Goal: Transaction & Acquisition: Purchase product/service

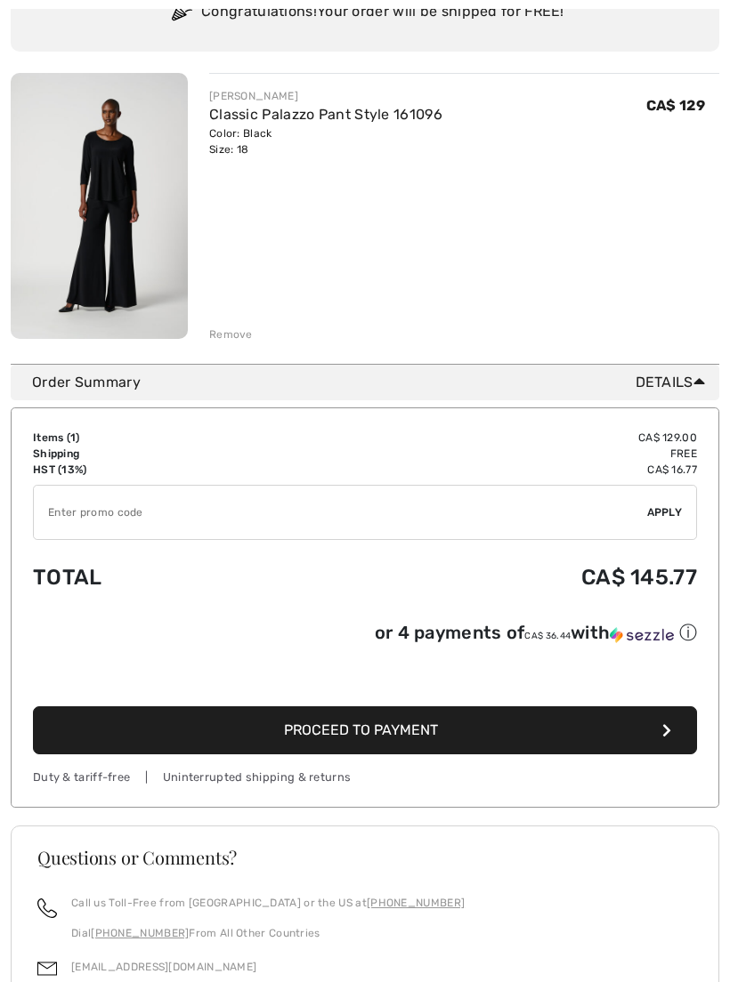
scroll to position [222, 0]
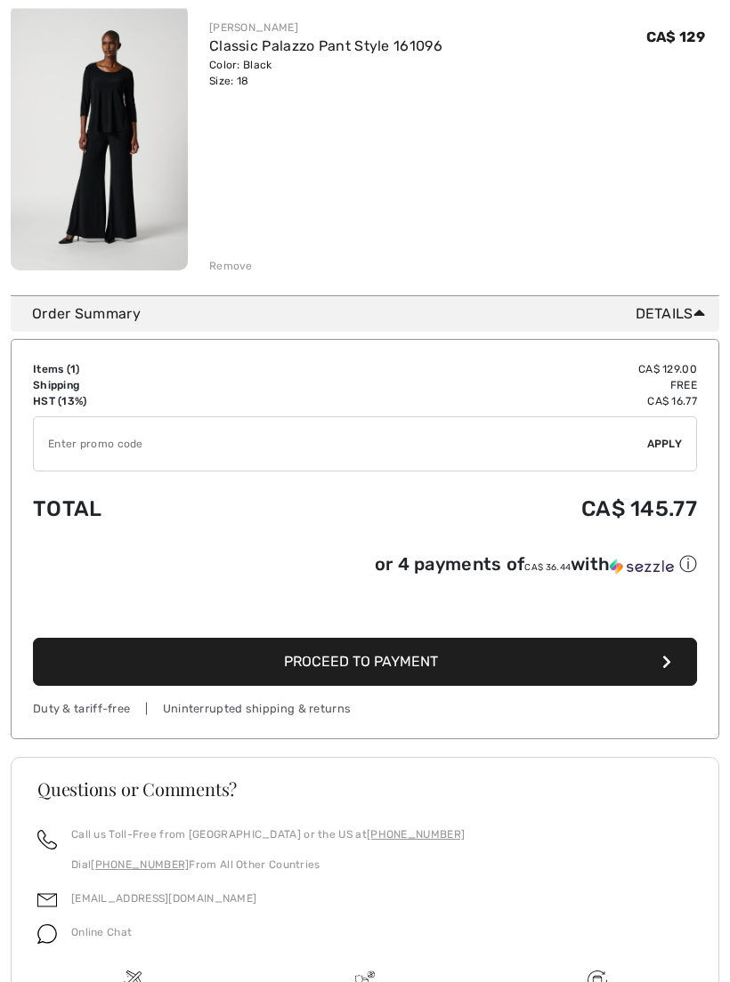
scroll to position [263, 0]
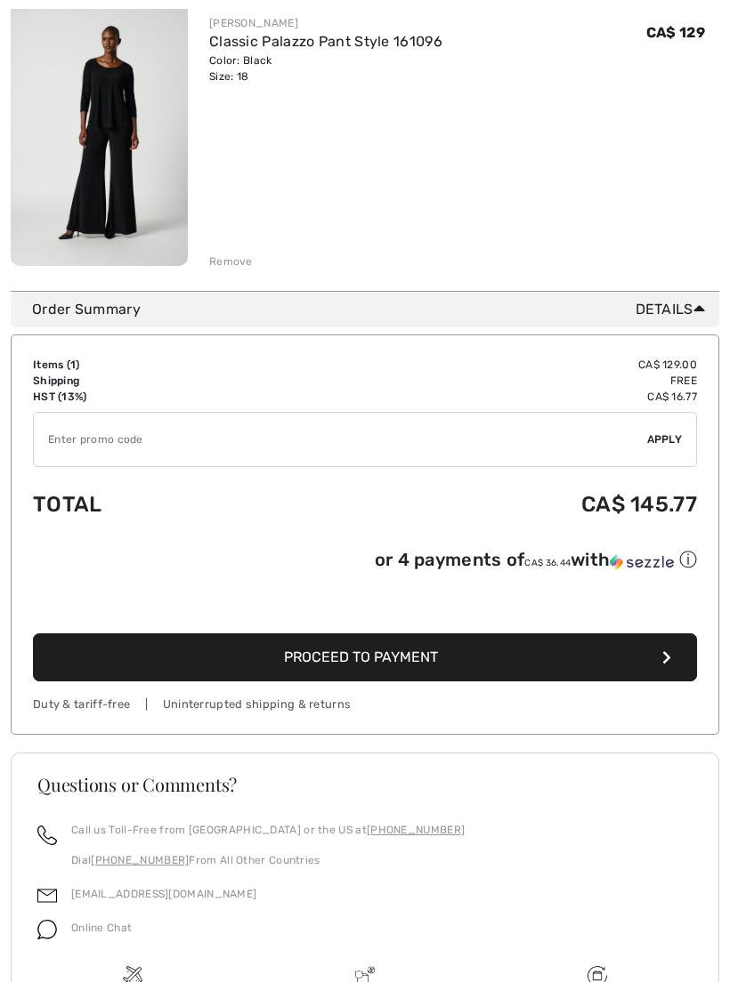
click at [577, 668] on button "Proceed to Payment" at bounding box center [365, 657] width 664 height 48
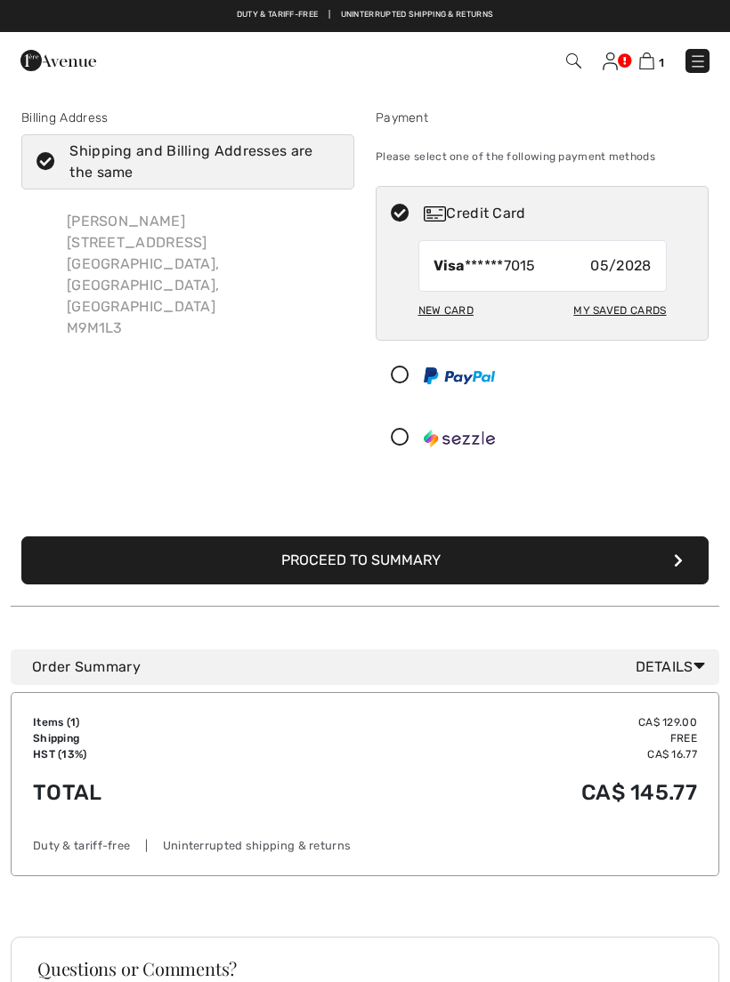
click at [453, 320] on div "New Card" at bounding box center [445, 310] width 55 height 30
radio input "true"
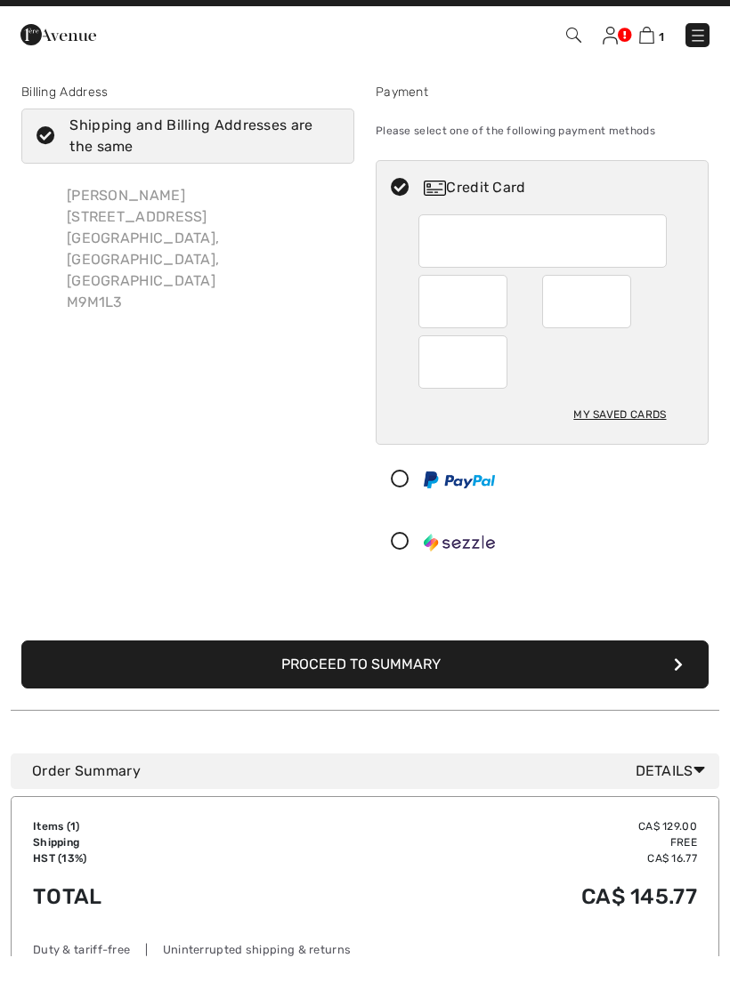
click at [586, 666] on button "Proceed to Summary" at bounding box center [364, 690] width 687 height 48
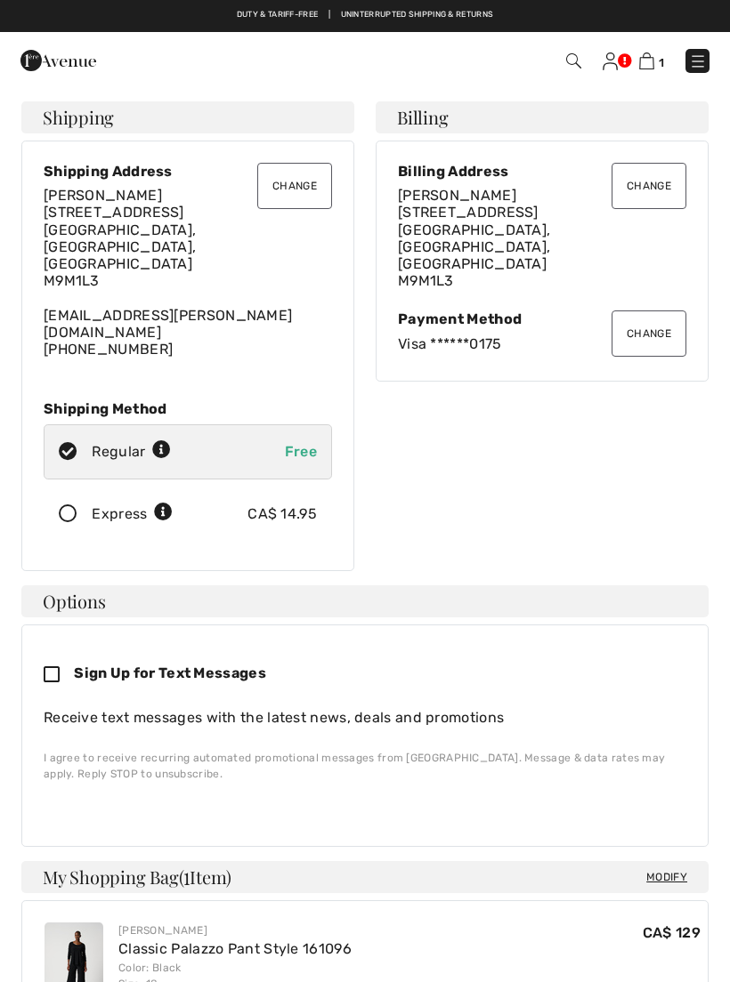
checkbox input "true"
click at [312, 185] on button "Change" at bounding box center [294, 186] width 75 height 46
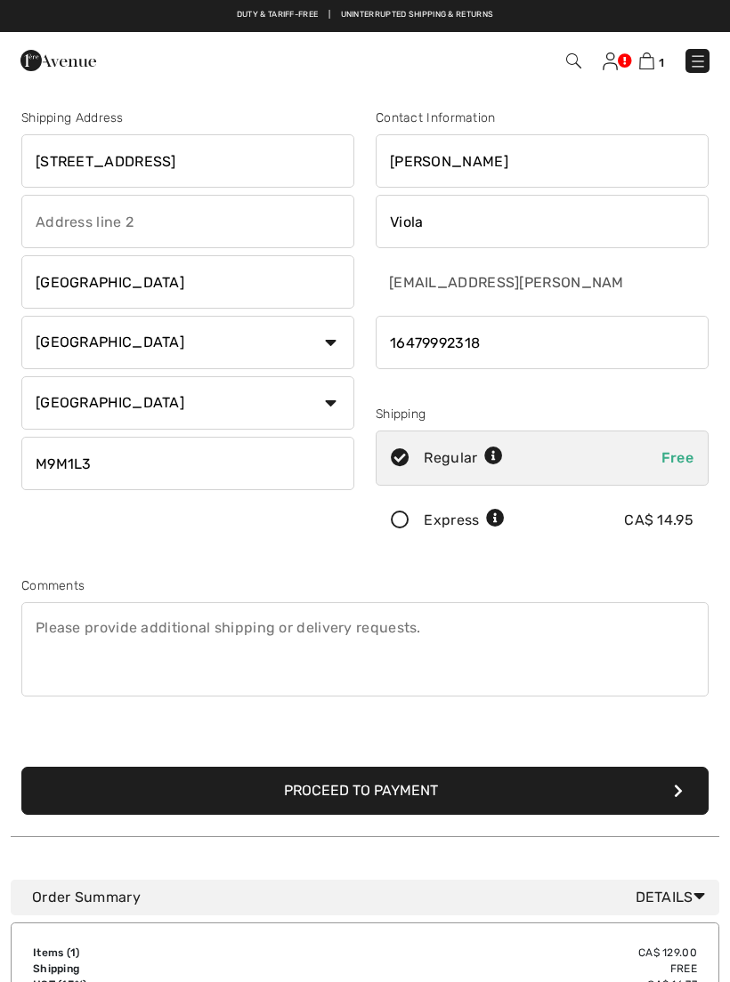
click at [270, 165] on input "8 Jubilee Crescent" at bounding box center [187, 160] width 333 height 53
type input "8"
type input "4"
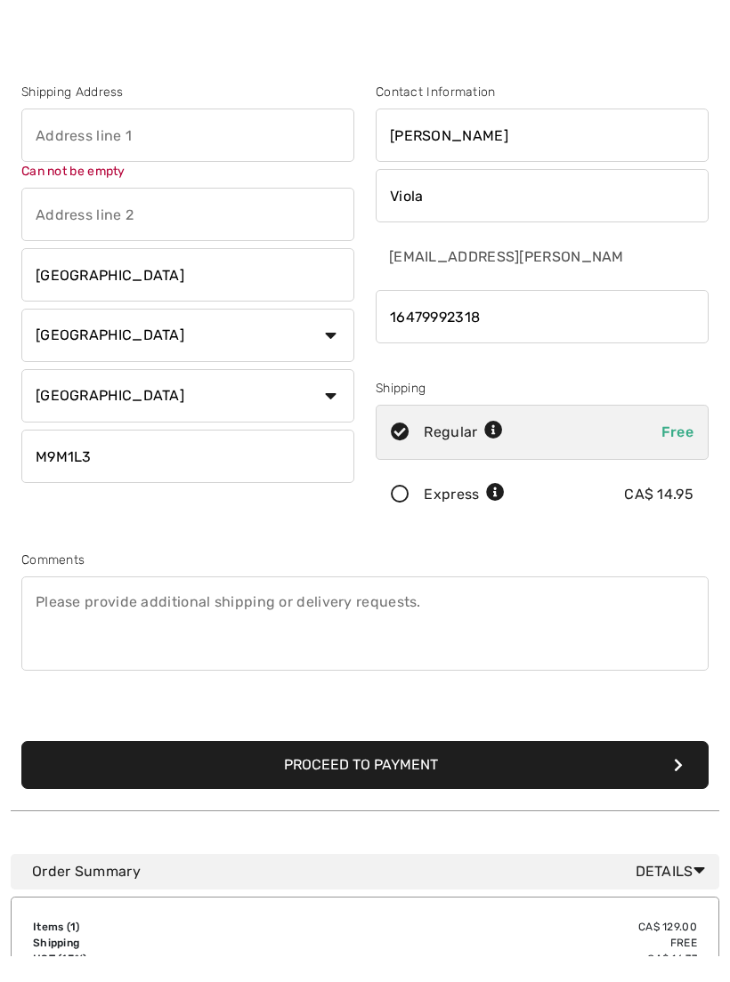
scroll to position [26, 0]
type input "[STREET_ADDRESS]"
click at [235, 290] on input "Toronto" at bounding box center [187, 274] width 333 height 53
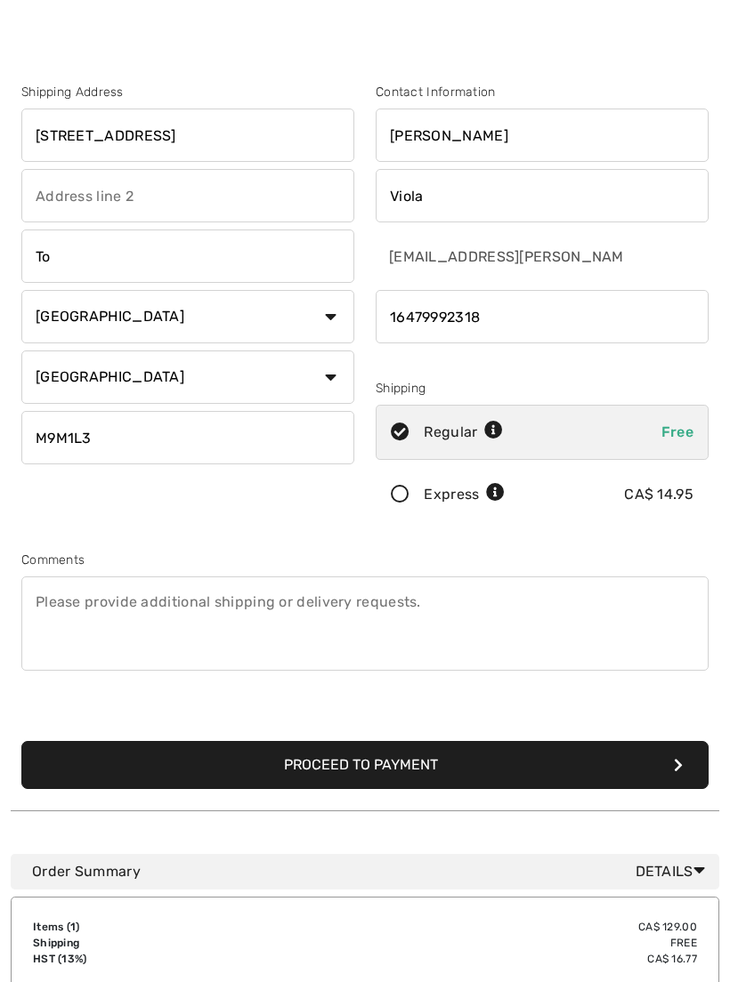
type input "T"
click at [232, 445] on input "M9M1L3" at bounding box center [187, 437] width 333 height 53
type input "Woodbridge"
type input "M"
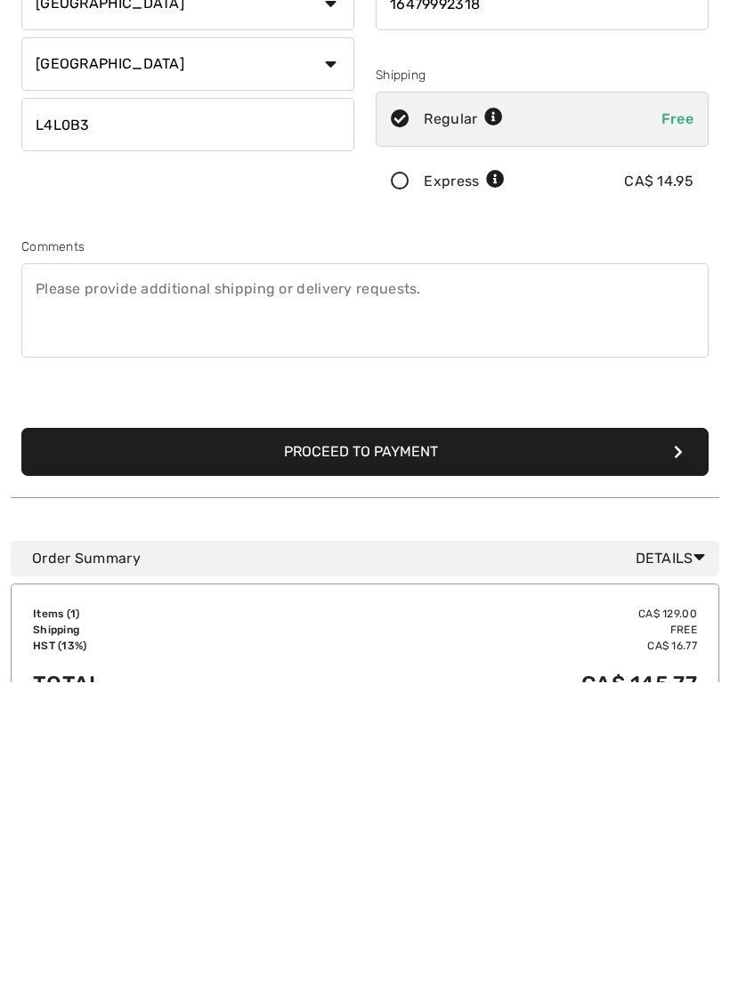
scroll to position [44, 0]
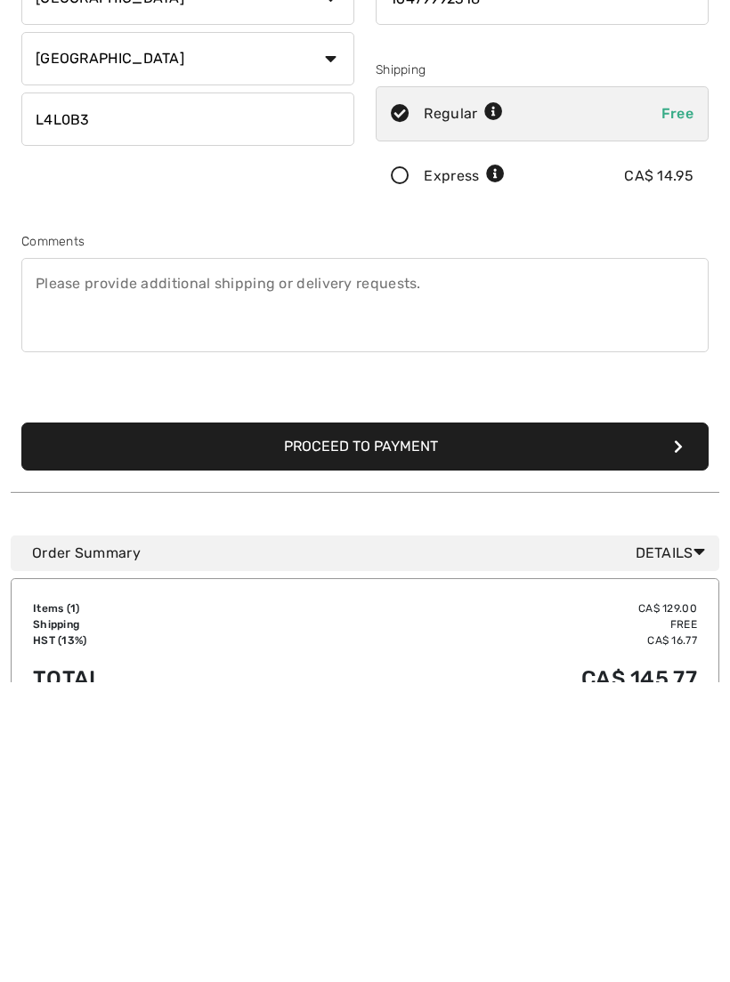
type input "L4L0B3"
click at [613, 722] on button "Proceed to Payment" at bounding box center [364, 746] width 687 height 48
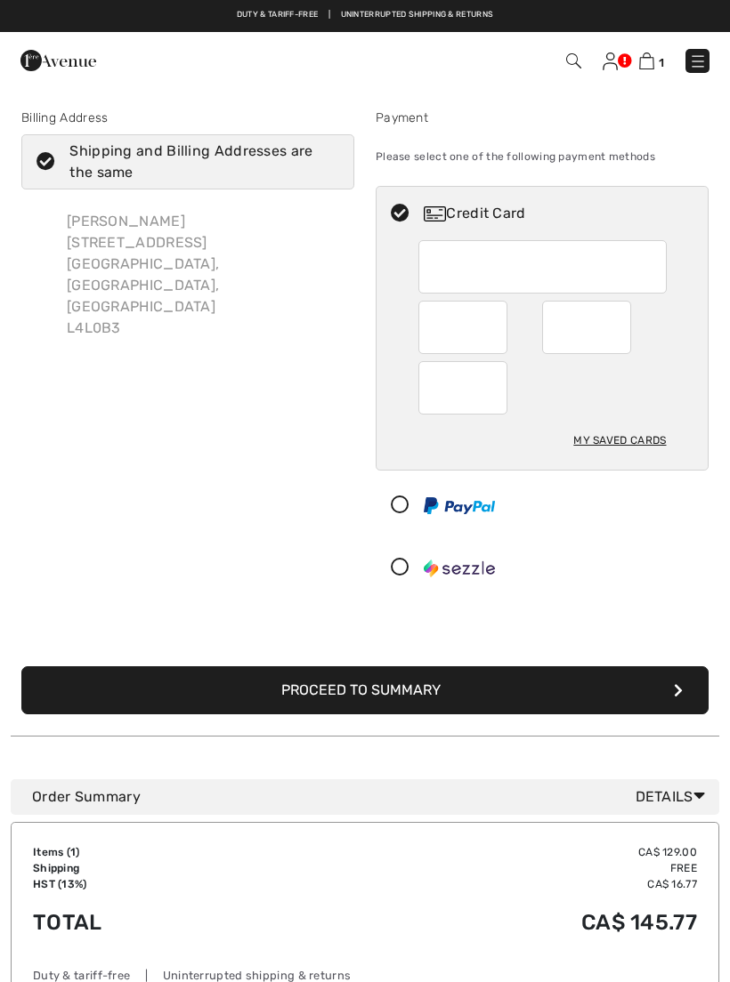
click at [634, 438] on div "My Saved Cards" at bounding box center [619, 440] width 93 height 30
radio input "true"
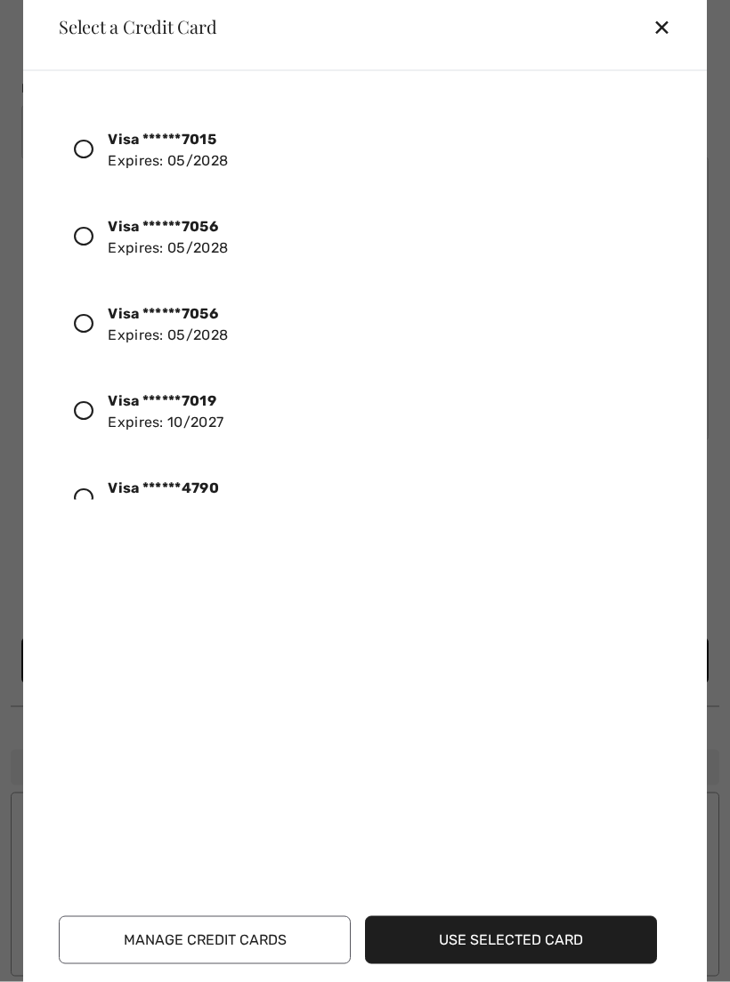
scroll to position [33, 0]
click at [227, 964] on button "Manage Credit Cards" at bounding box center [205, 940] width 292 height 48
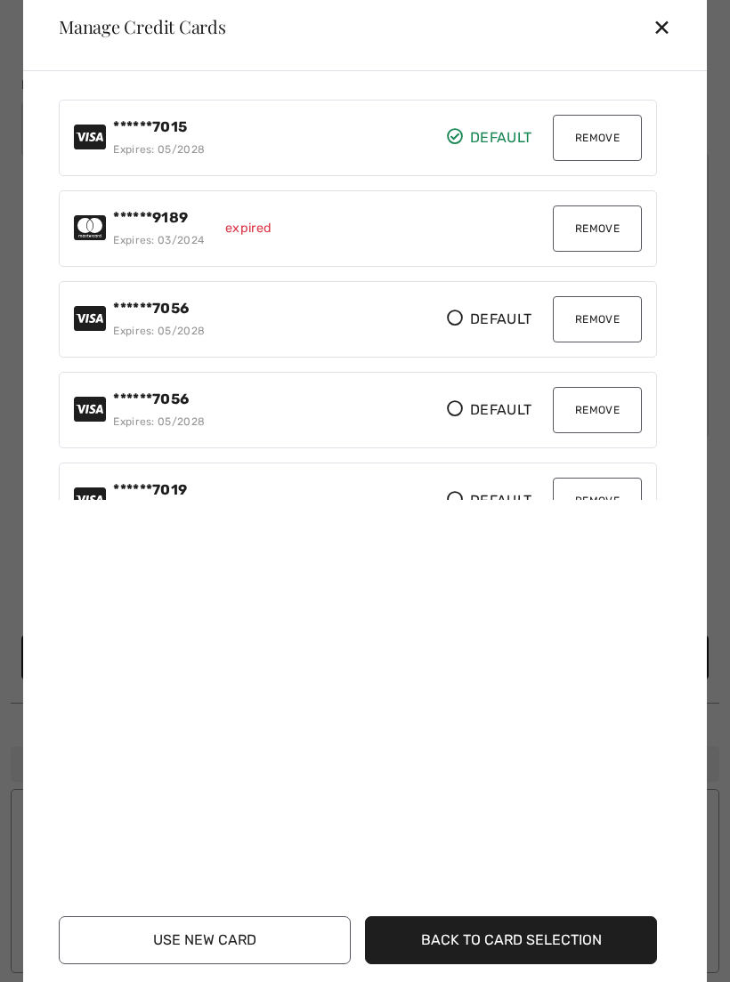
click at [608, 252] on button "Remove" at bounding box center [596, 229] width 89 height 46
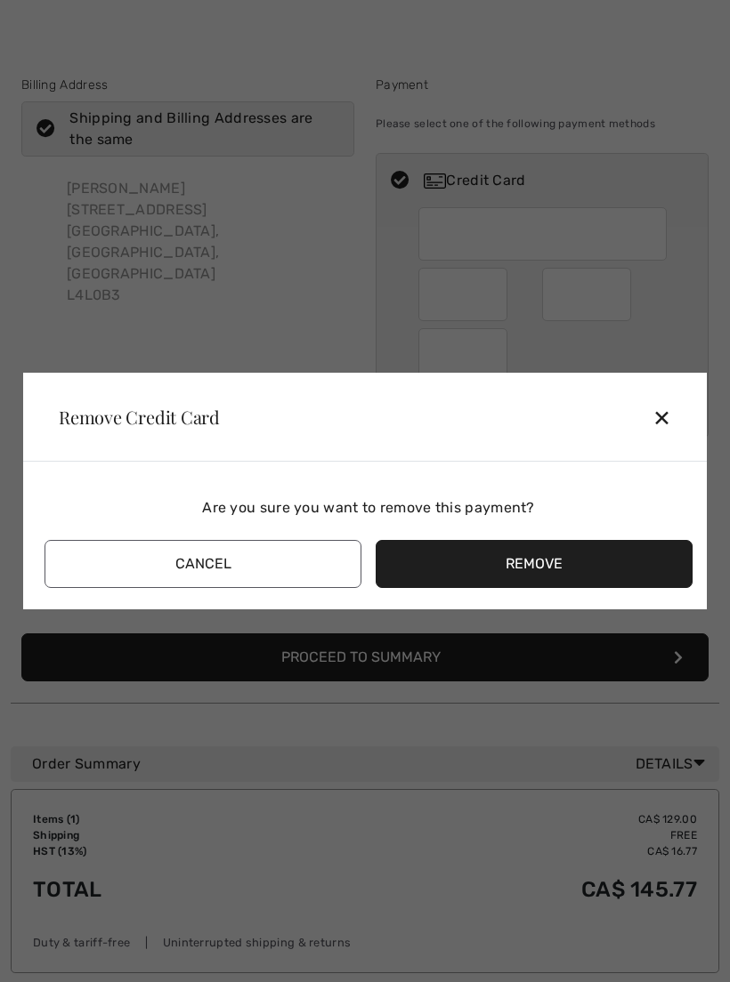
click at [543, 577] on button "Remove" at bounding box center [533, 564] width 317 height 48
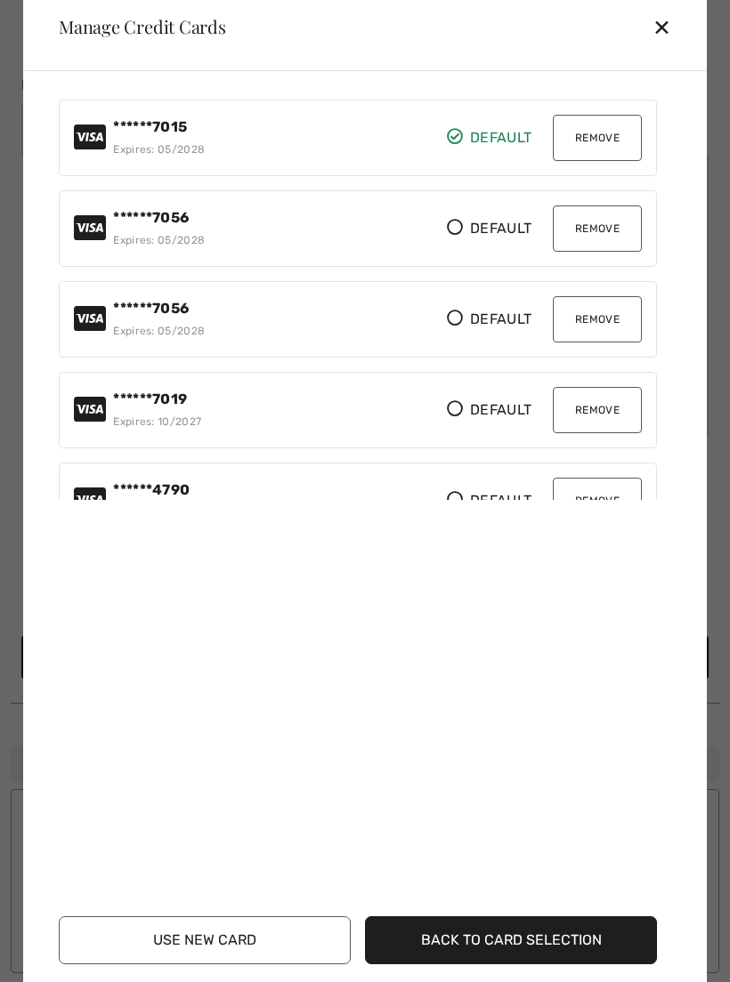
click at [611, 152] on button "Remove" at bounding box center [596, 138] width 89 height 46
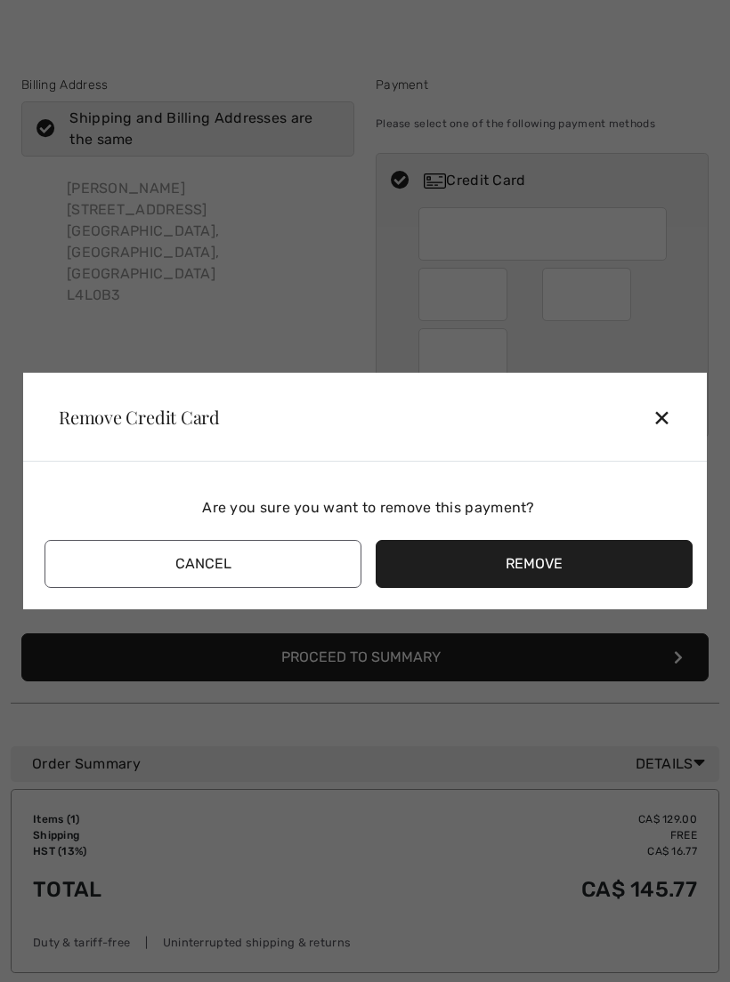
click at [543, 574] on button "Remove" at bounding box center [533, 564] width 317 height 48
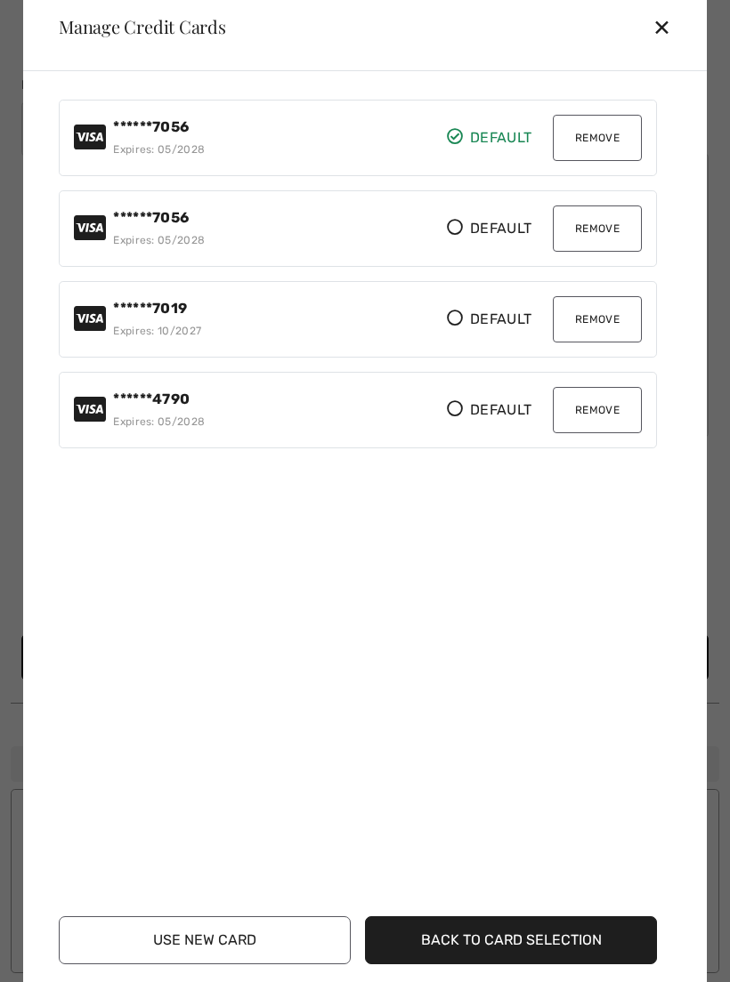
click at [614, 157] on button "Remove" at bounding box center [596, 138] width 89 height 46
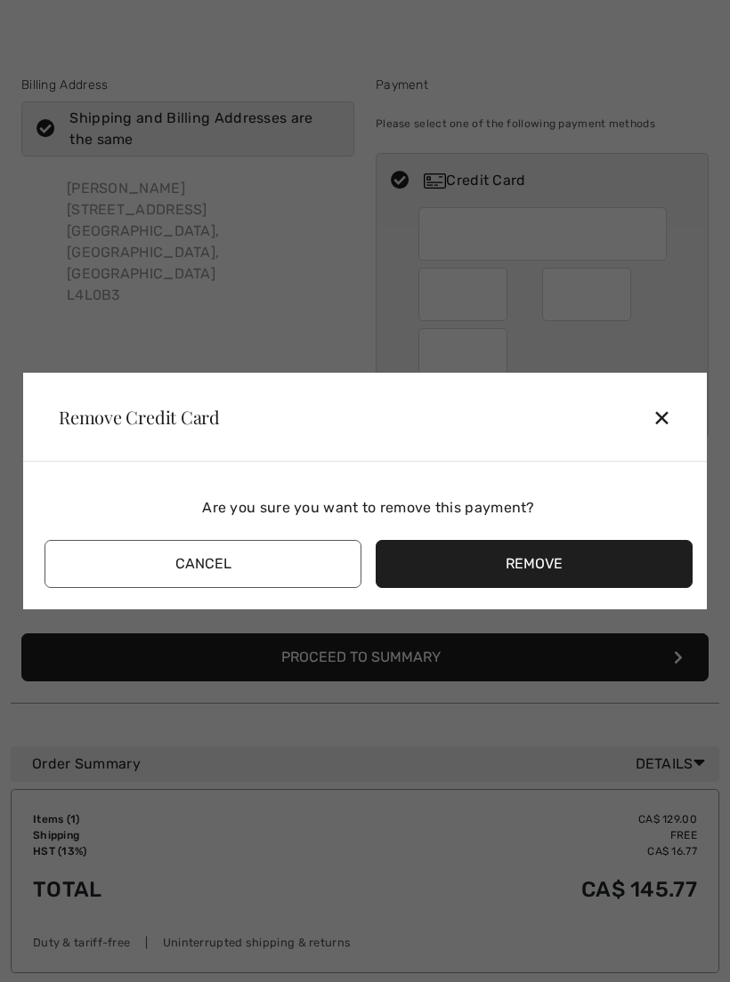
click at [529, 576] on button "Remove" at bounding box center [533, 564] width 317 height 48
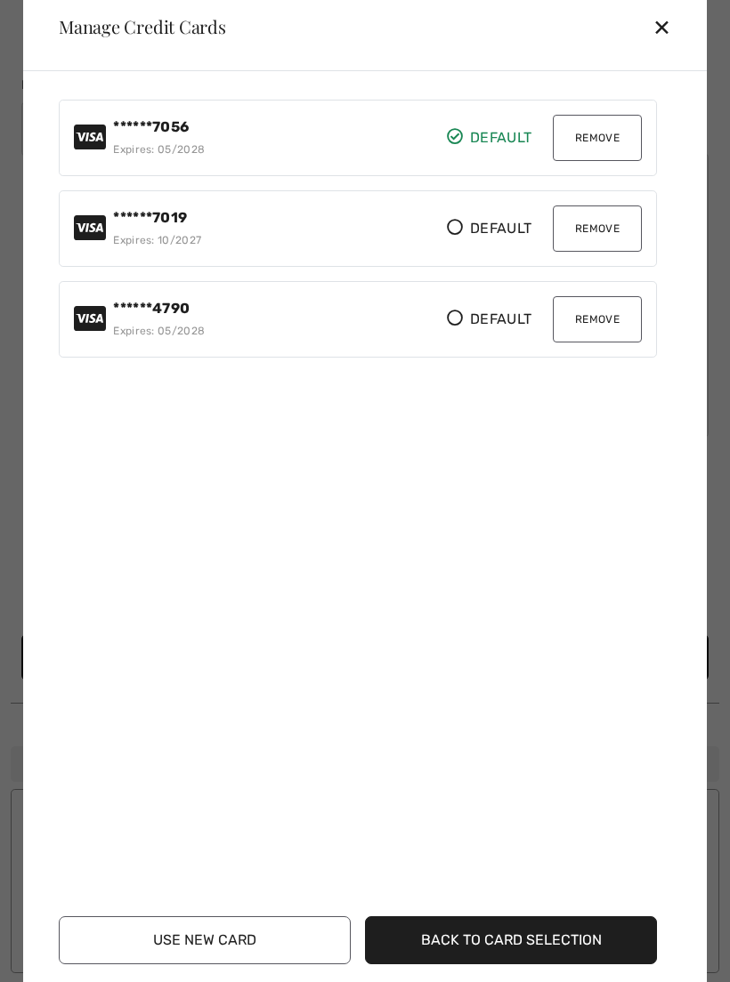
click at [604, 152] on button "Remove" at bounding box center [596, 138] width 89 height 46
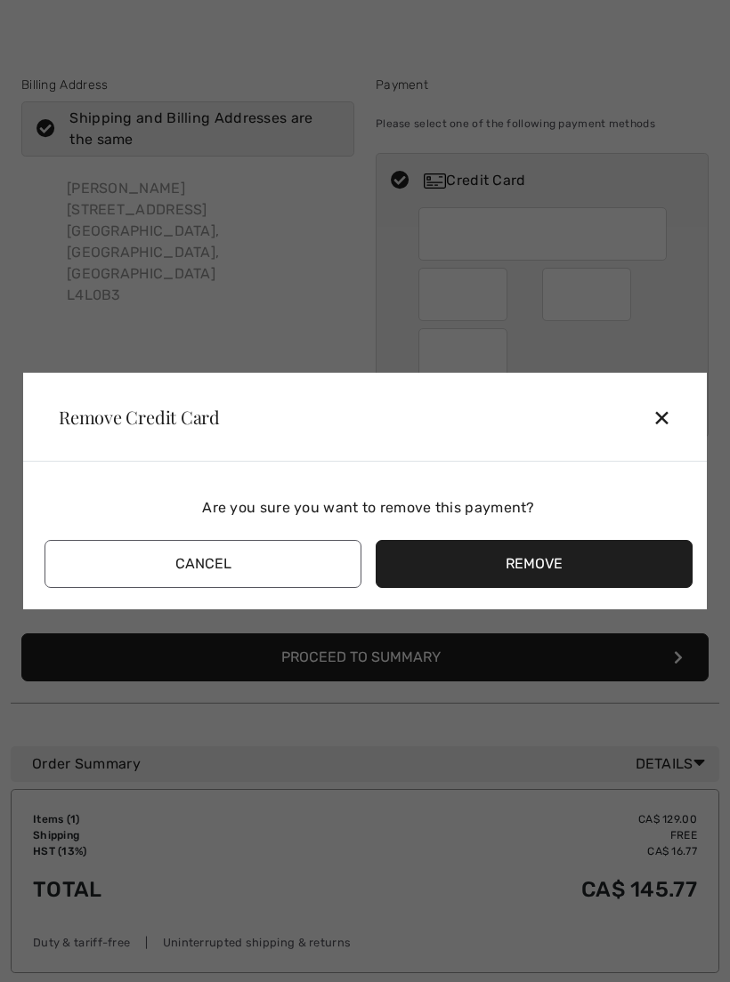
click at [530, 579] on button "Remove" at bounding box center [533, 564] width 317 height 48
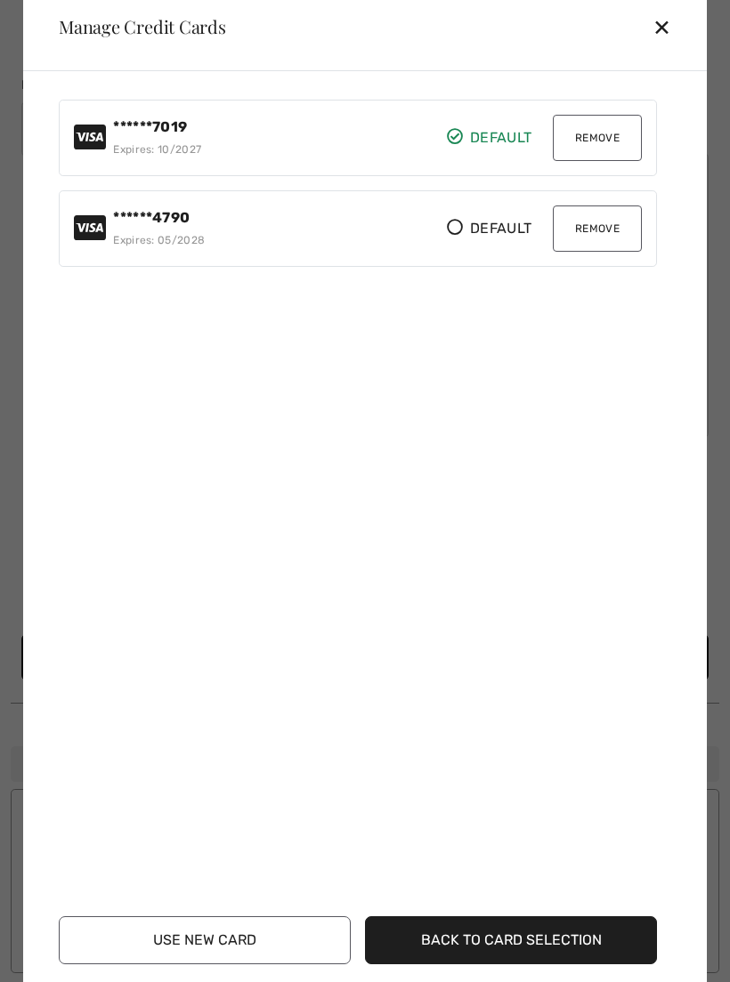
click at [595, 149] on button "Remove" at bounding box center [596, 138] width 89 height 46
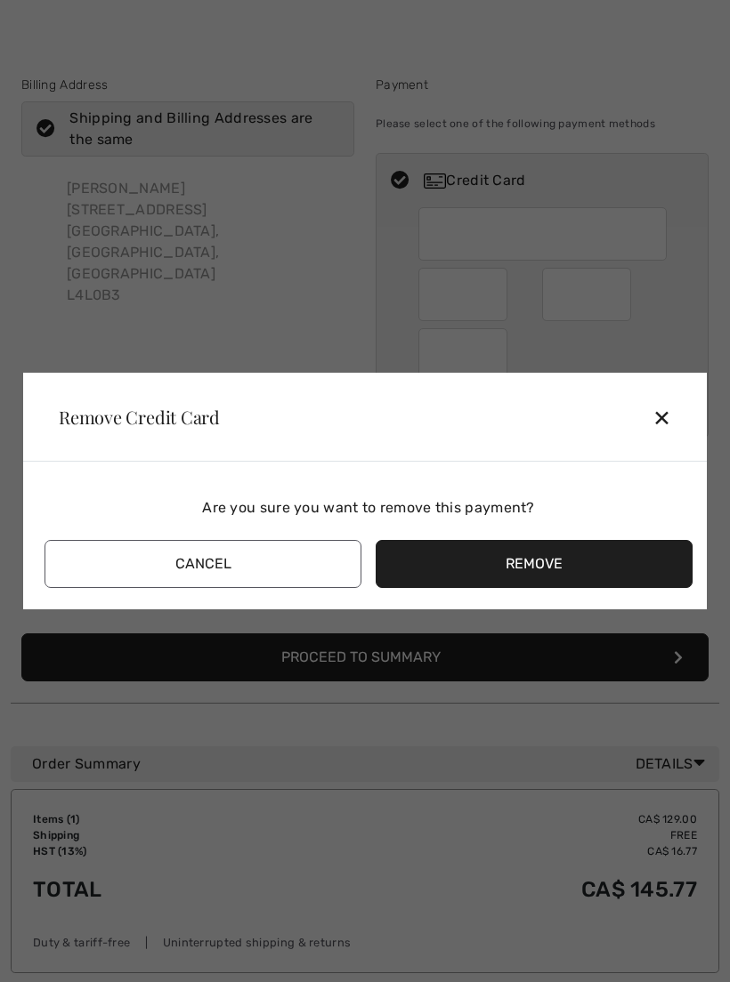
click at [551, 578] on button "Remove" at bounding box center [533, 564] width 317 height 48
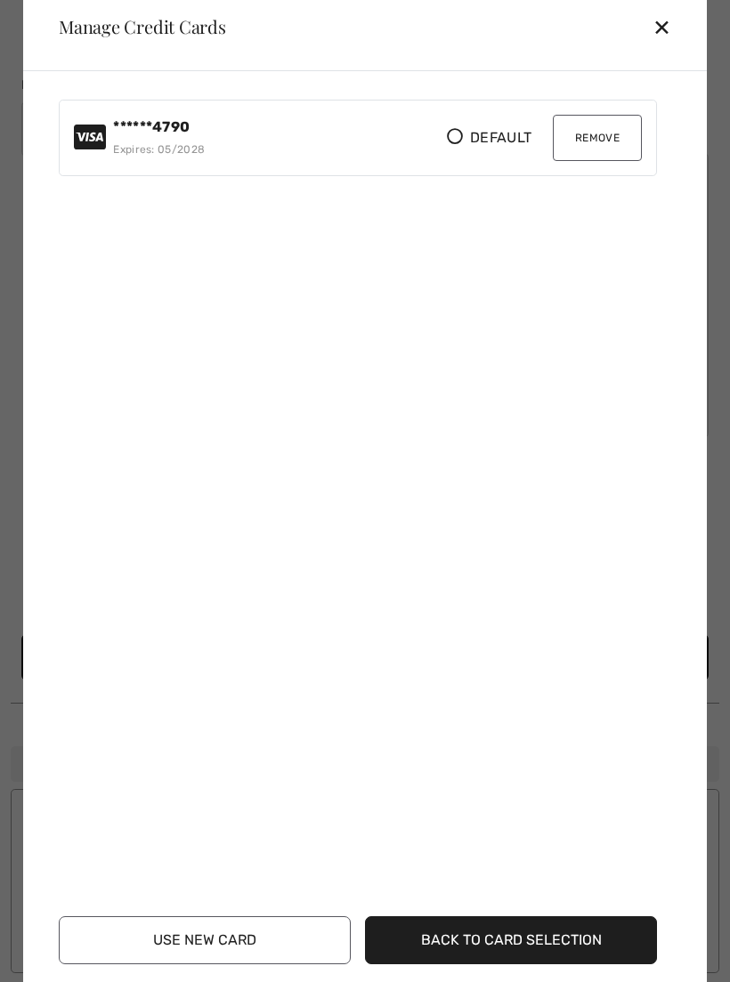
click at [610, 155] on button "Remove" at bounding box center [596, 138] width 89 height 46
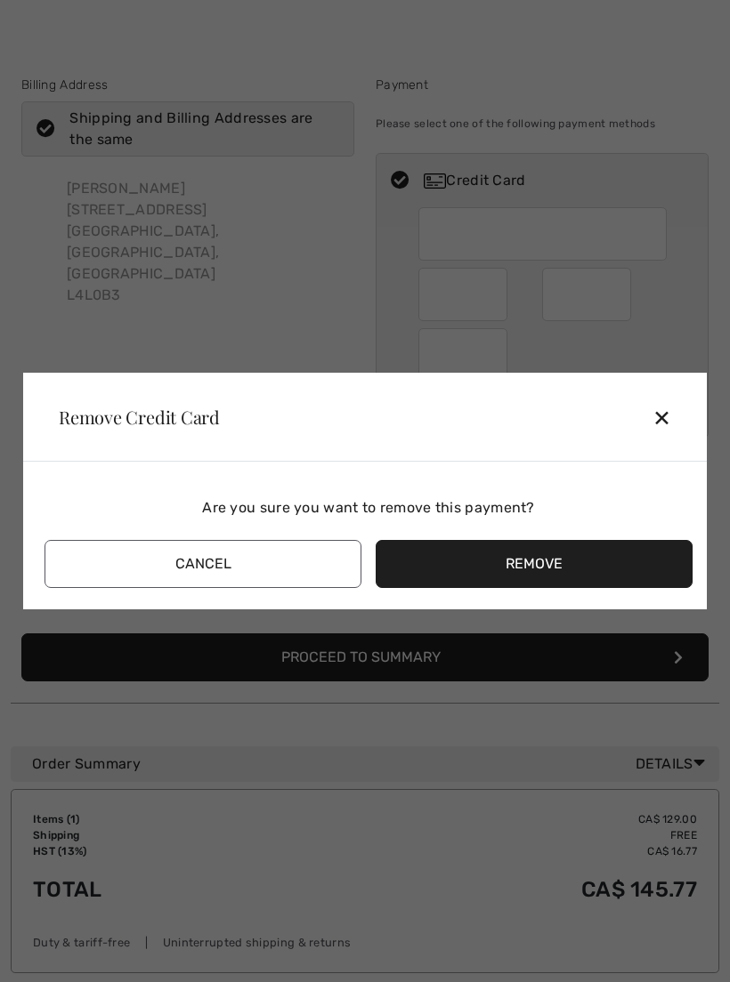
click at [556, 581] on button "Remove" at bounding box center [533, 564] width 317 height 48
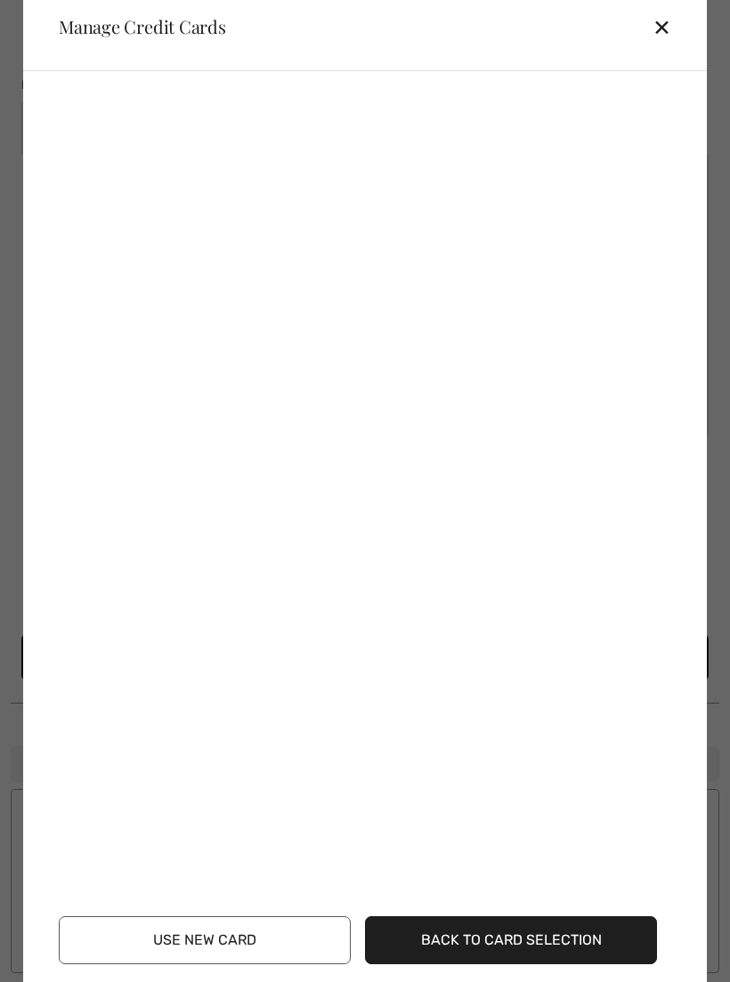
click at [236, 954] on button "Use New Card" at bounding box center [205, 940] width 292 height 48
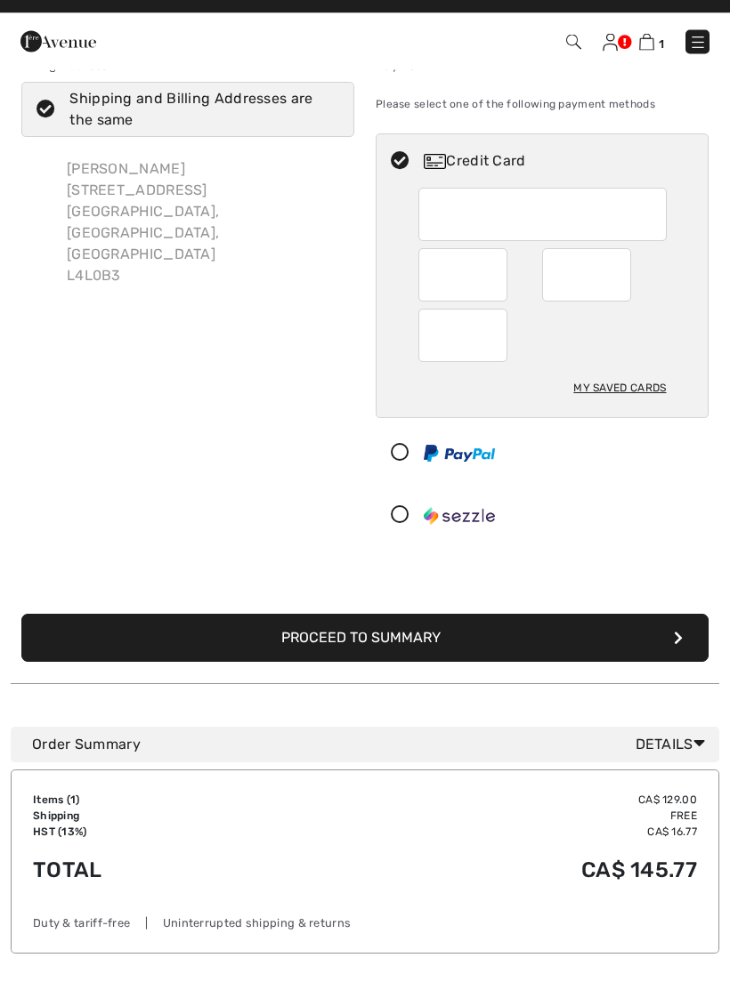
click at [544, 639] on button "Proceed to Summary" at bounding box center [364, 657] width 687 height 48
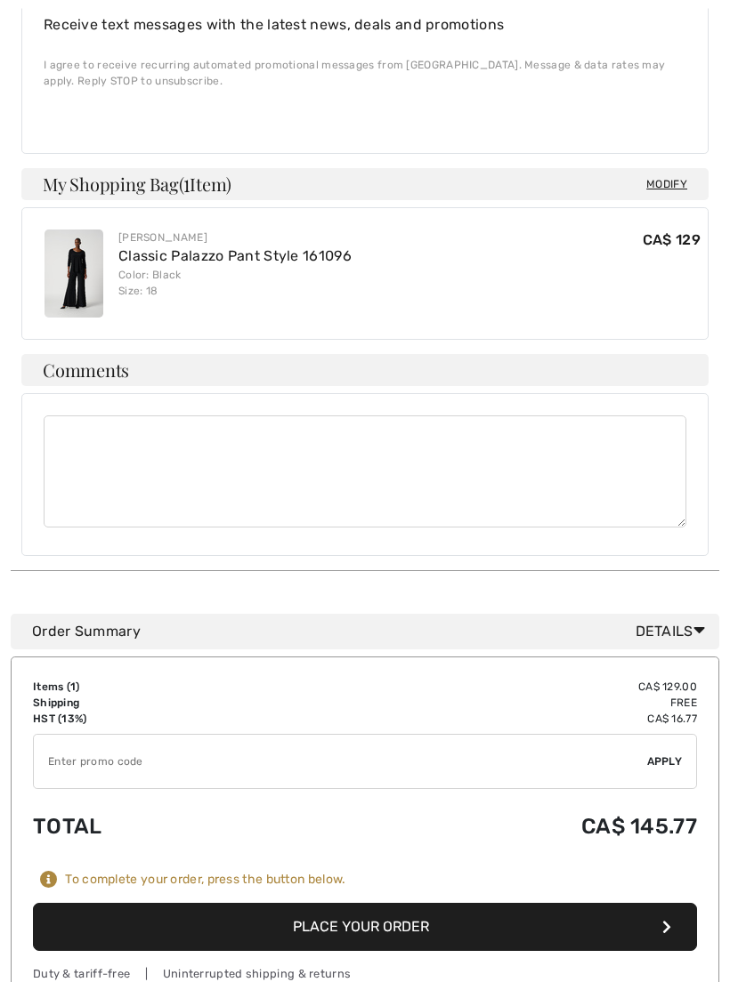
scroll to position [692, 0]
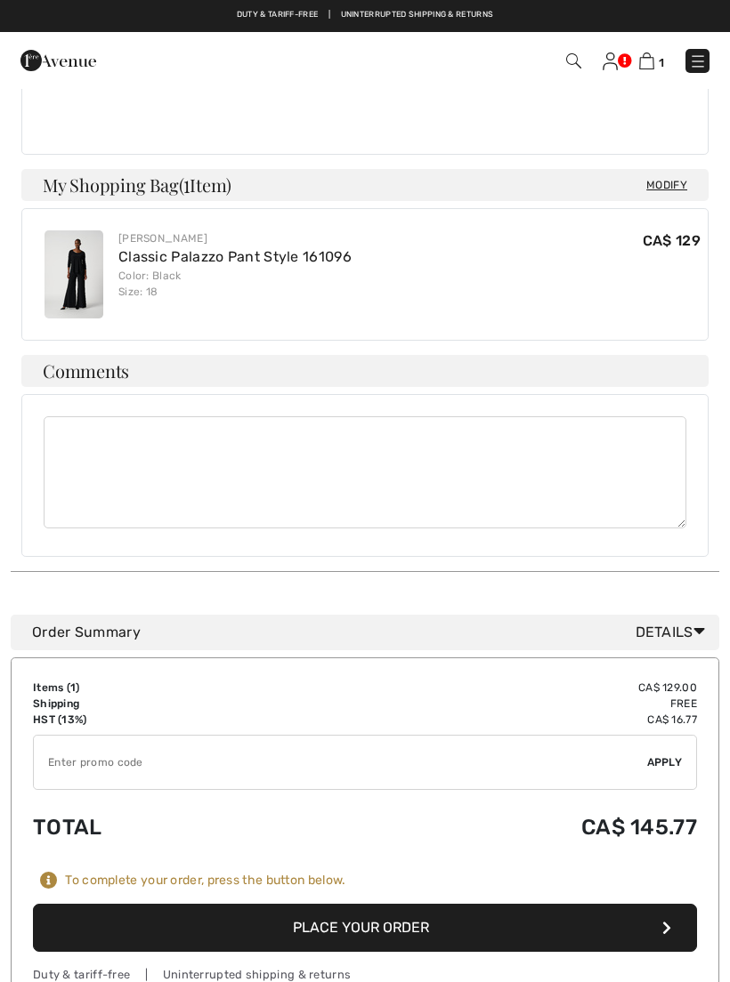
click at [471, 904] on button "Place Your Order" at bounding box center [365, 928] width 664 height 48
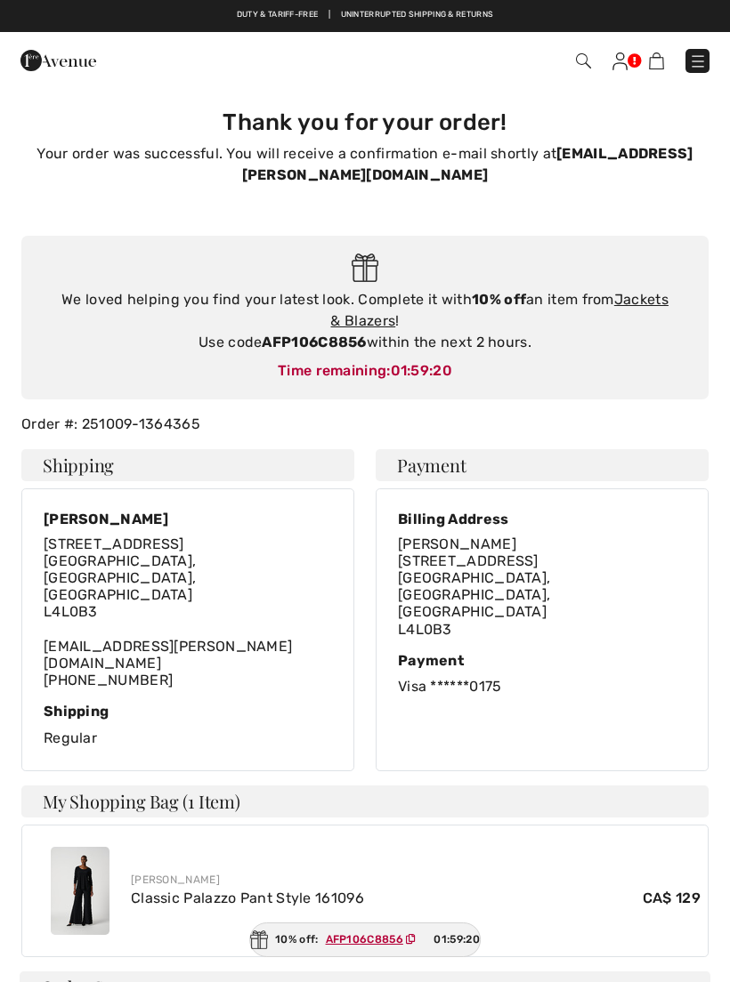
checkbox input "true"
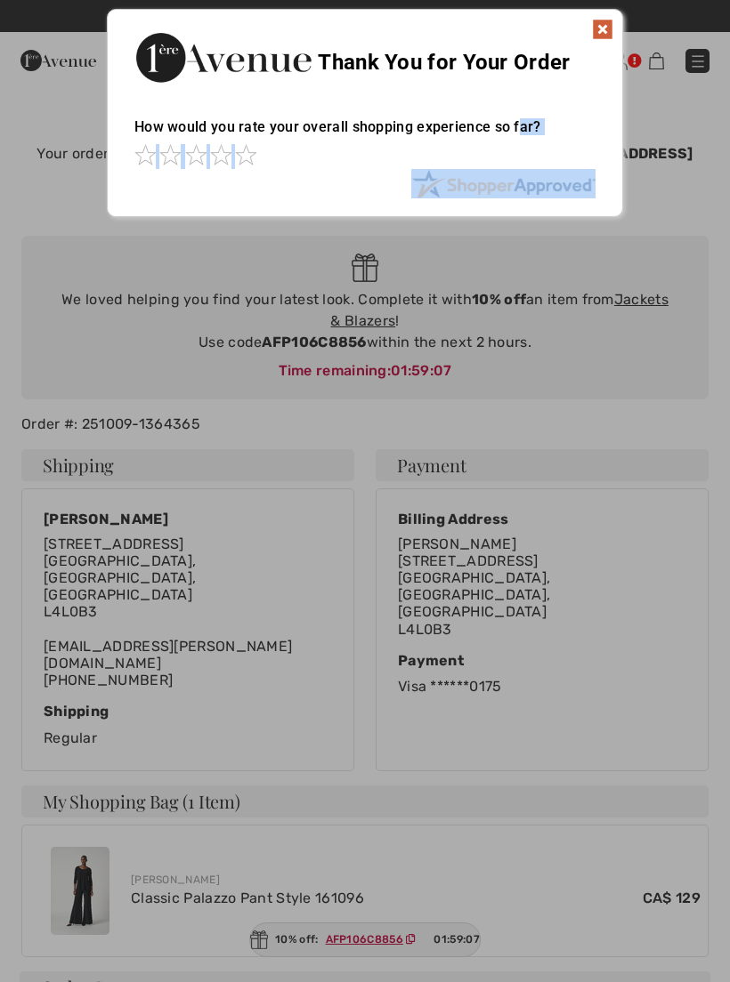
click at [336, 359] on div at bounding box center [365, 491] width 730 height 982
click at [278, 351] on div at bounding box center [365, 491] width 730 height 982
copy div "far? It appears from your ratings that you may have an issue that needs attenti…"
click at [663, 302] on div at bounding box center [365, 491] width 730 height 982
click at [657, 298] on div at bounding box center [365, 491] width 730 height 982
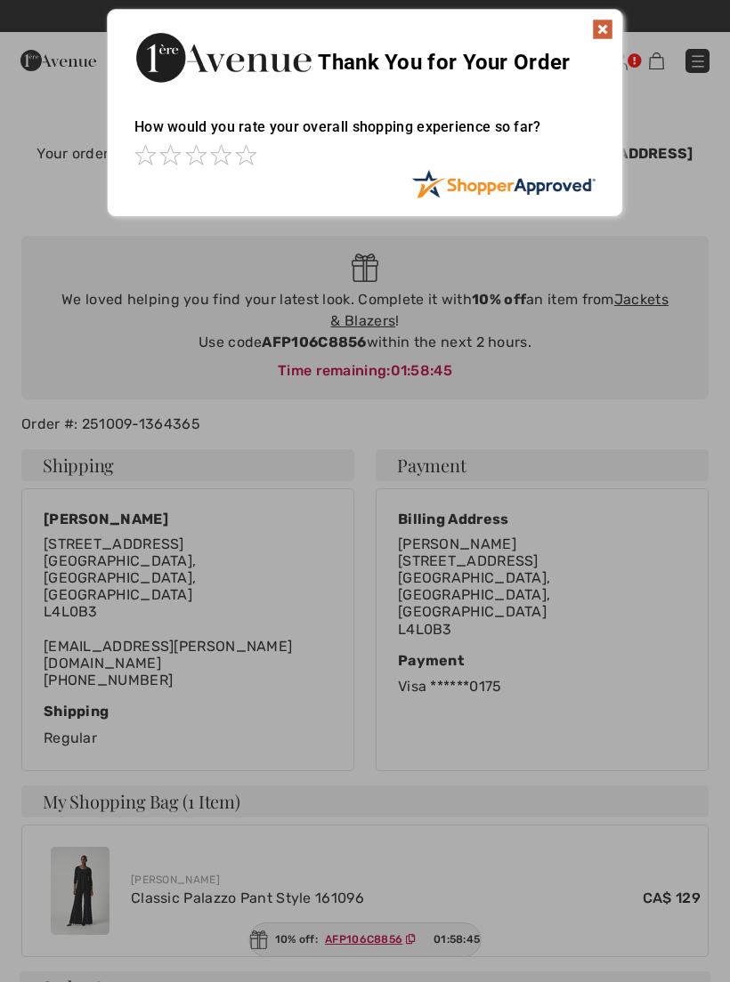
click at [643, 305] on div at bounding box center [365, 491] width 730 height 982
click at [596, 37] on img at bounding box center [602, 29] width 21 height 21
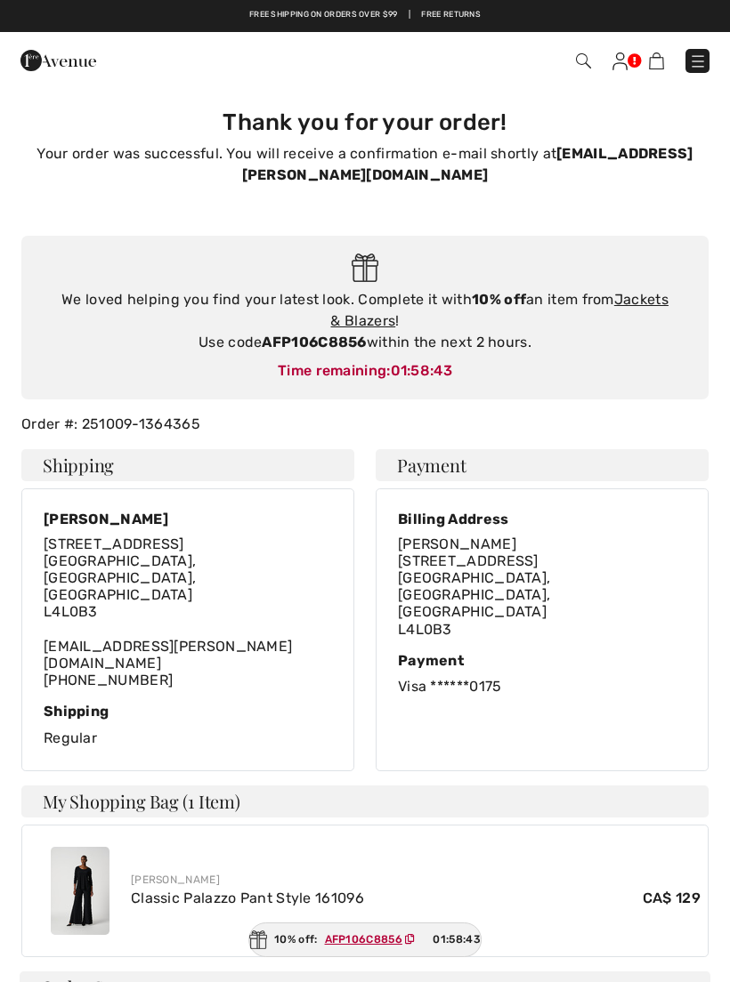
click at [646, 297] on link "Jackets & Blazers" at bounding box center [498, 310] width 337 height 38
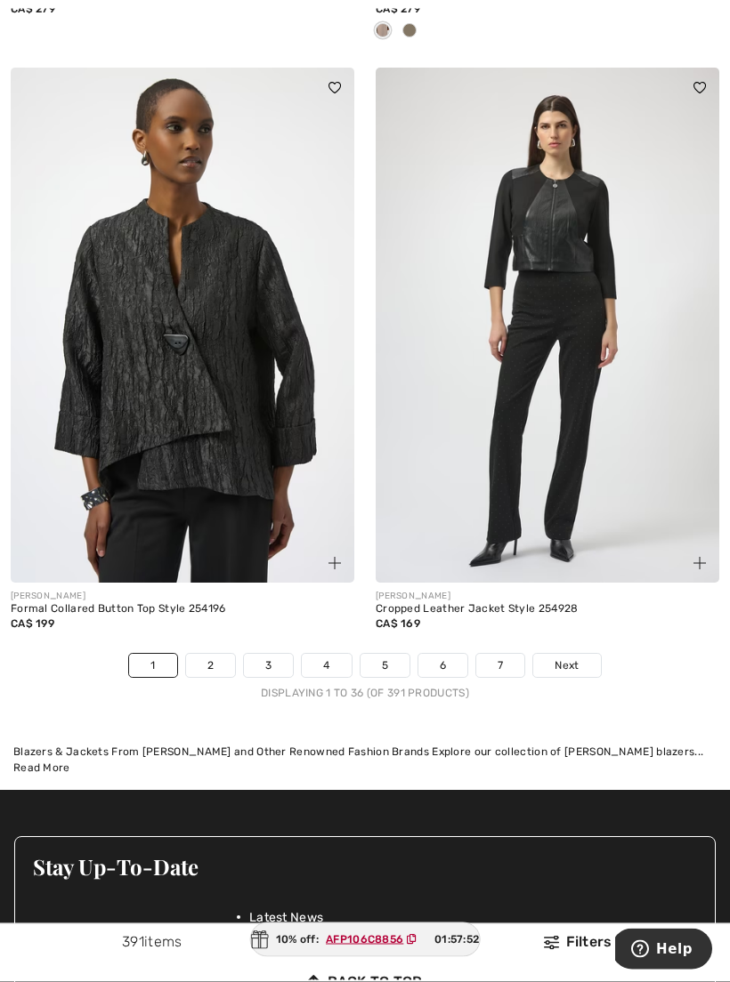
scroll to position [10534, 0]
click at [204, 654] on link "2" at bounding box center [210, 665] width 49 height 23
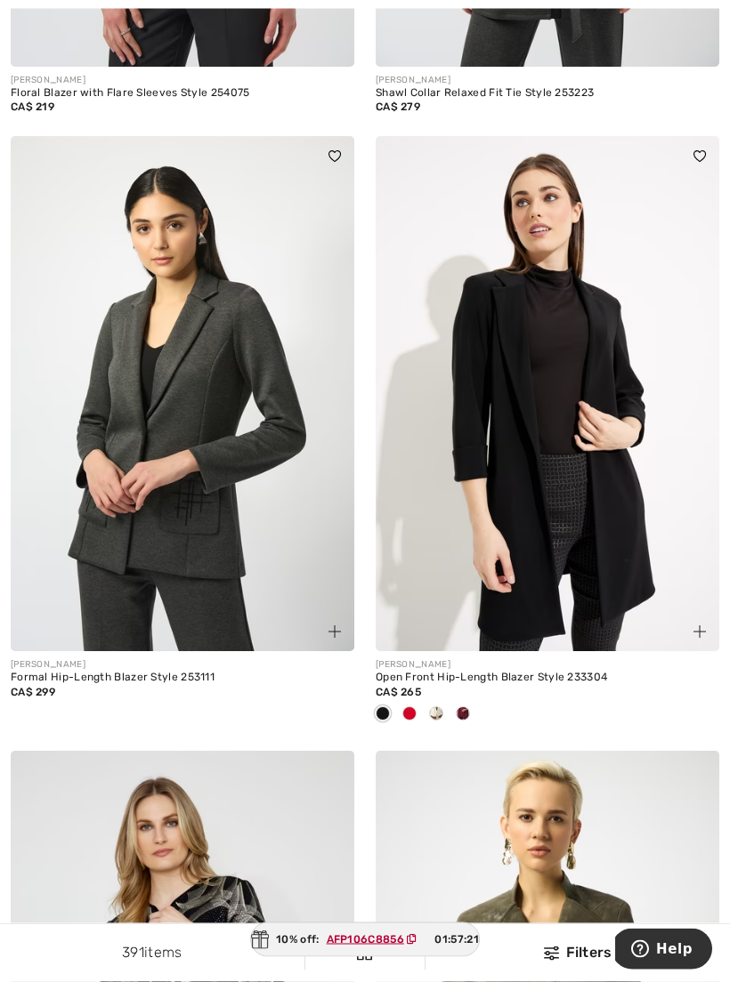
scroll to position [6129, 0]
click at [477, 431] on img at bounding box center [546, 393] width 343 height 515
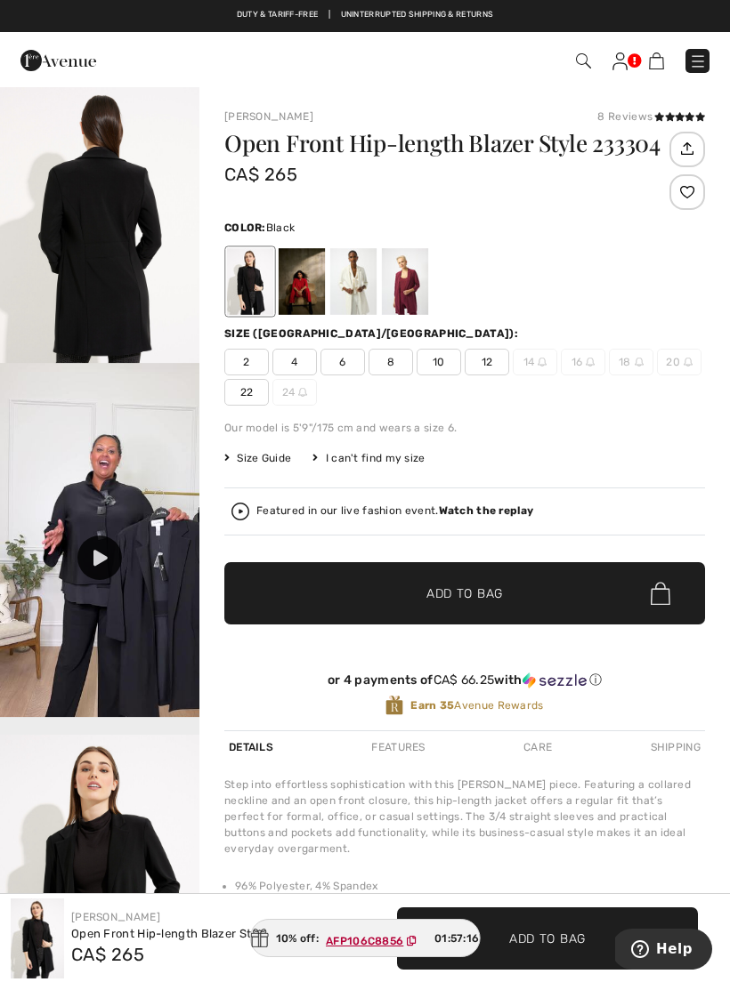
scroll to position [314, 0]
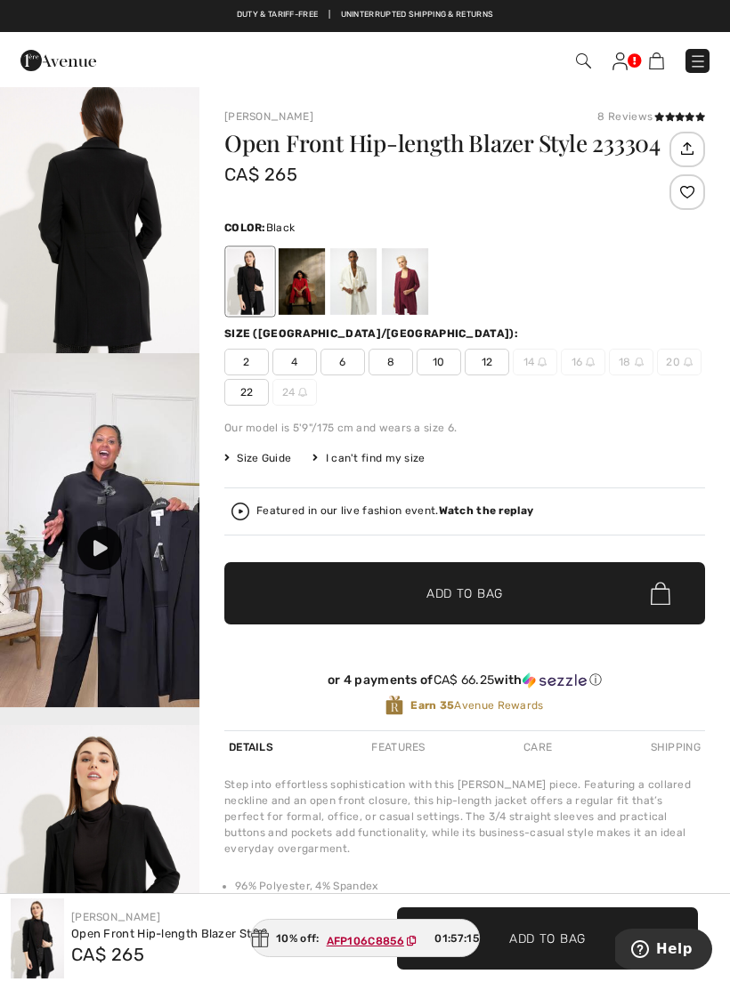
click at [76, 546] on img at bounding box center [99, 530] width 199 height 354
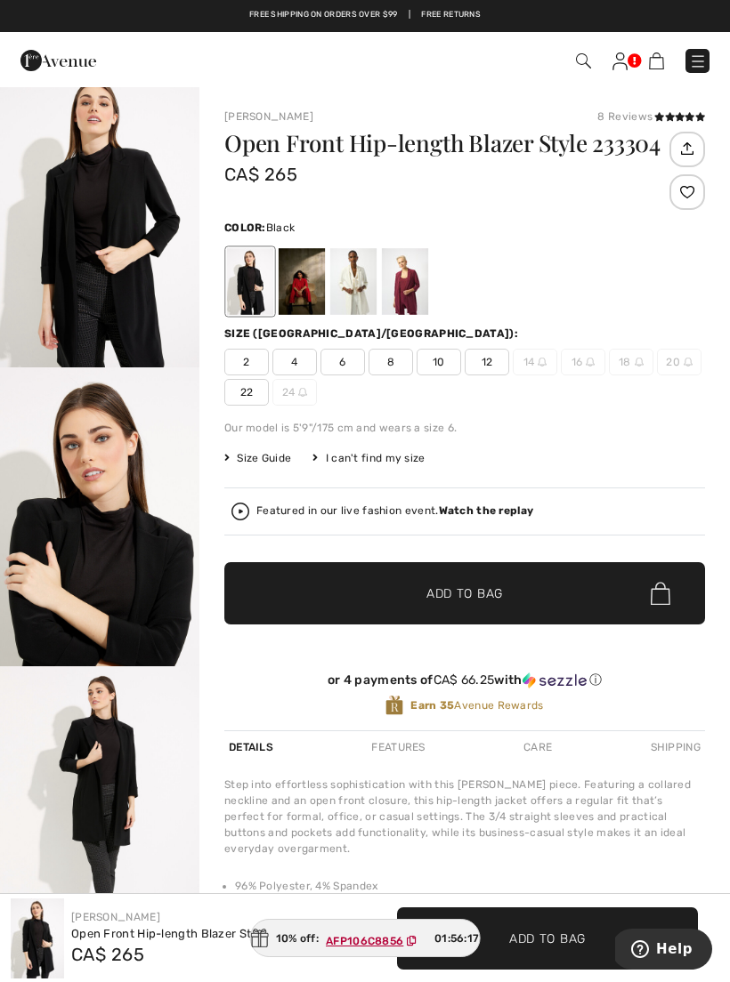
scroll to position [847, 0]
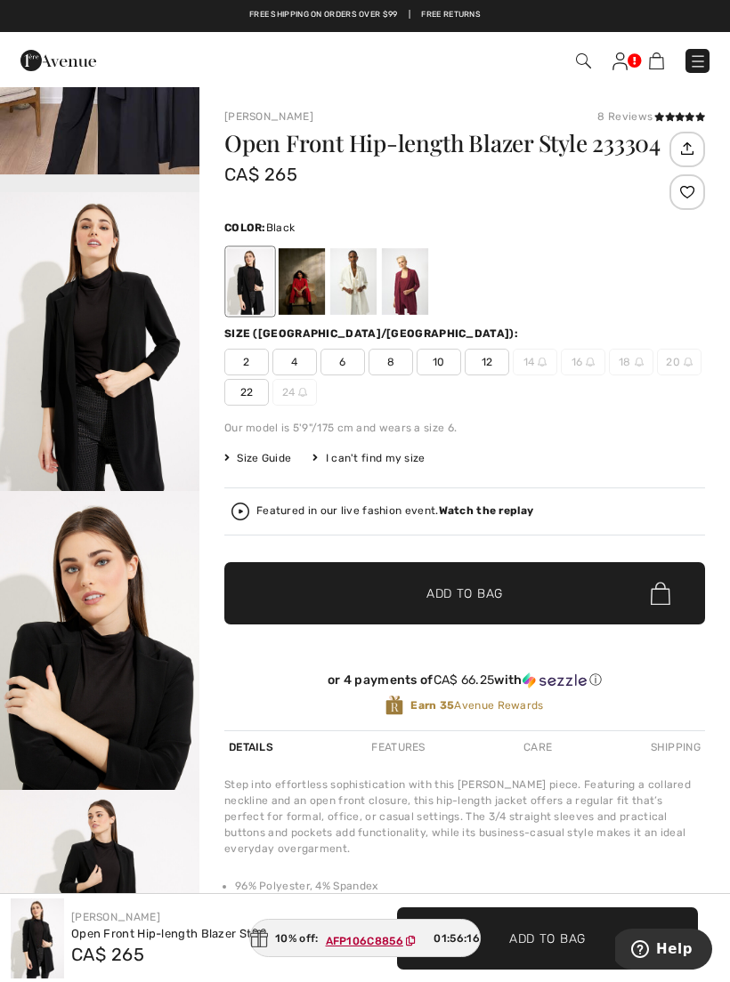
click at [53, 360] on img "3 / 6" at bounding box center [99, 341] width 199 height 299
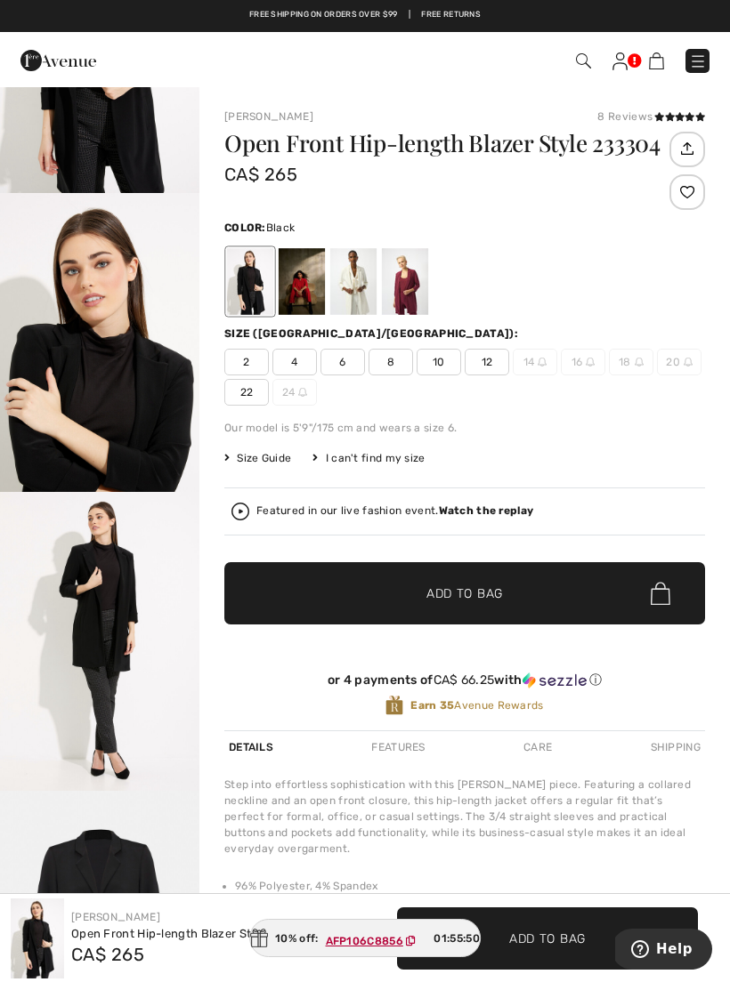
scroll to position [1145, 0]
click at [361, 287] on div at bounding box center [353, 281] width 46 height 67
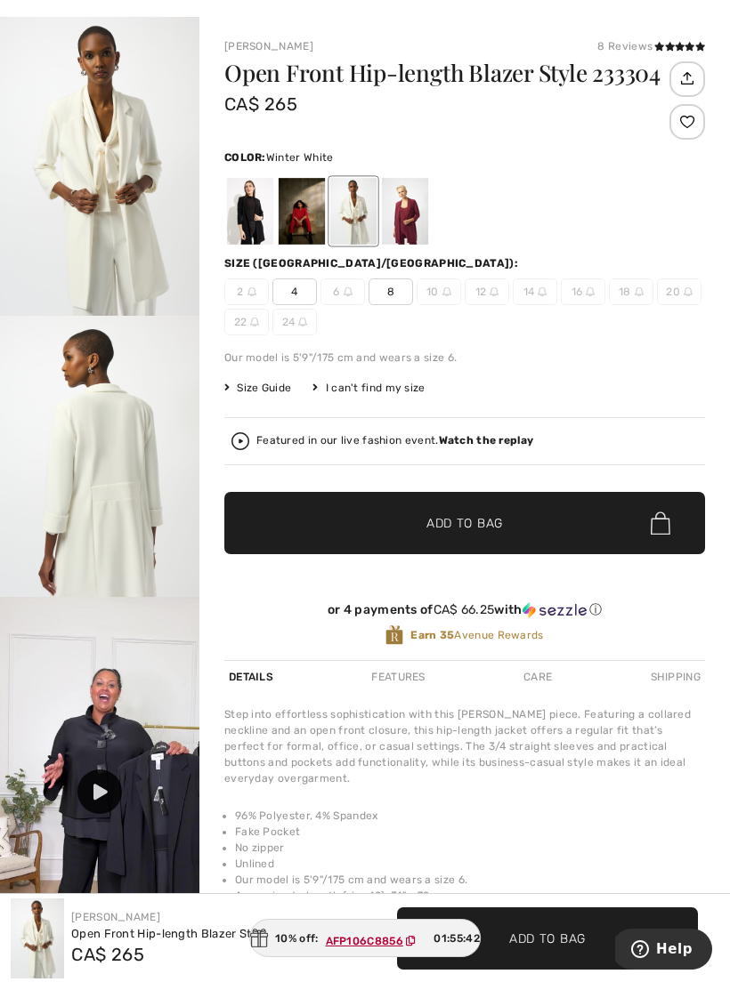
scroll to position [74, 0]
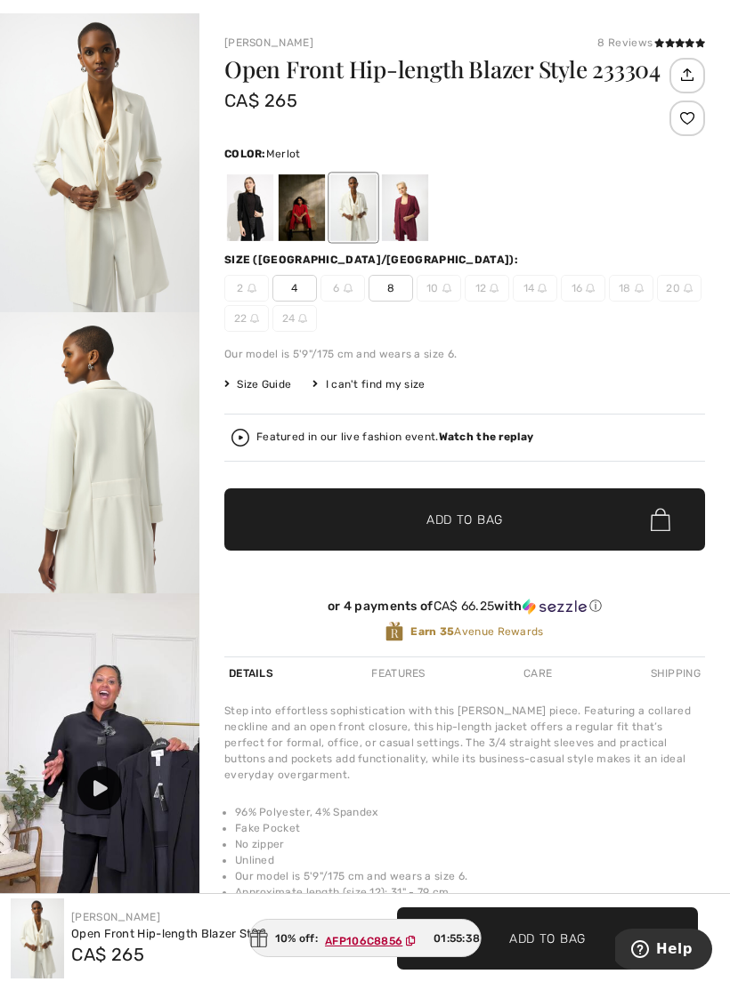
click at [421, 216] on div at bounding box center [405, 207] width 46 height 67
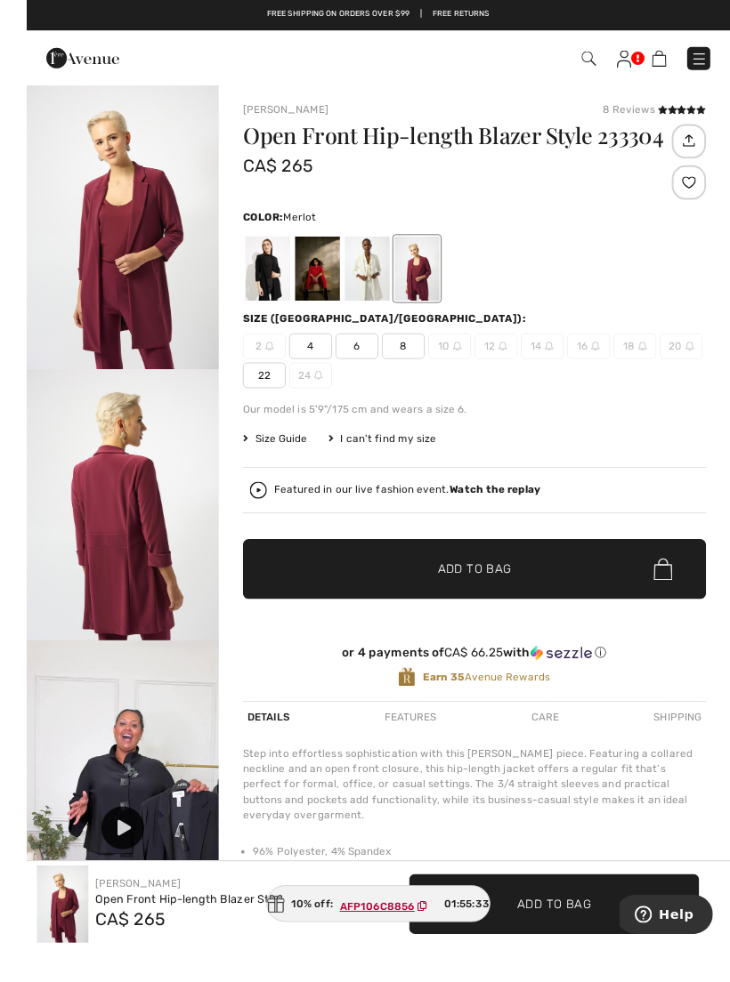
scroll to position [35, 0]
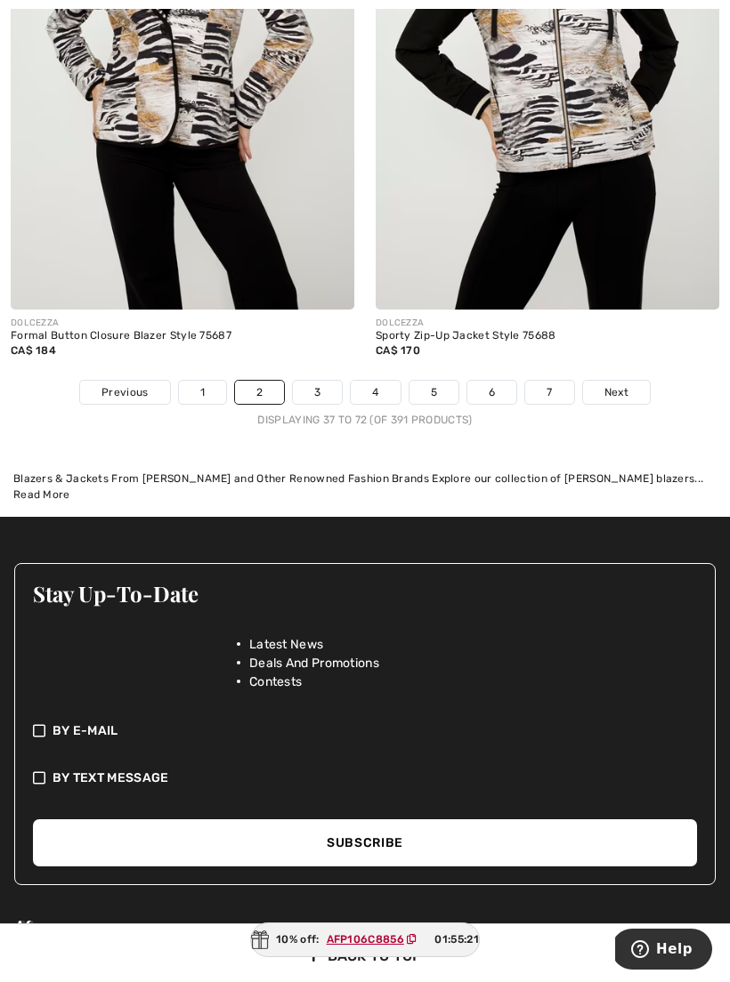
scroll to position [10750, 0]
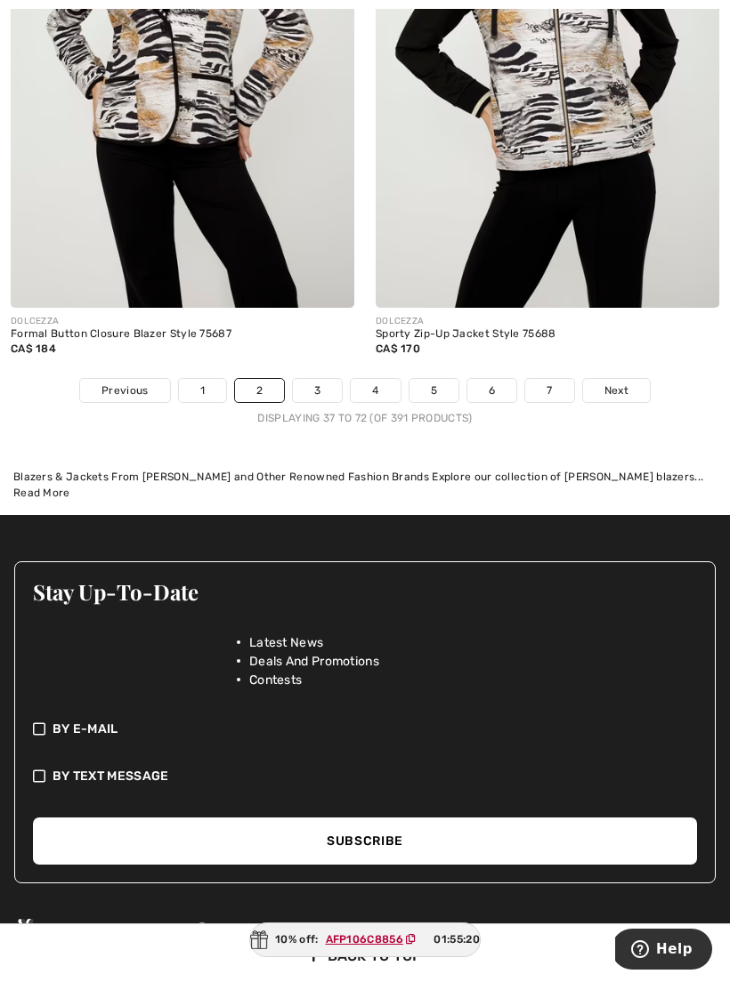
click at [313, 383] on link "3" at bounding box center [317, 390] width 49 height 23
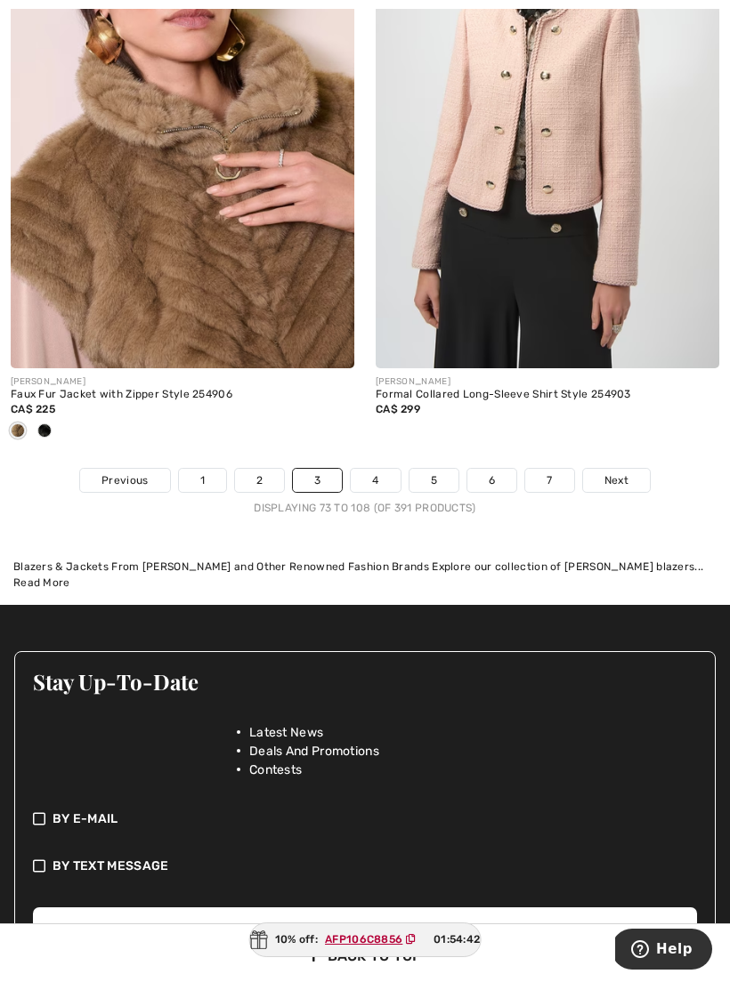
scroll to position [10747, 0]
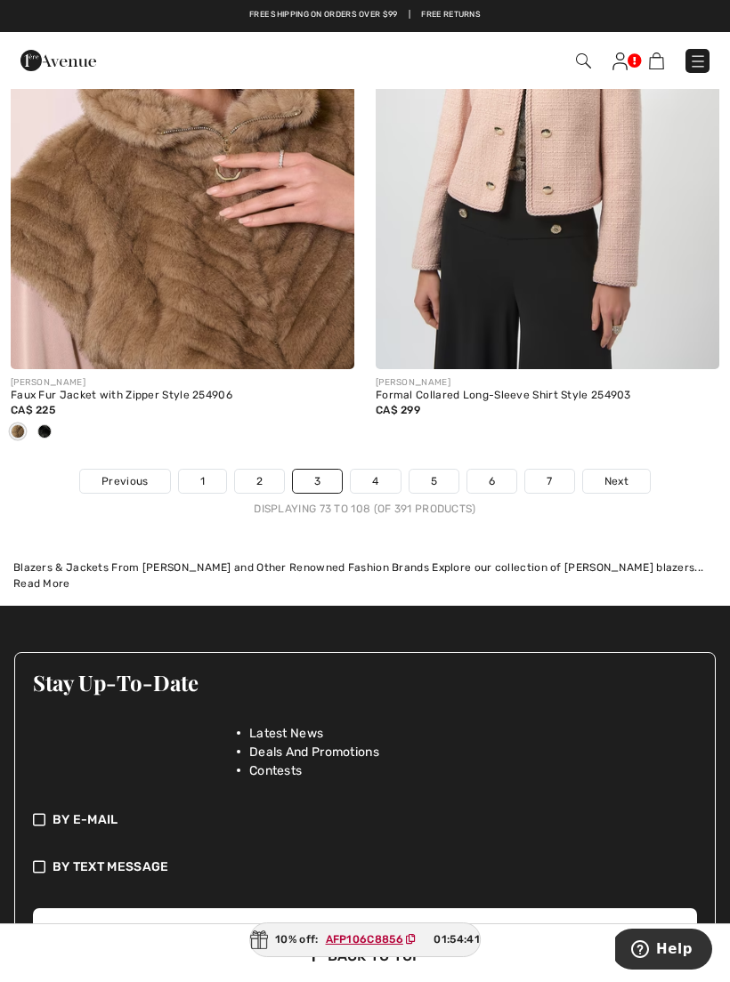
click at [382, 470] on link "4" at bounding box center [375, 481] width 49 height 23
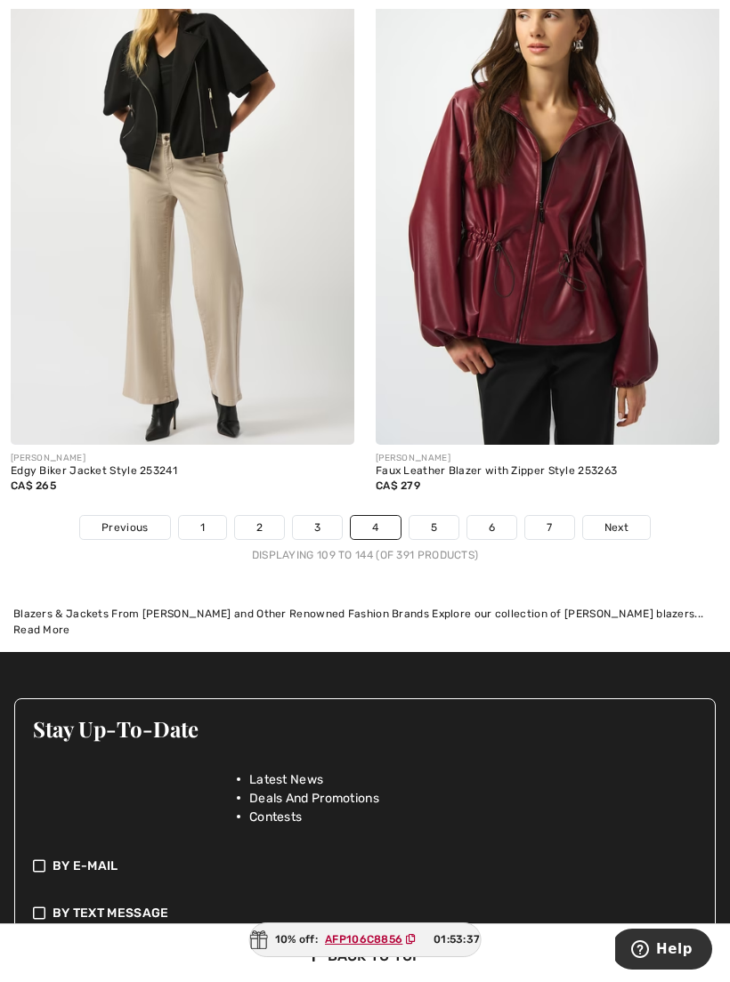
scroll to position [10673, 0]
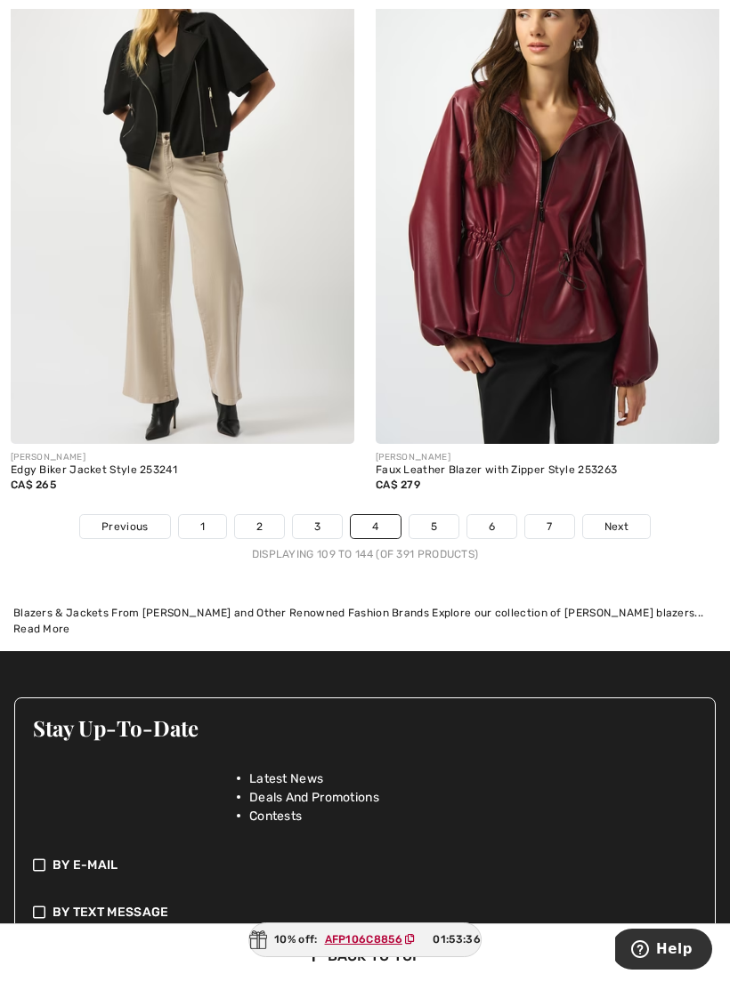
click at [436, 521] on link "5" at bounding box center [433, 526] width 49 height 23
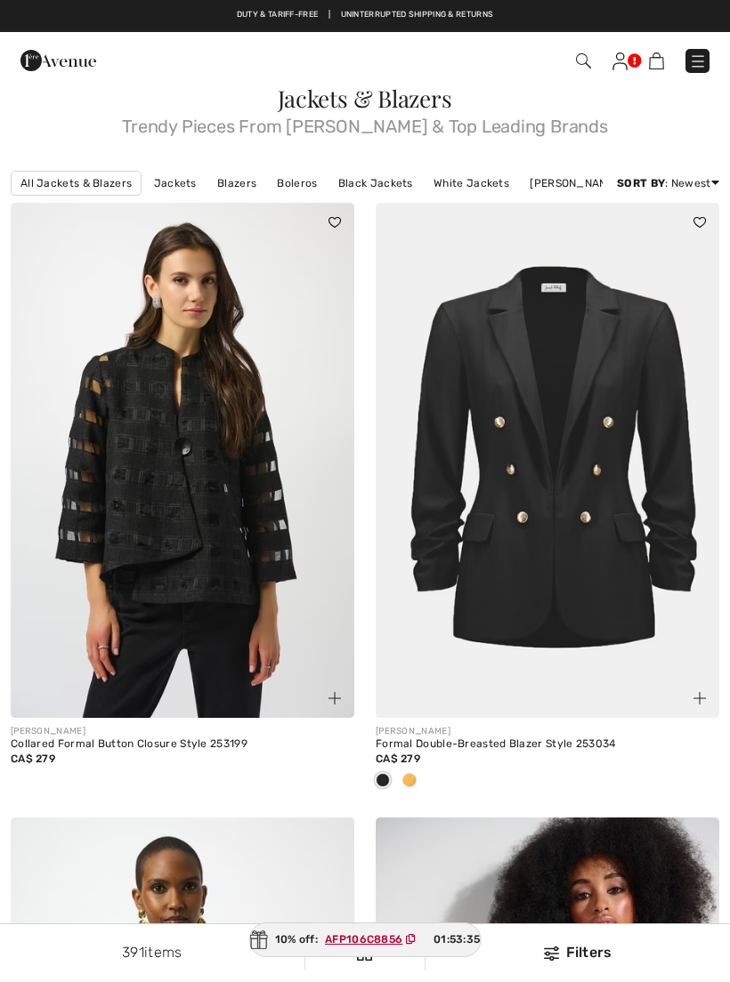
checkbox input "true"
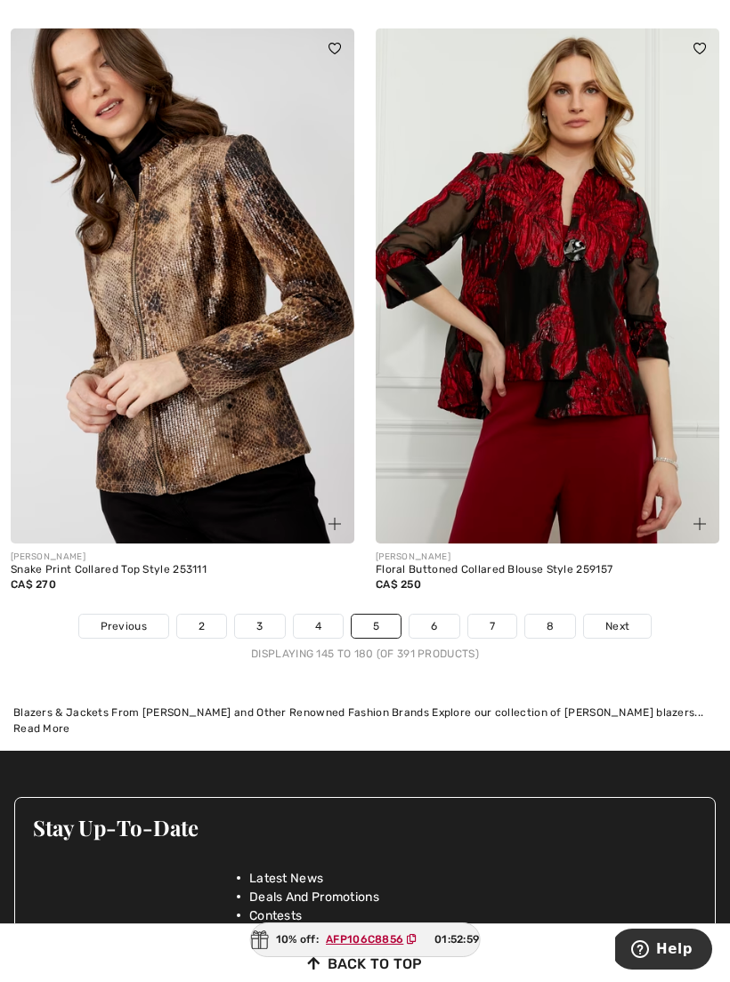
scroll to position [10523, 0]
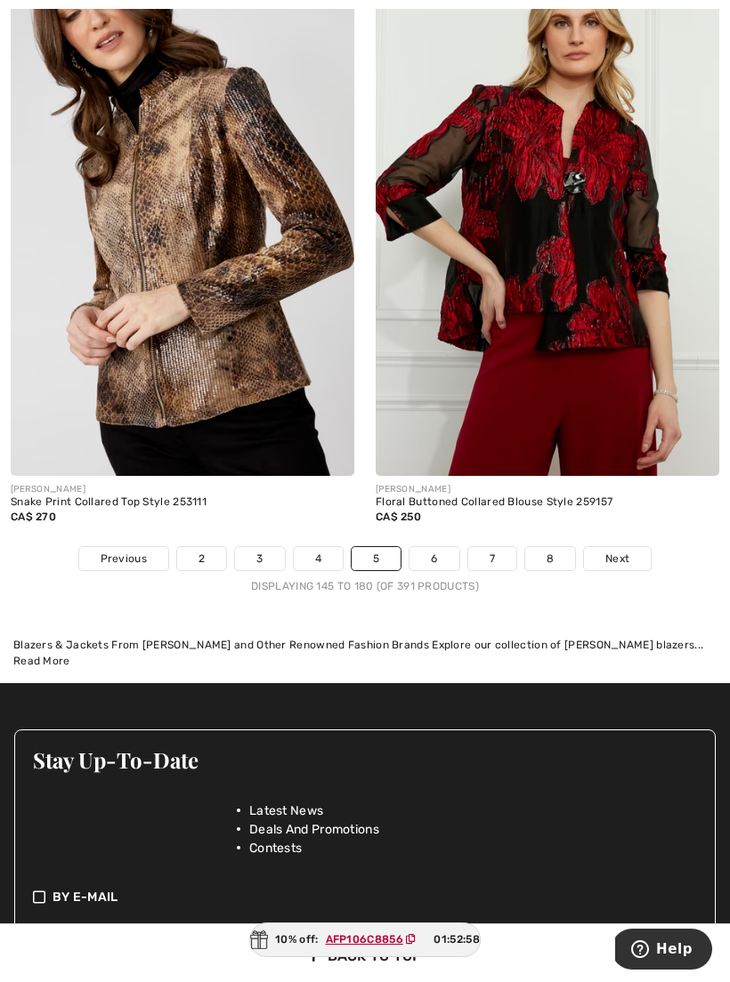
click at [435, 549] on link "6" at bounding box center [433, 558] width 49 height 23
click at [436, 547] on link "6" at bounding box center [433, 558] width 49 height 23
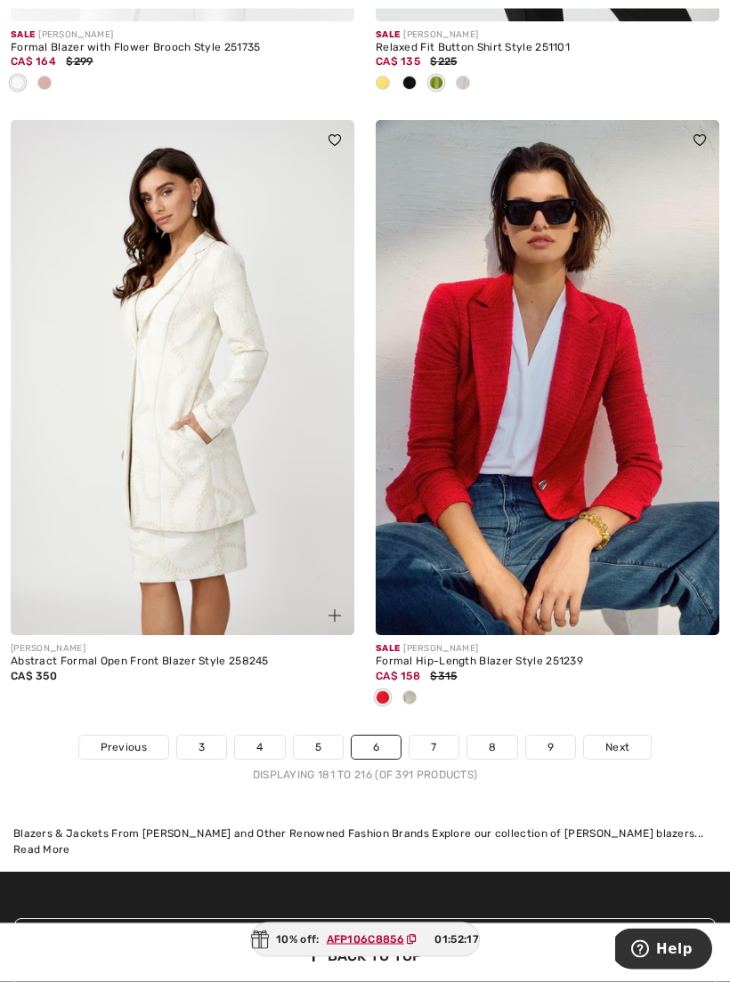
scroll to position [10589, 0]
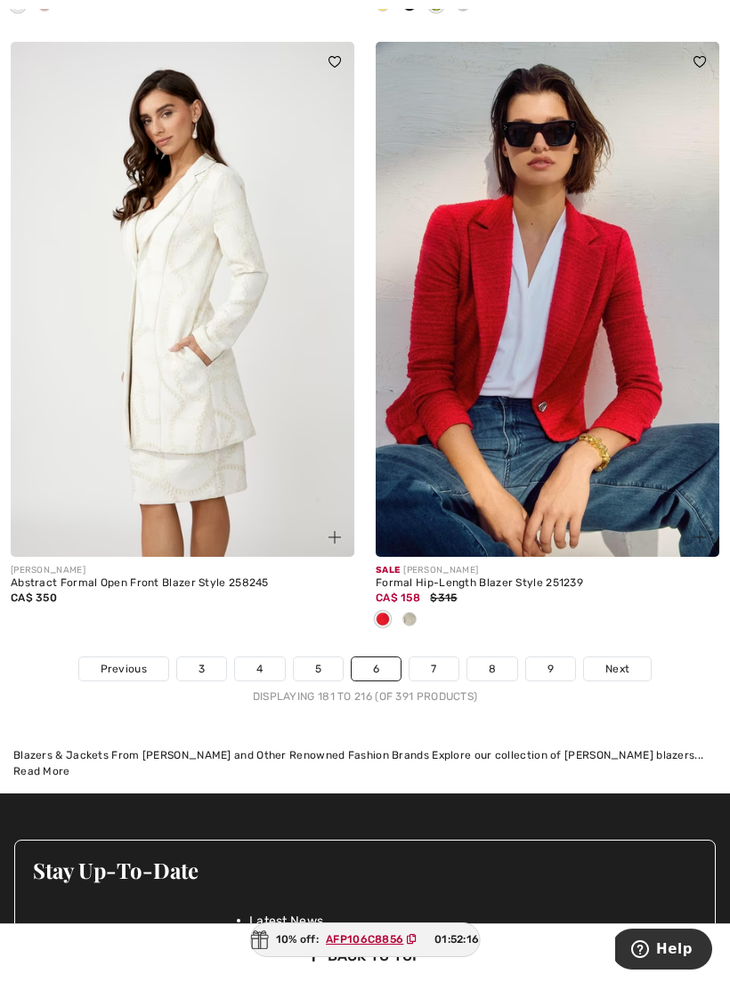
click at [445, 657] on link "7" at bounding box center [433, 668] width 48 height 23
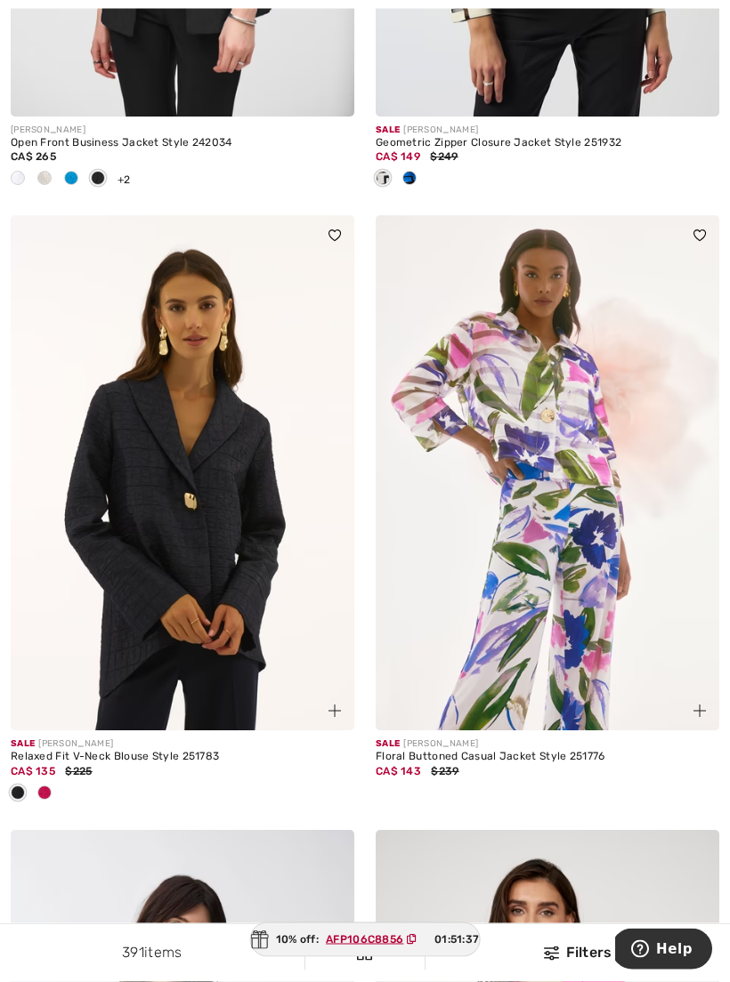
scroll to position [7990, 0]
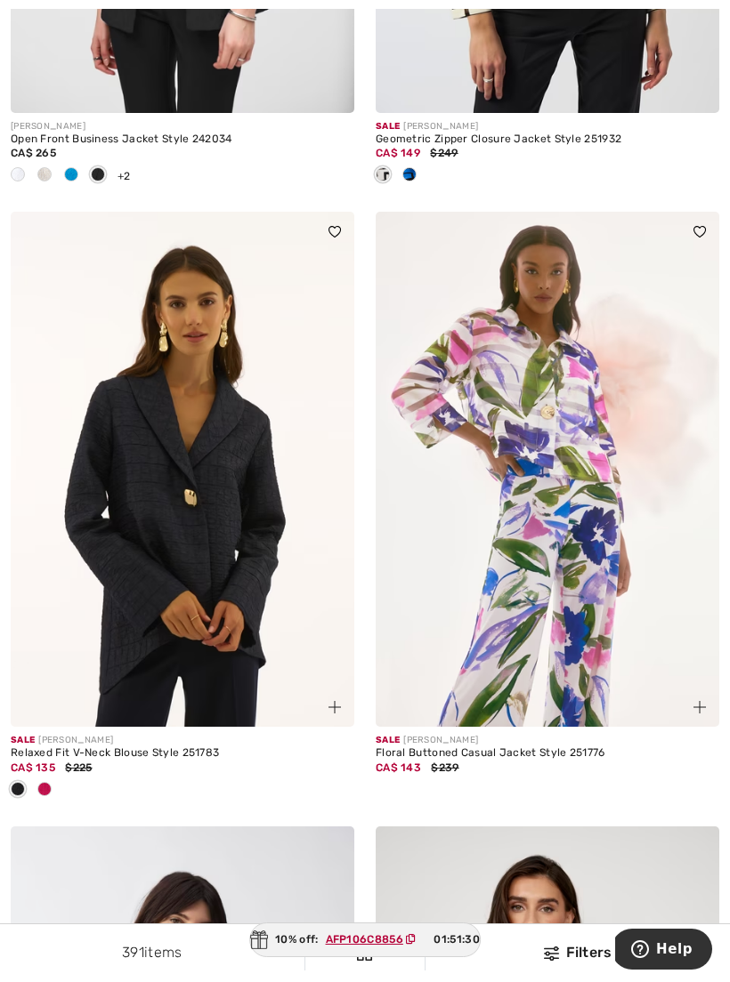
click at [98, 494] on img at bounding box center [182, 469] width 343 height 515
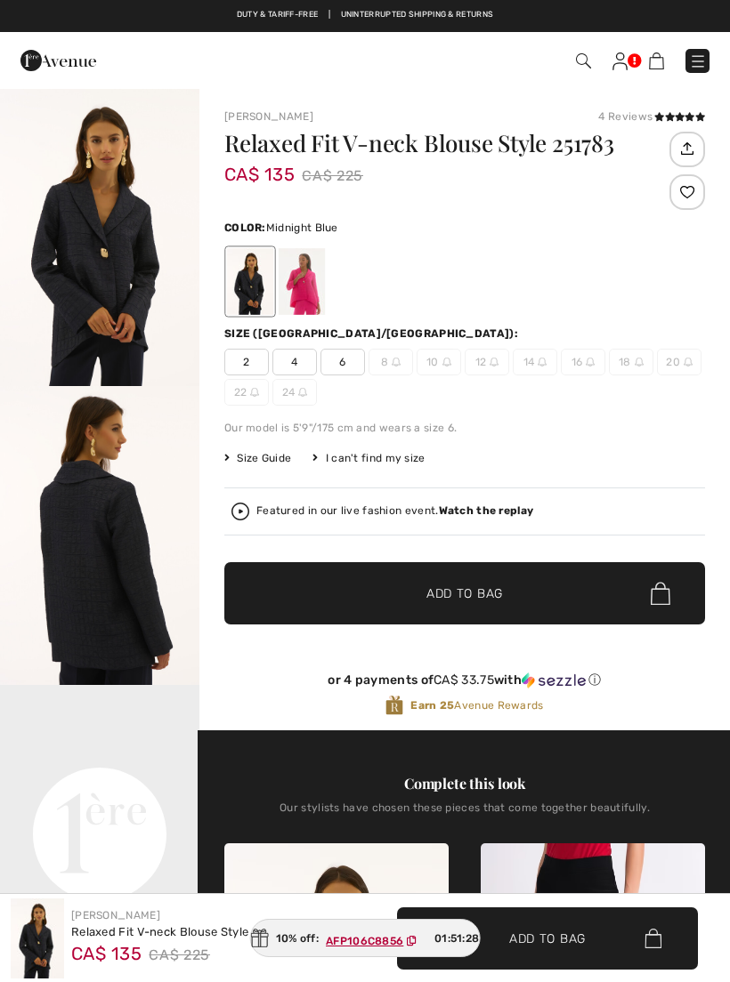
checkbox input "true"
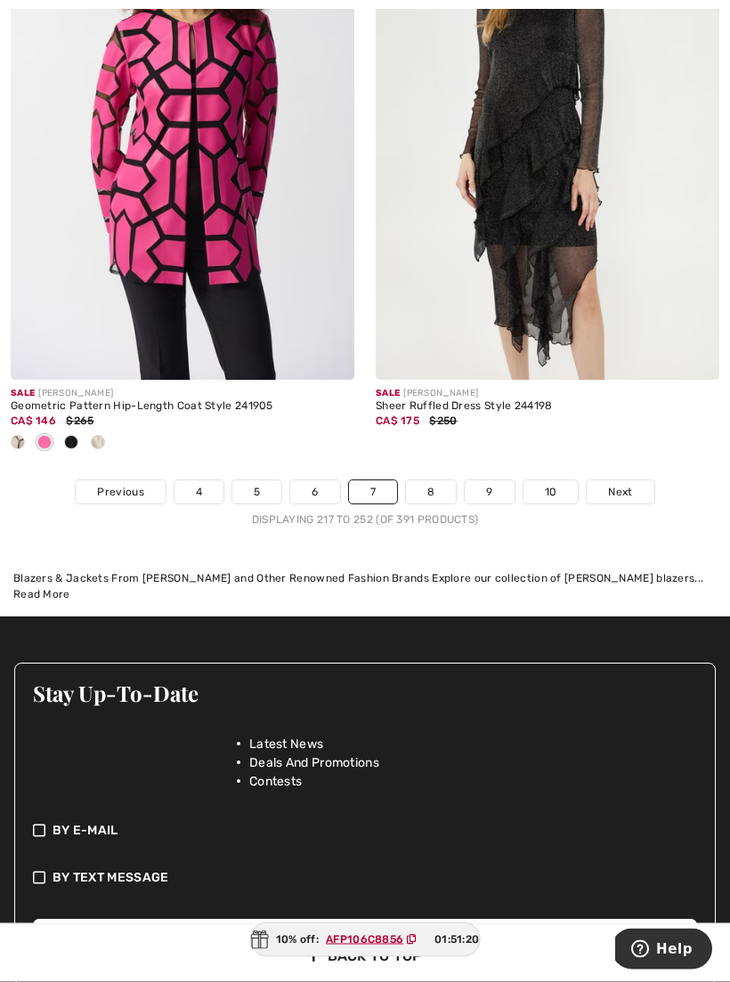
scroll to position [10766, 0]
click at [429, 488] on link "8" at bounding box center [431, 491] width 50 height 23
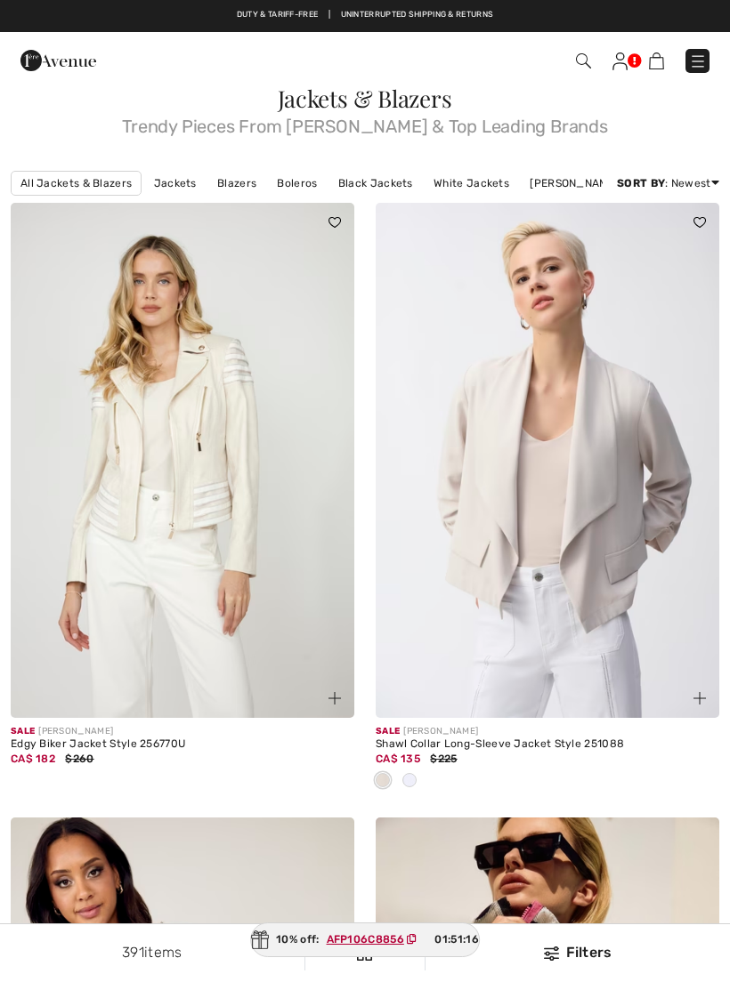
checkbox input "true"
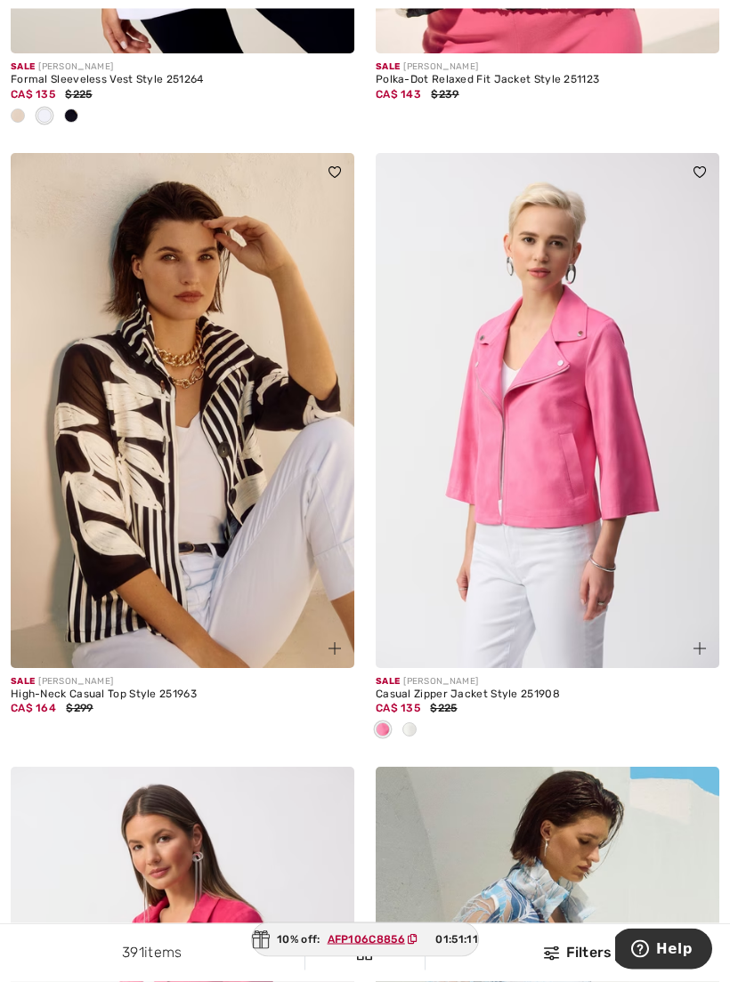
scroll to position [1280, 0]
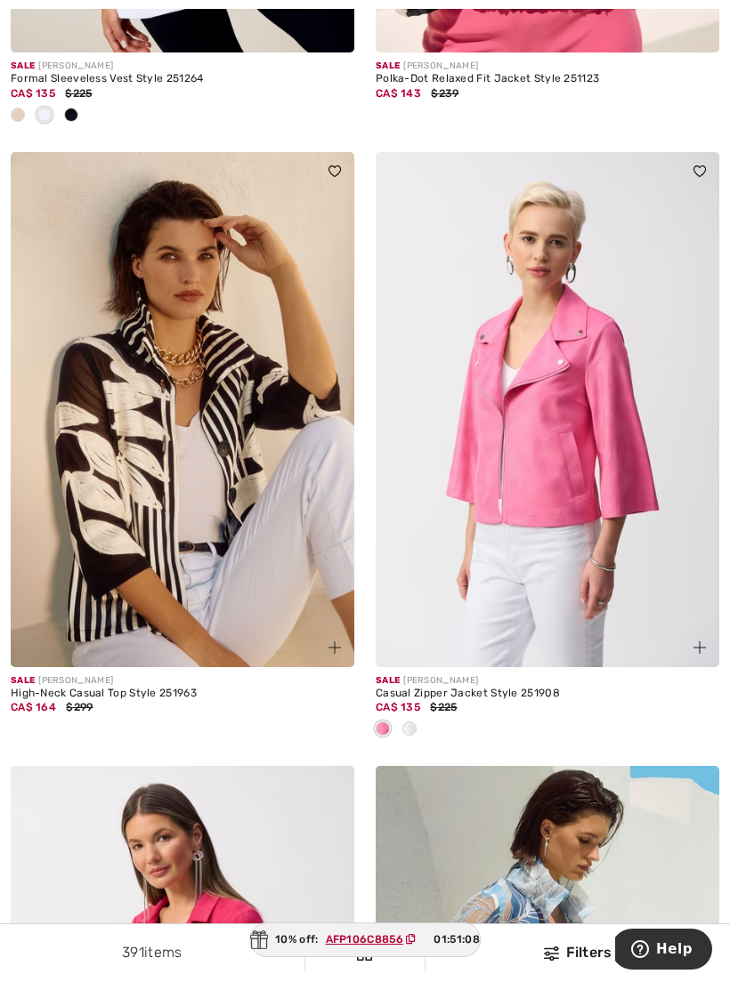
click at [114, 362] on img at bounding box center [182, 409] width 343 height 515
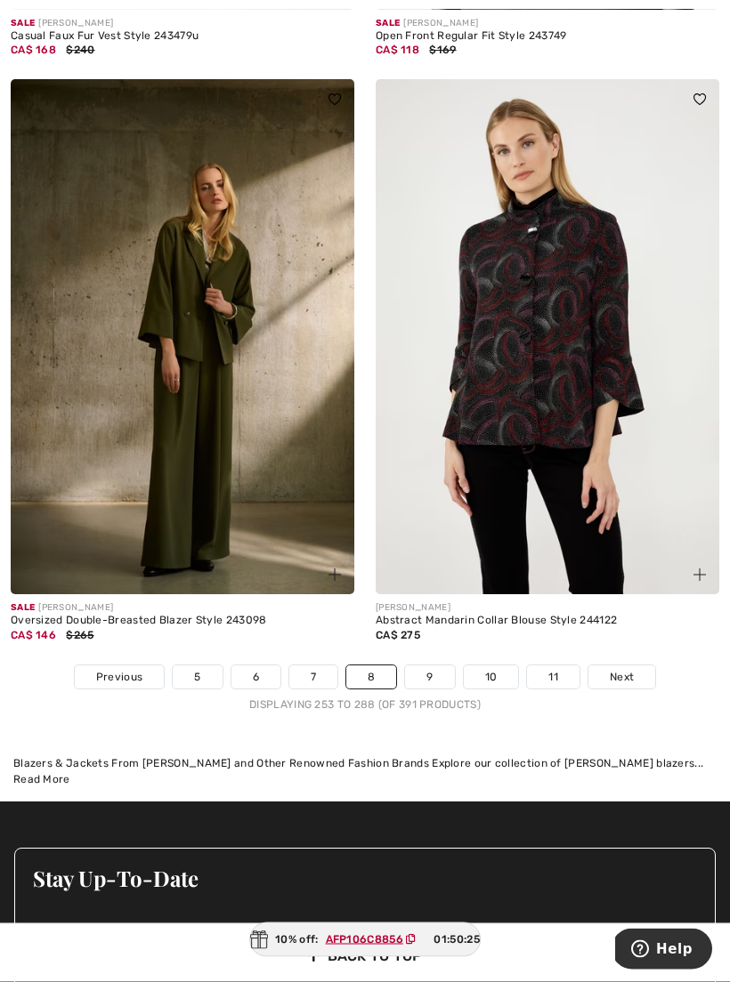
scroll to position [10497, 0]
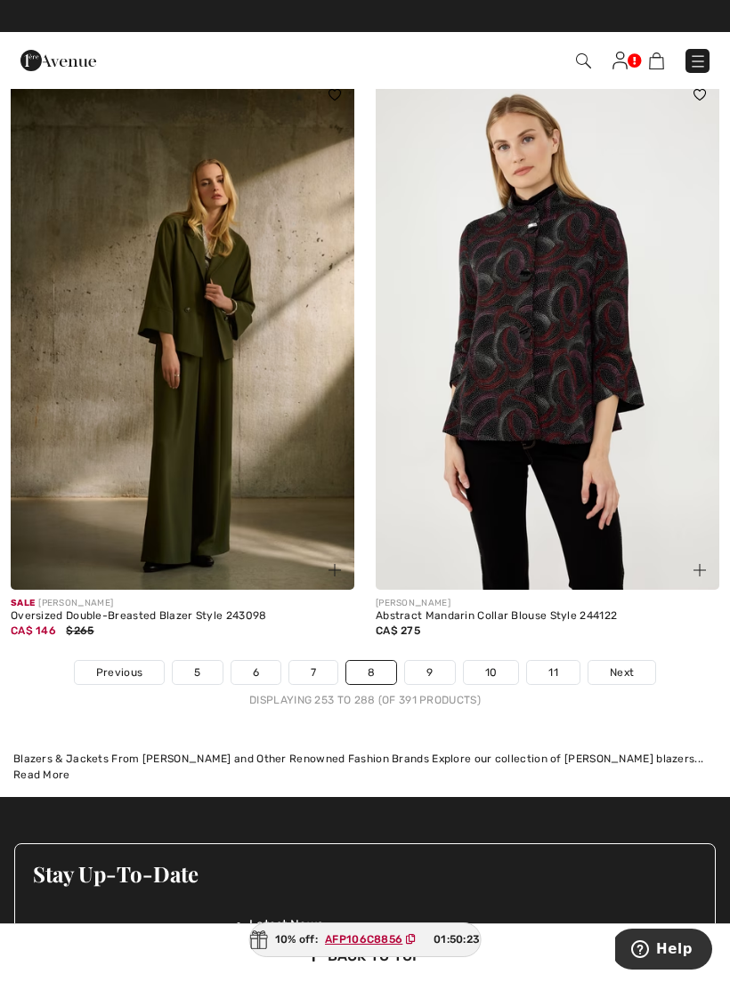
click at [440, 665] on link "9" at bounding box center [429, 672] width 49 height 23
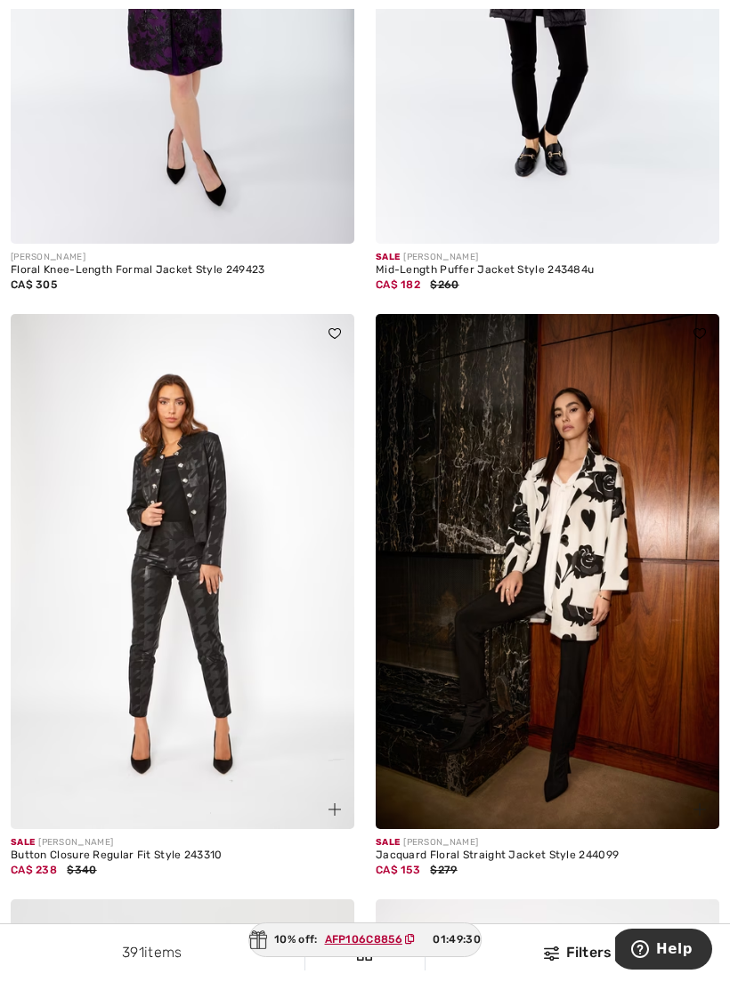
scroll to position [2274, 0]
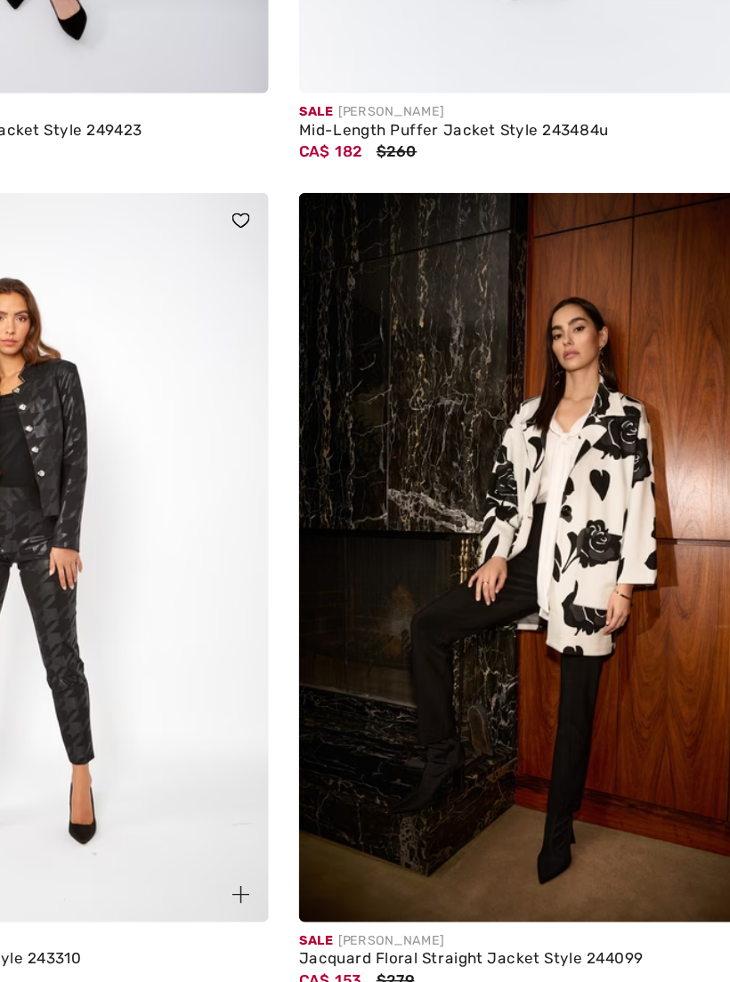
click at [423, 377] on img at bounding box center [546, 556] width 343 height 515
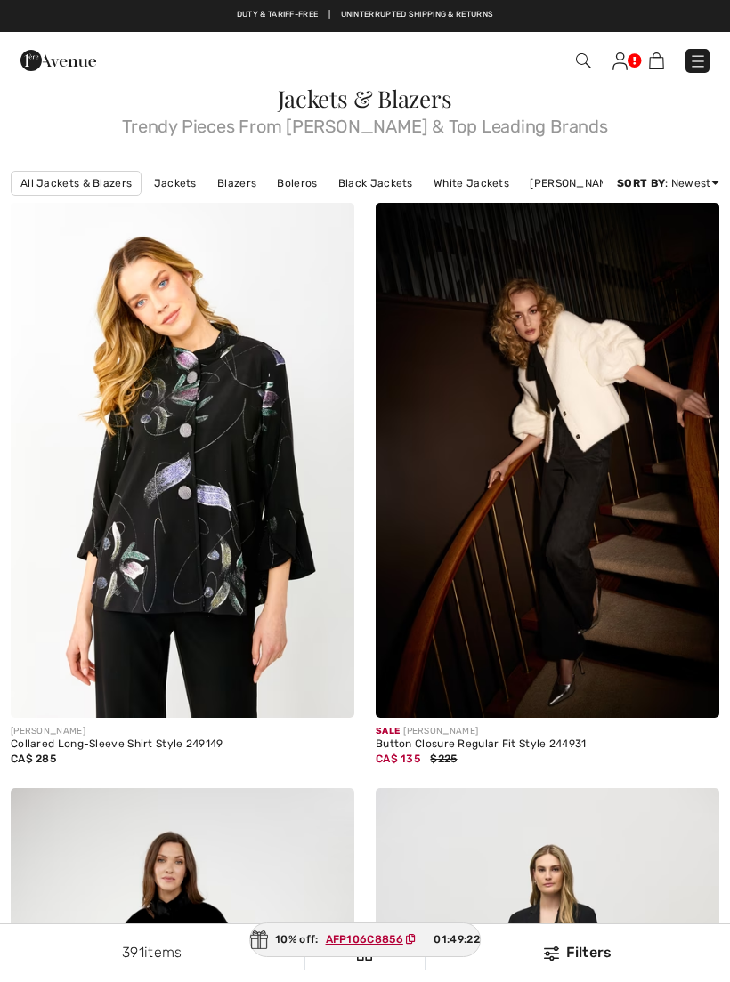
scroll to position [2258, 0]
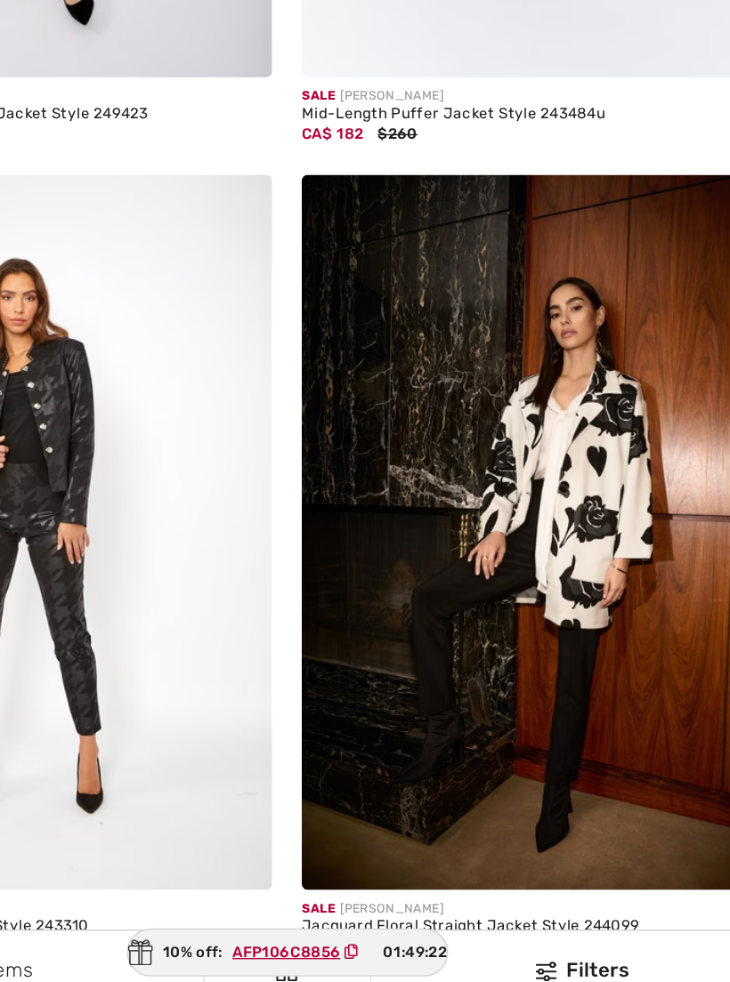
checkbox input "true"
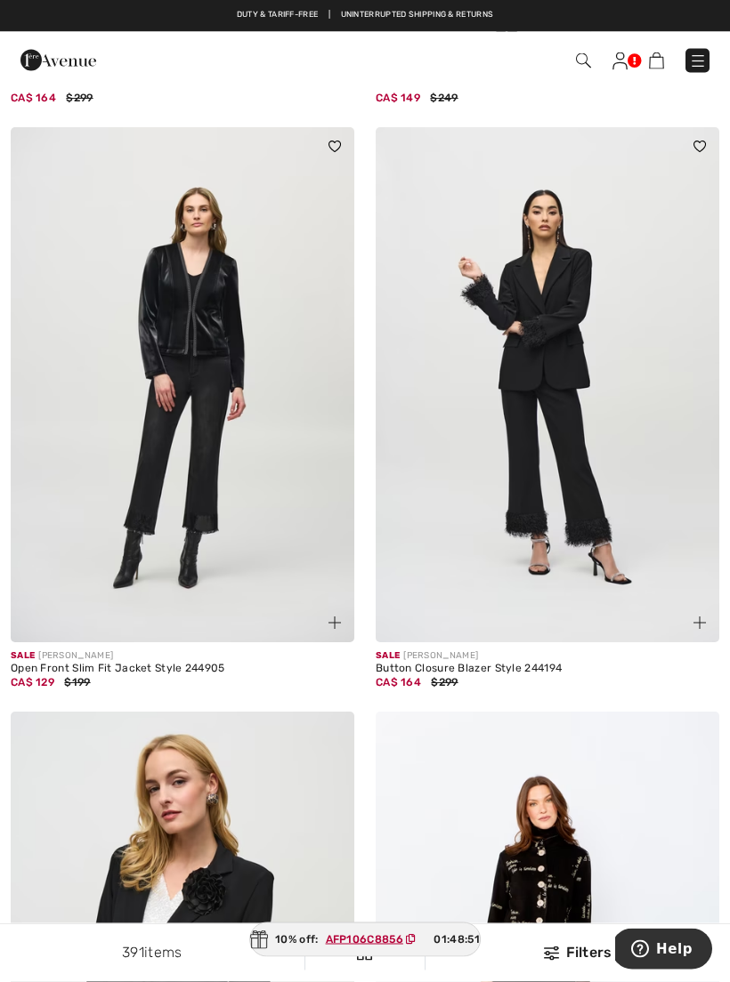
scroll to position [5524, 0]
click at [578, 378] on img at bounding box center [546, 384] width 343 height 515
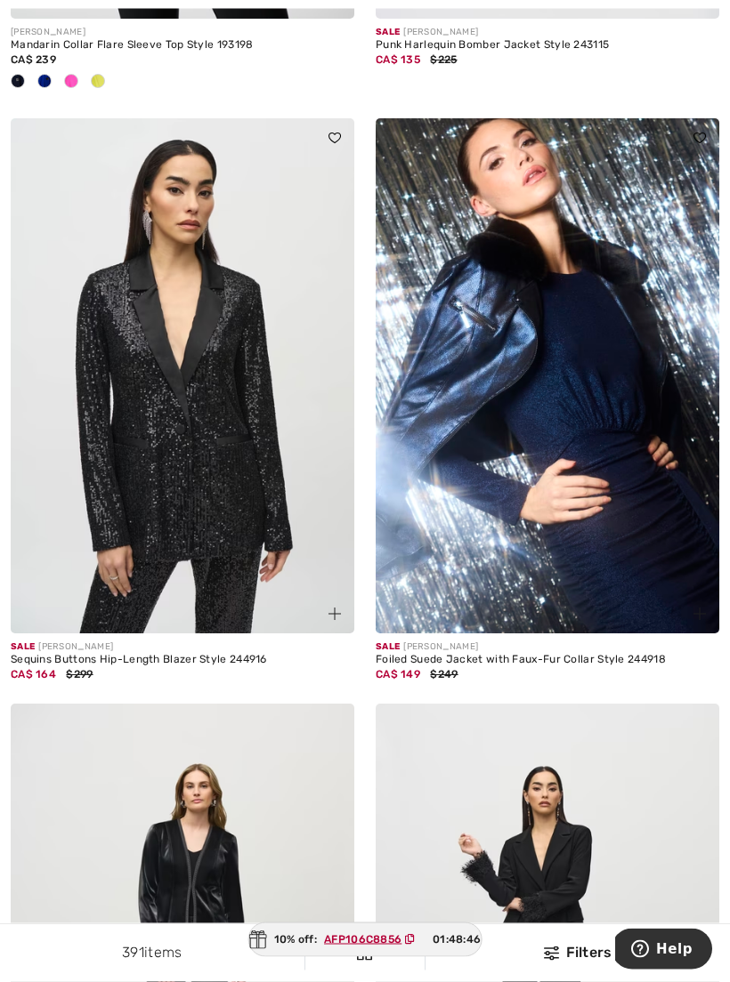
scroll to position [4948, 0]
click at [107, 435] on img at bounding box center [182, 375] width 343 height 515
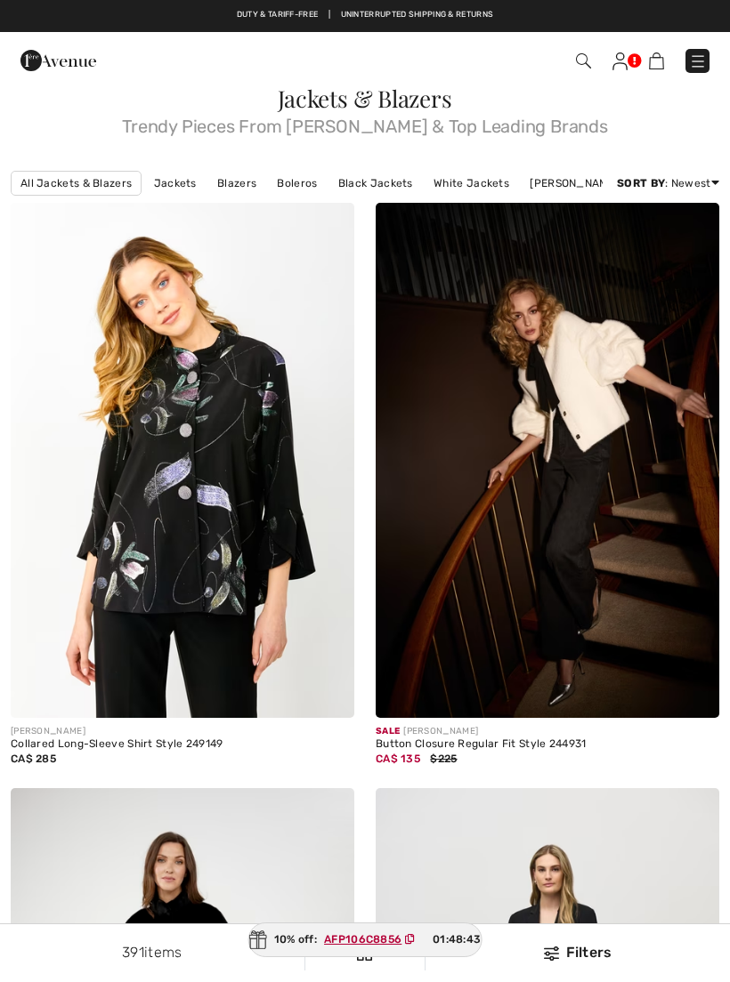
checkbox input "true"
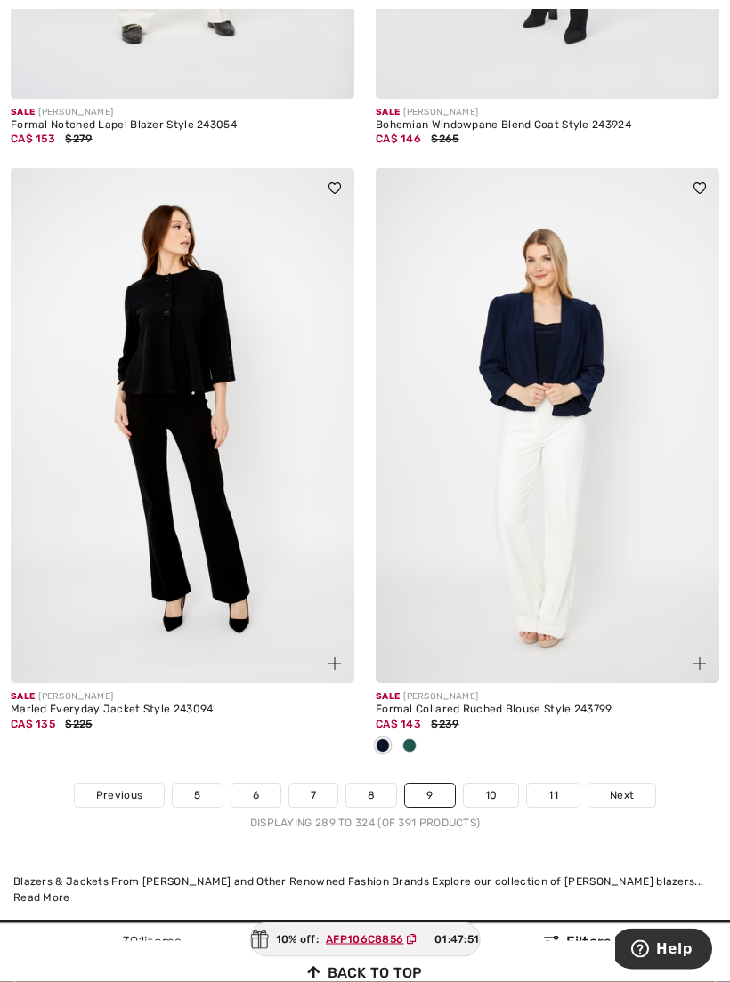
scroll to position [10350, 0]
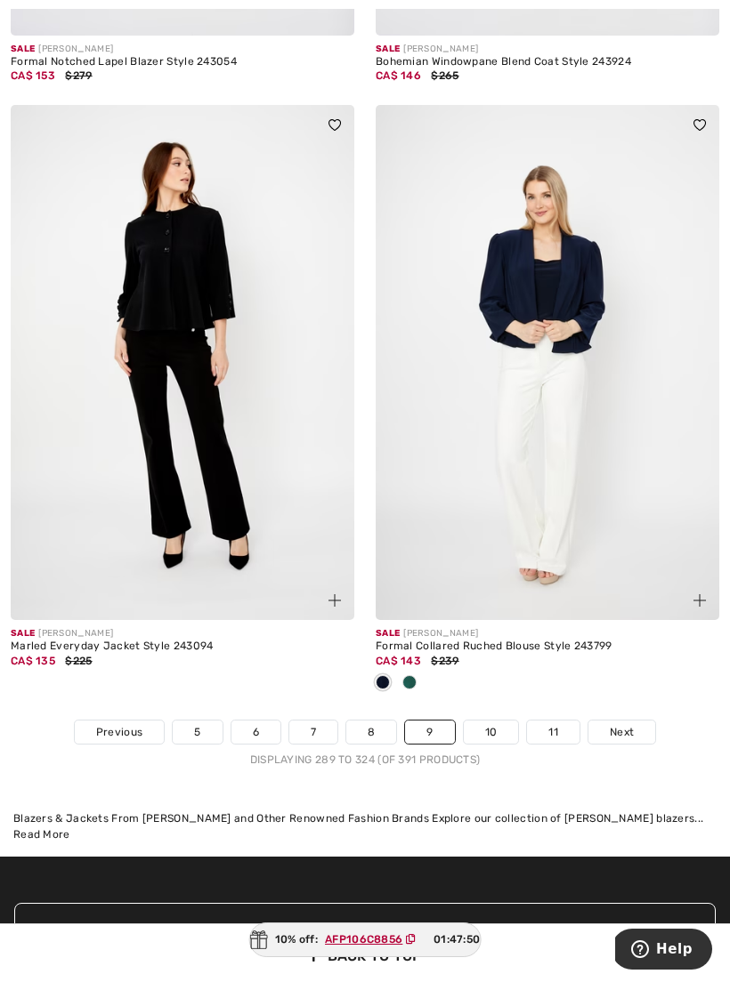
click at [487, 721] on link "10" at bounding box center [491, 732] width 55 height 23
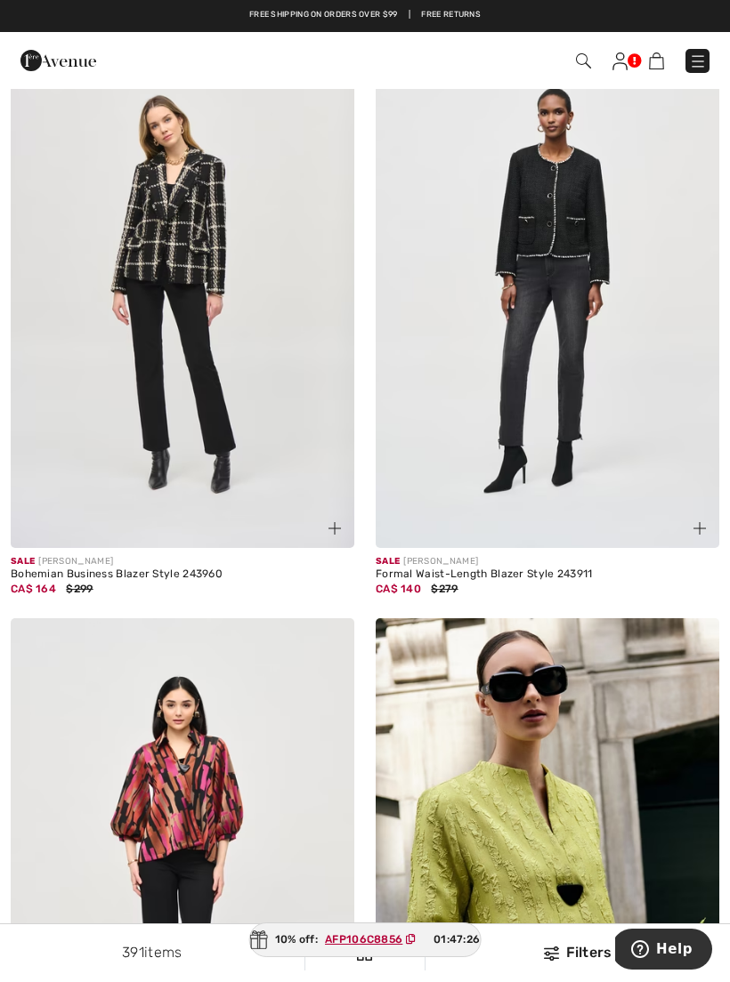
scroll to position [1951, 0]
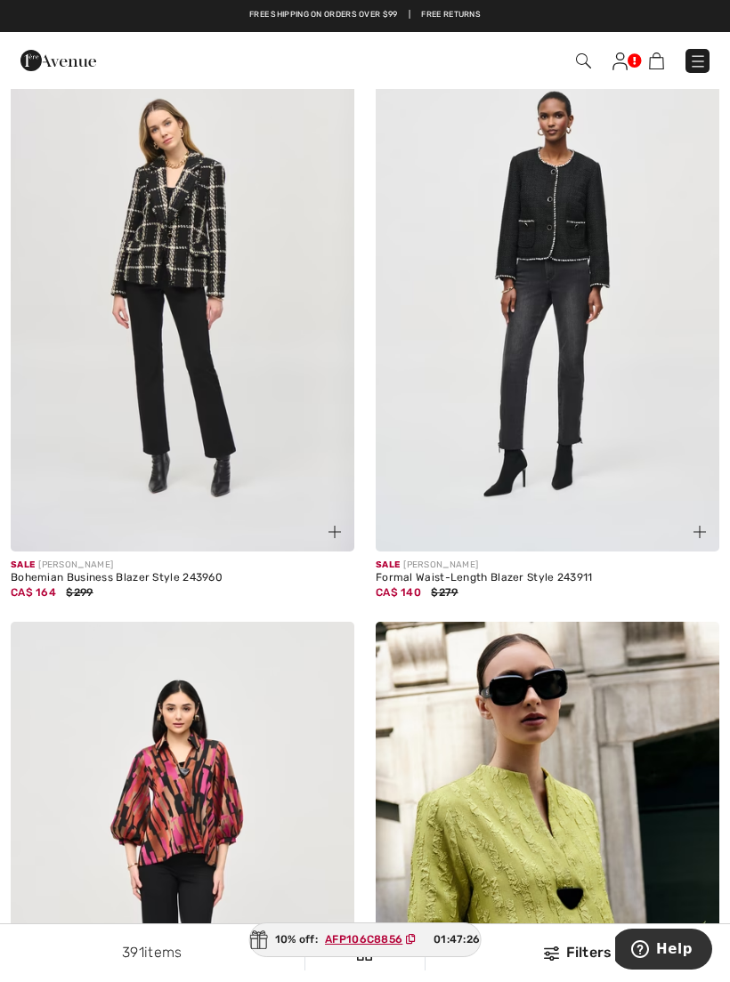
click at [631, 319] on img at bounding box center [546, 293] width 343 height 515
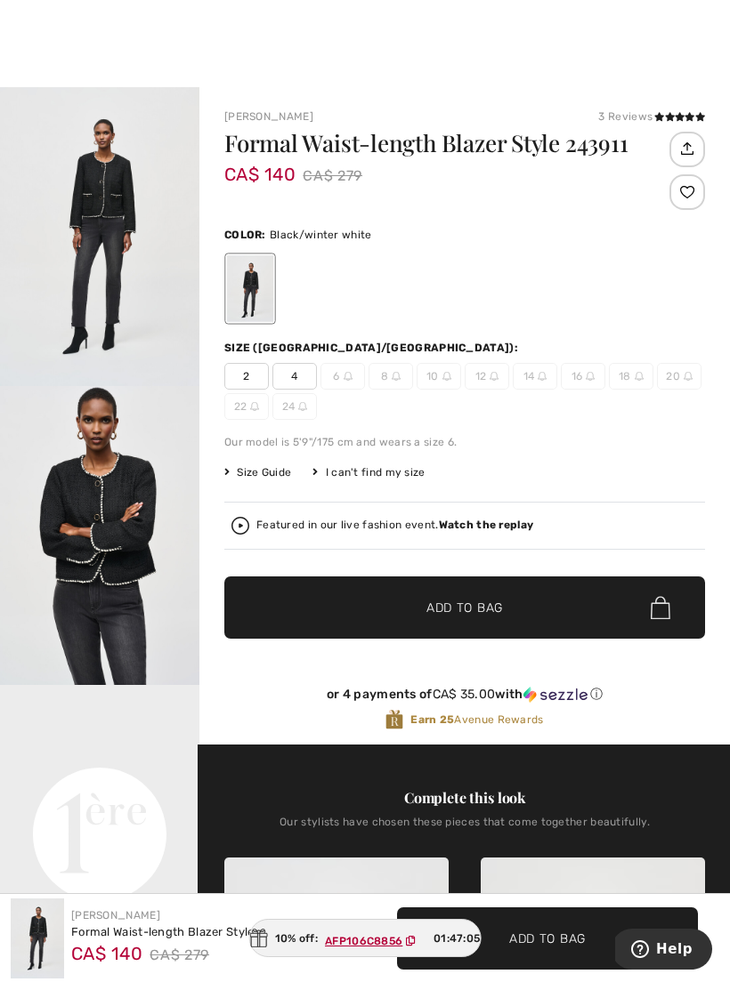
click at [595, 435] on div "Our model is 5'9"/175 cm and wears a size 6." at bounding box center [464, 442] width 480 height 16
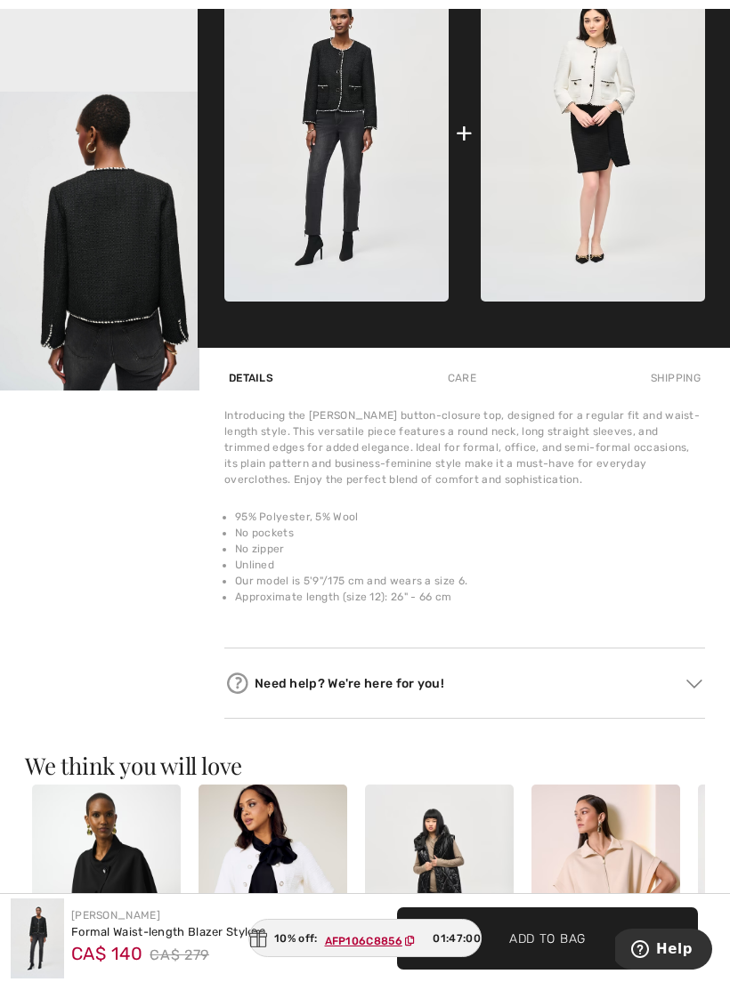
scroll to position [921, 0]
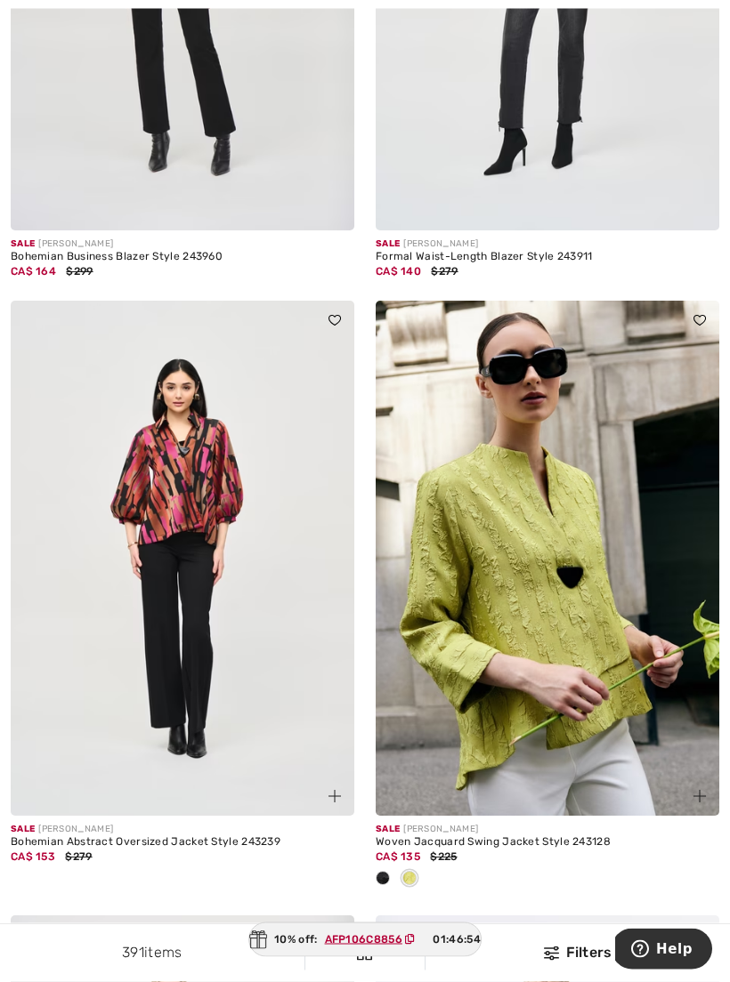
scroll to position [2272, 0]
click at [378, 885] on div at bounding box center [382, 879] width 27 height 29
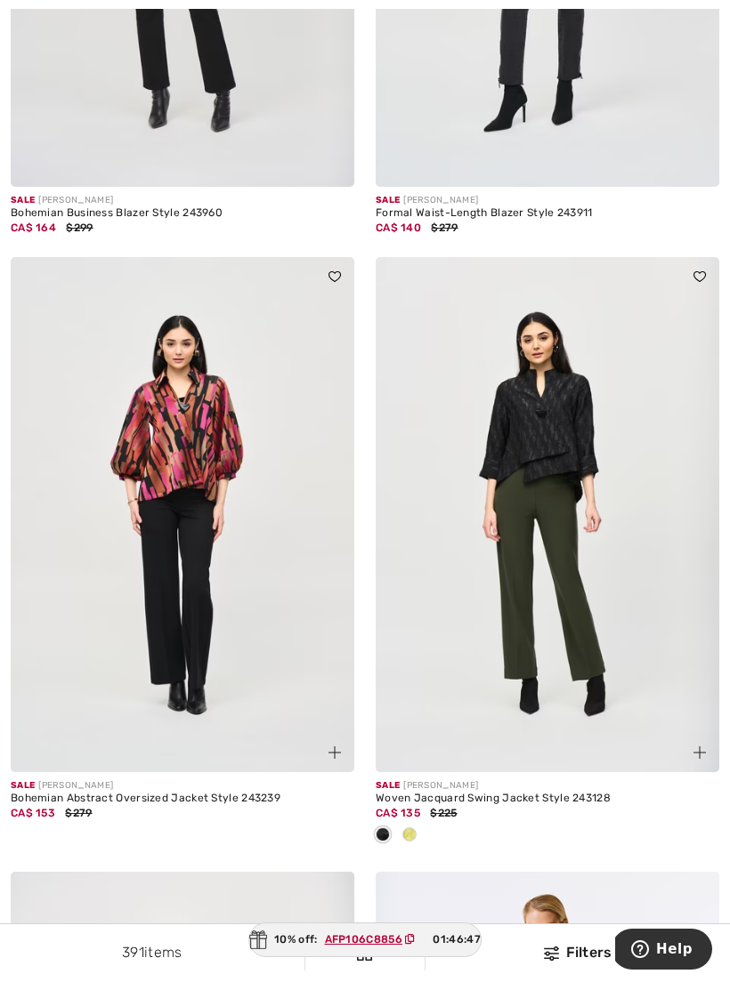
scroll to position [2317, 0]
click at [623, 599] on img at bounding box center [546, 513] width 343 height 515
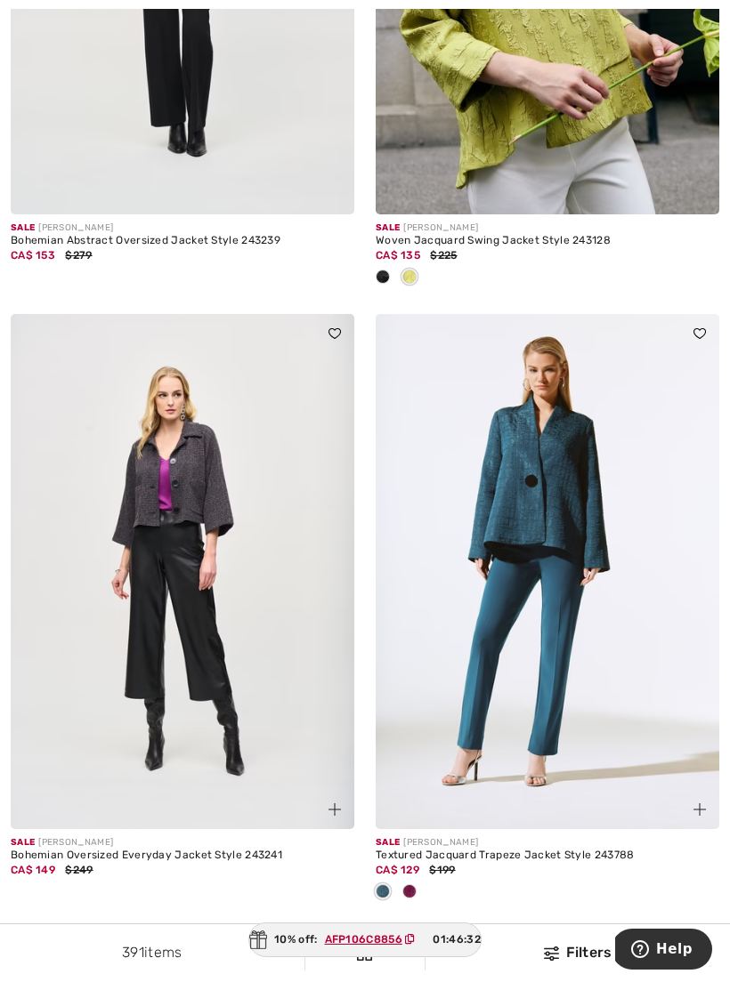
scroll to position [2873, 0]
click at [567, 525] on img at bounding box center [546, 572] width 343 height 515
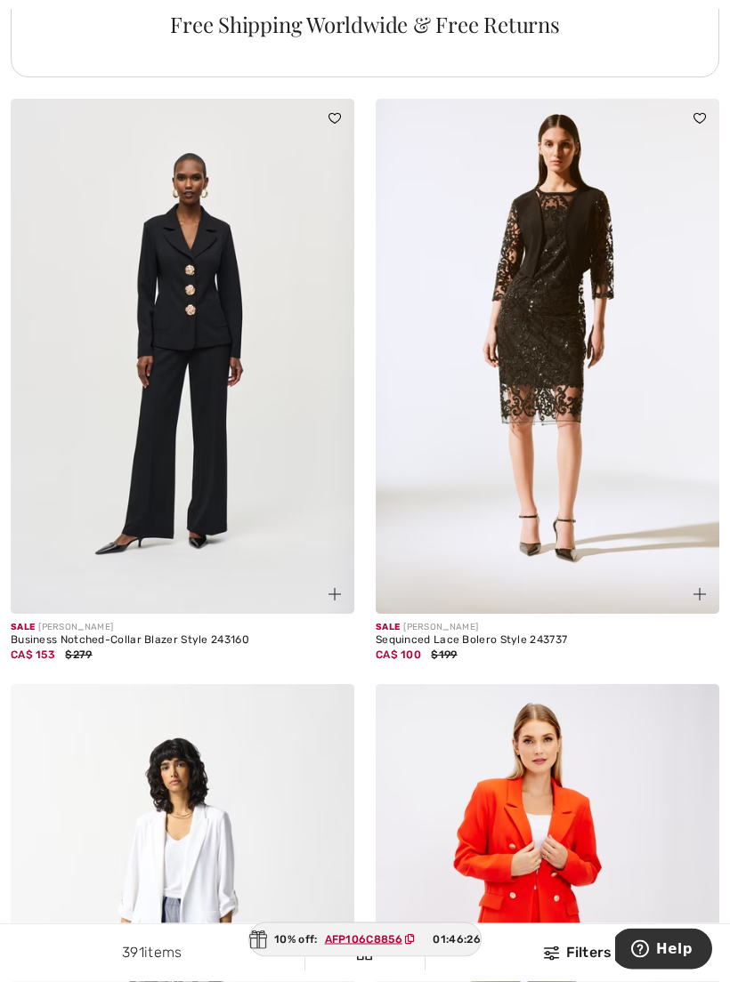
scroll to position [3826, 0]
click at [117, 262] on img at bounding box center [182, 356] width 343 height 515
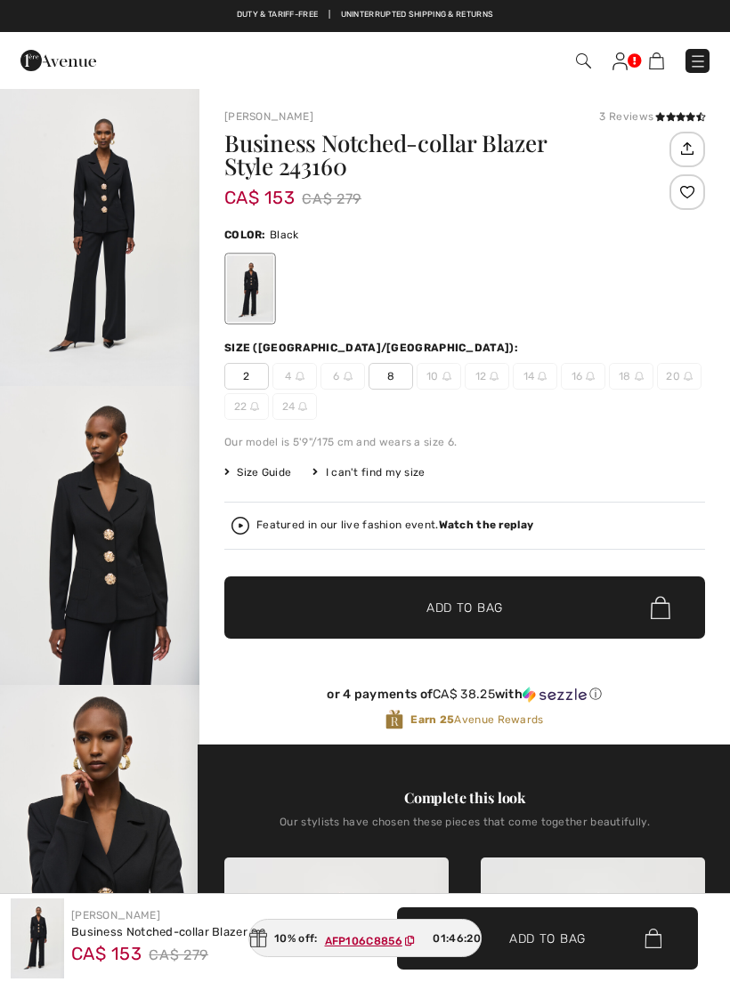
checkbox input "true"
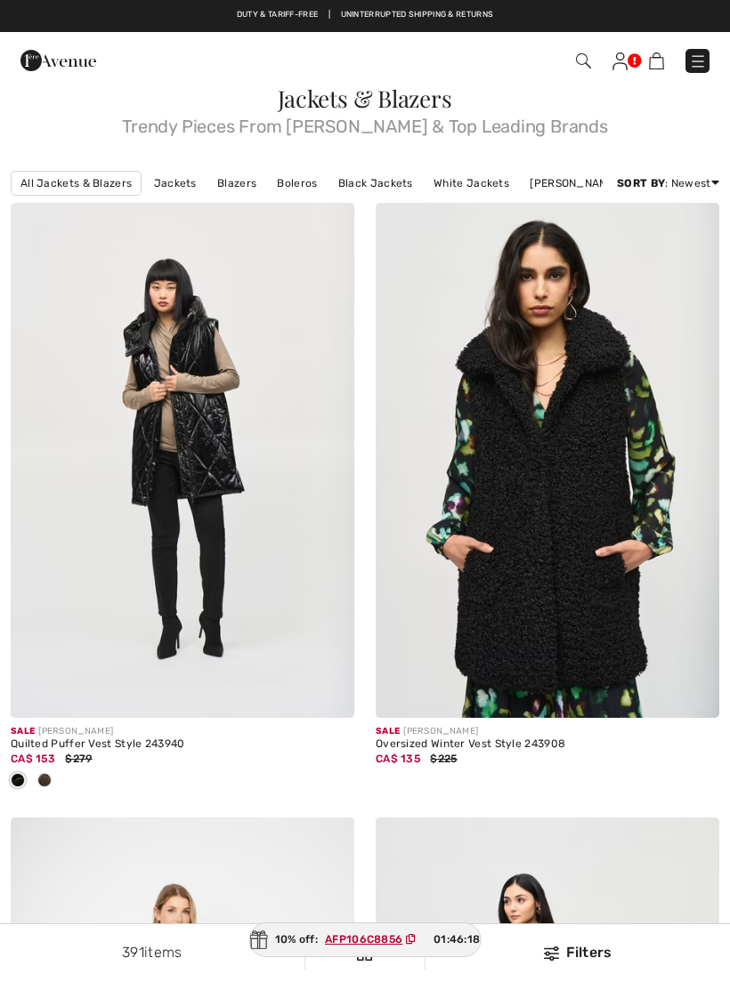
scroll to position [3826, 0]
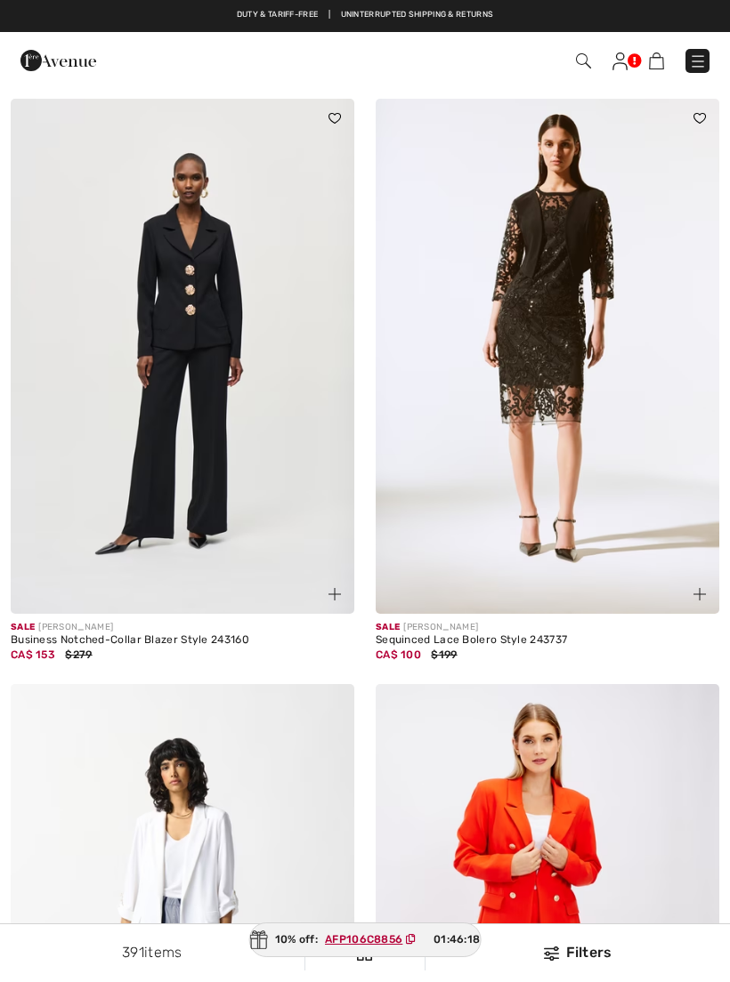
checkbox input "true"
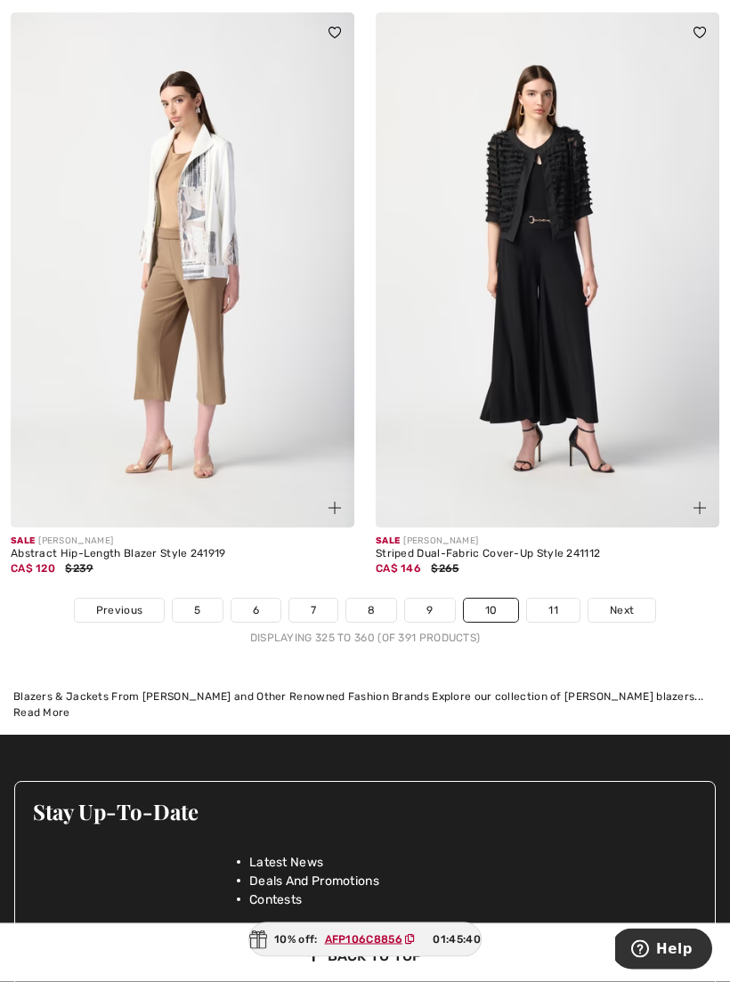
scroll to position [10677, 0]
click at [553, 606] on link "11" at bounding box center [553, 610] width 52 height 23
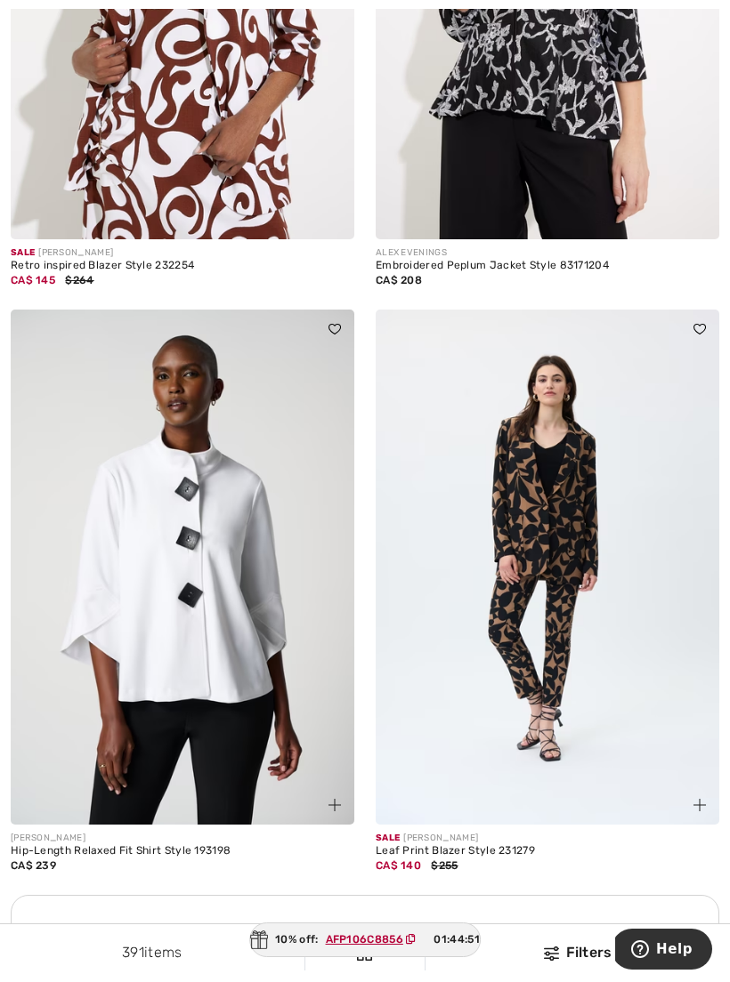
scroll to position [6514, 0]
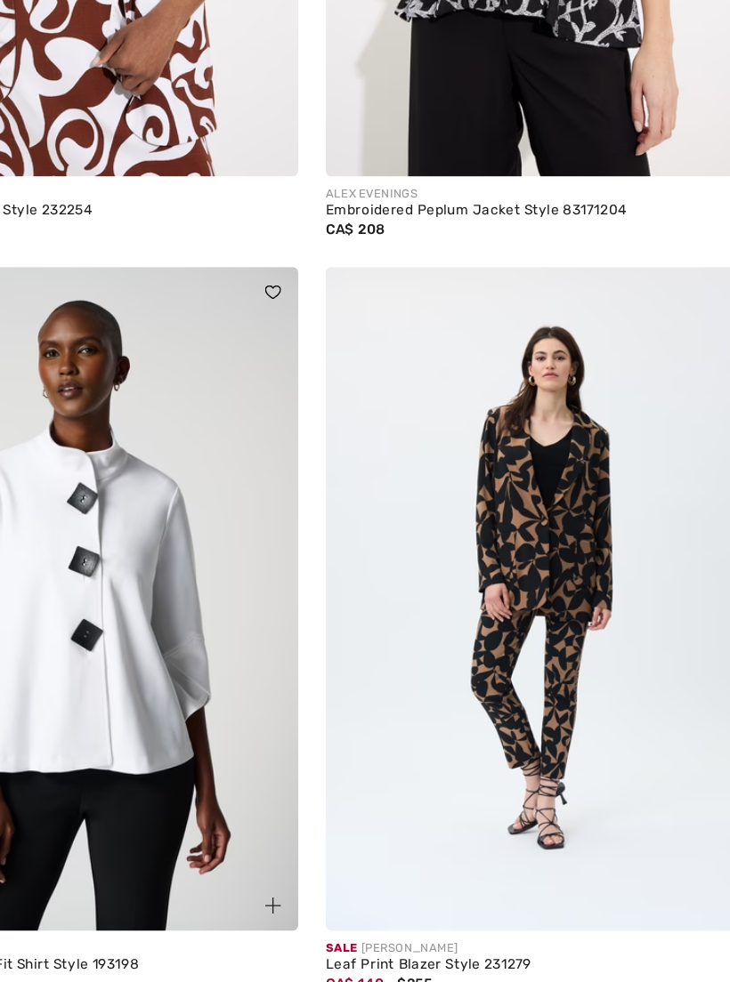
click at [464, 414] on img at bounding box center [546, 564] width 343 height 515
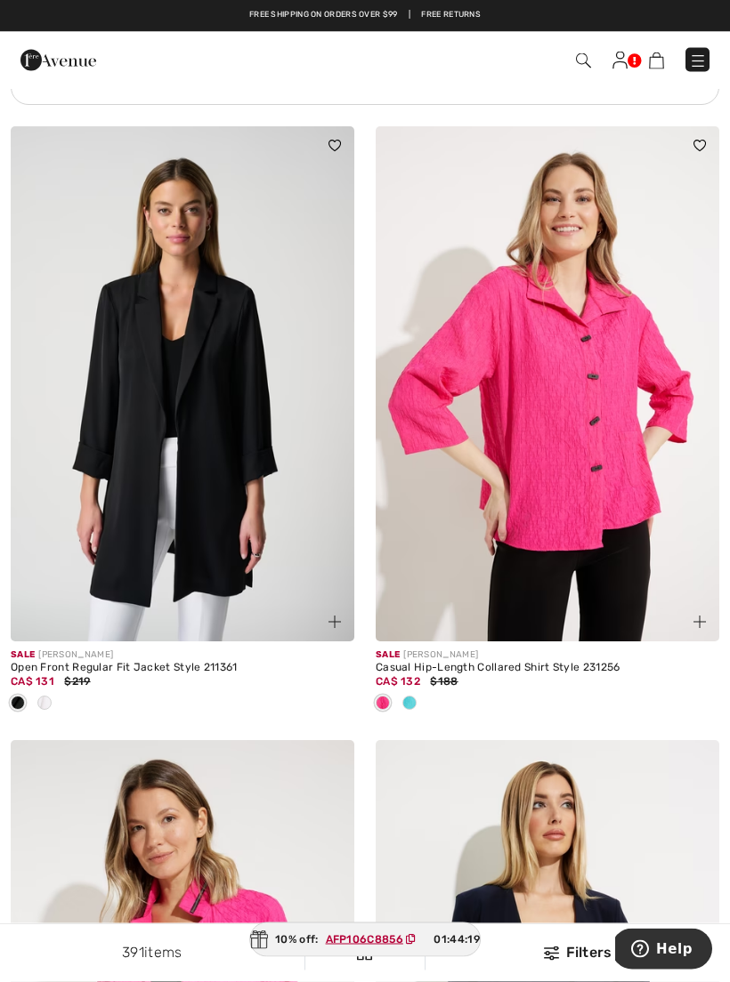
scroll to position [7394, 0]
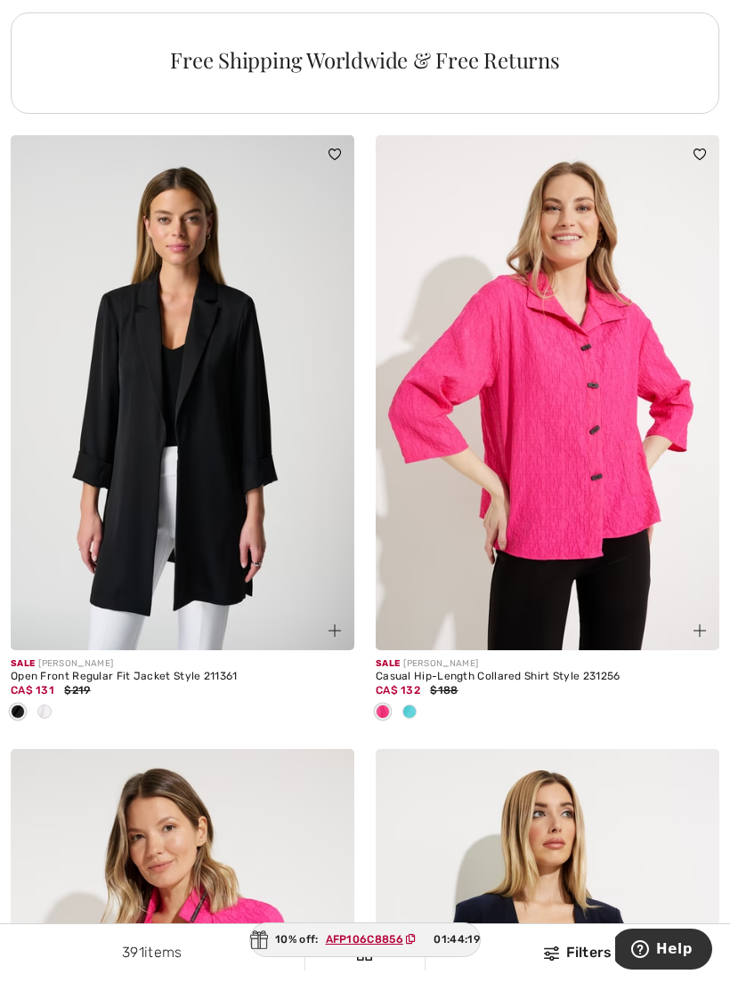
click at [243, 493] on img at bounding box center [182, 392] width 343 height 515
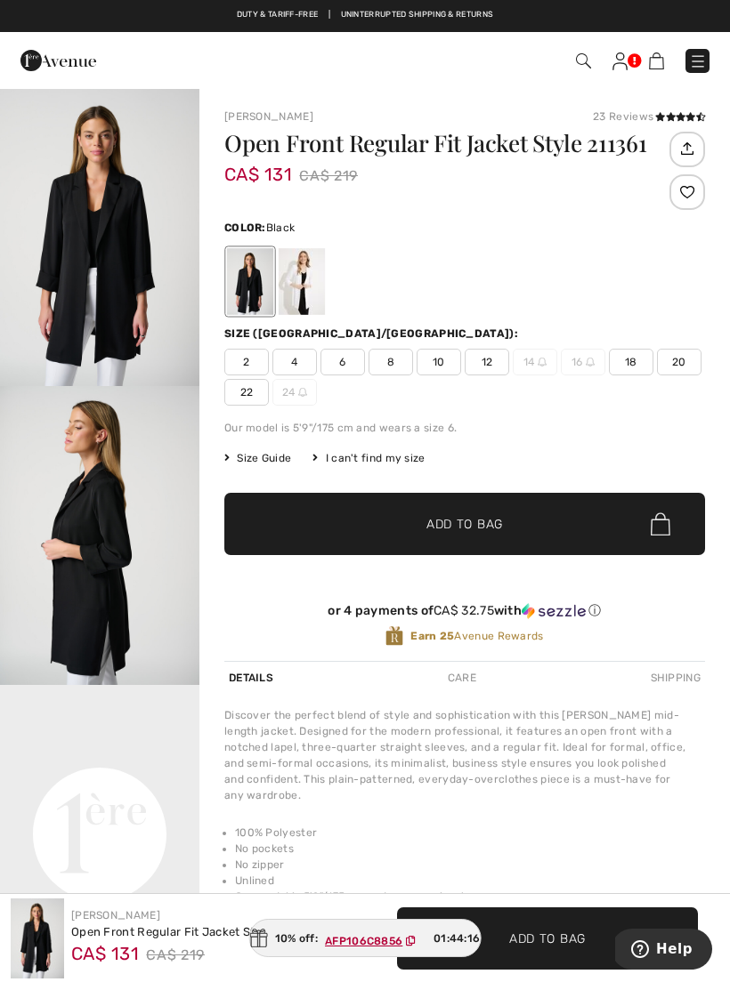
scroll to position [2, 0]
click at [662, 387] on div "2 4 6 8 10 12 14 16 18 20 22 24" at bounding box center [464, 377] width 480 height 57
click at [637, 366] on span "18" at bounding box center [631, 362] width 44 height 27
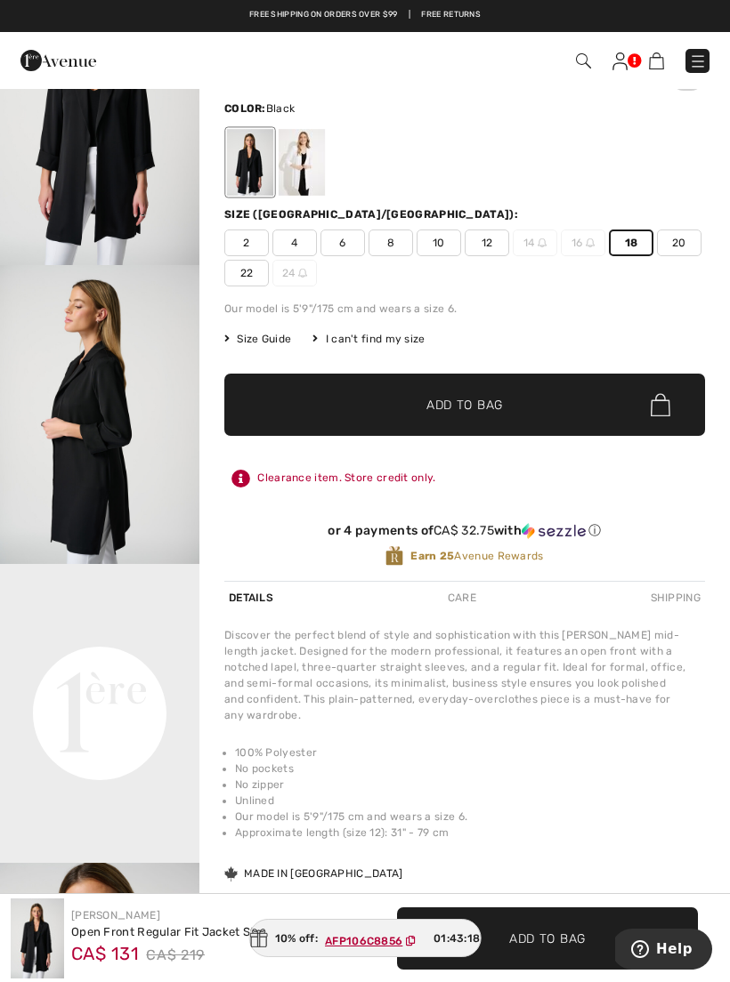
scroll to position [120, 0]
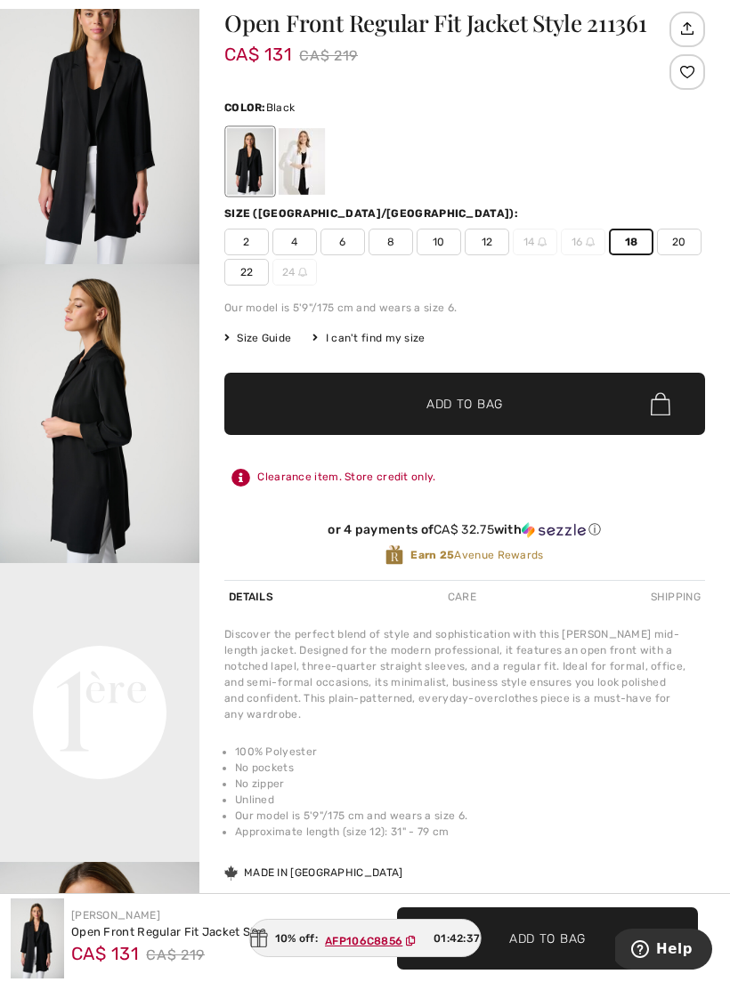
click at [565, 402] on span "✔ Added to Bag Add to Bag" at bounding box center [464, 404] width 480 height 62
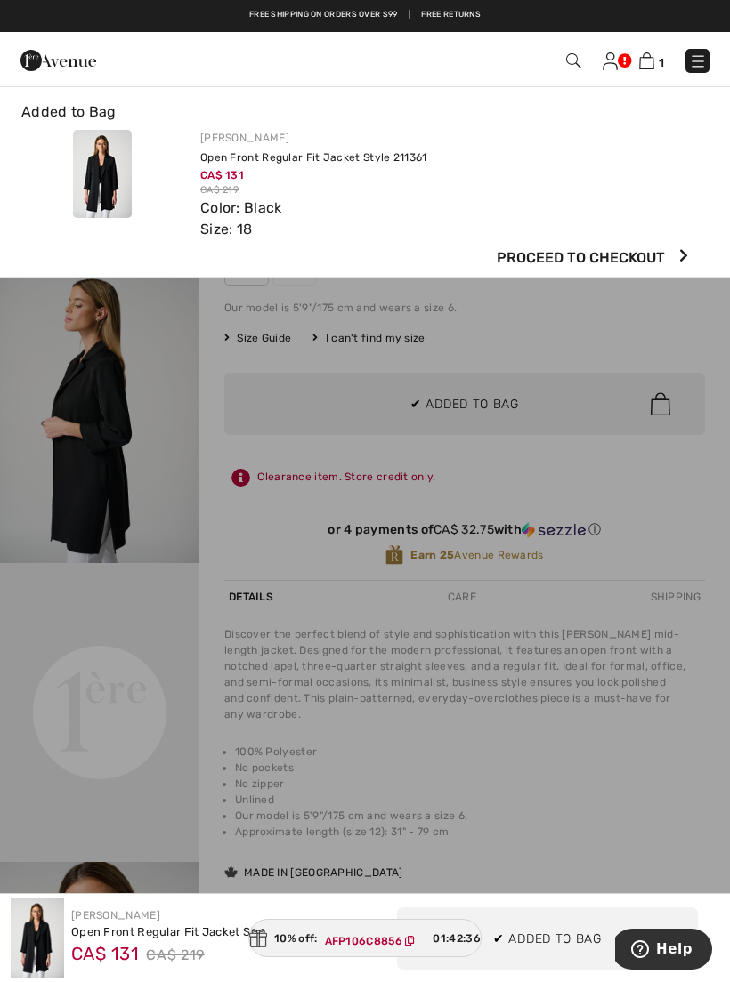
scroll to position [0, 0]
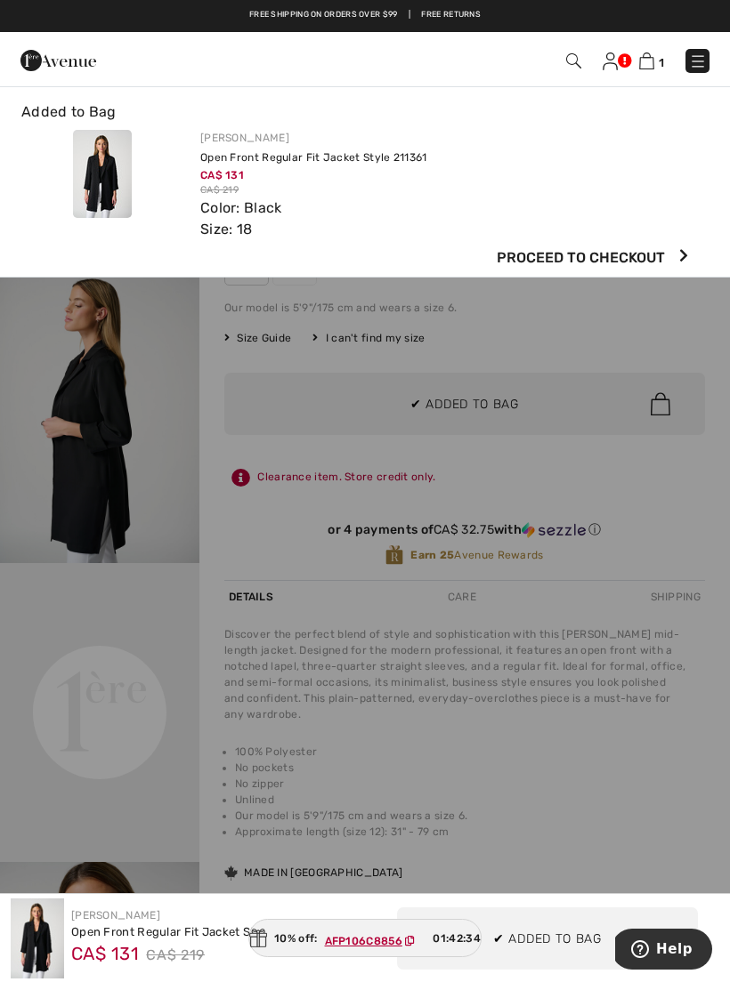
click at [623, 262] on span "Proceed to Checkout" at bounding box center [580, 257] width 168 height 21
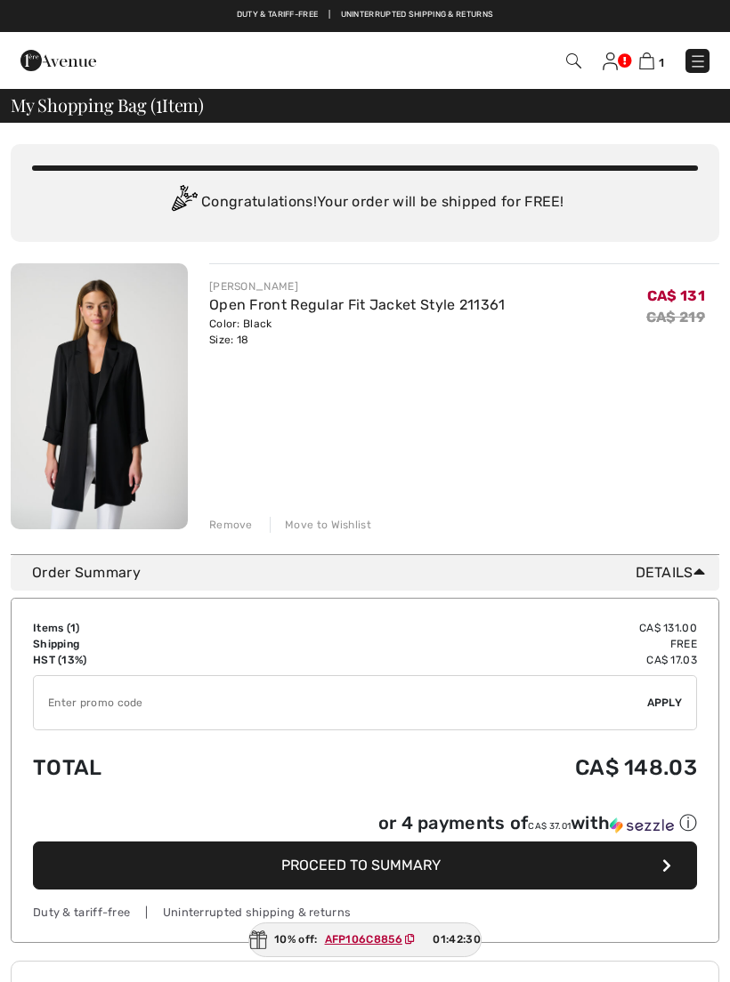
click at [94, 696] on input "TEXT" at bounding box center [340, 702] width 613 height 53
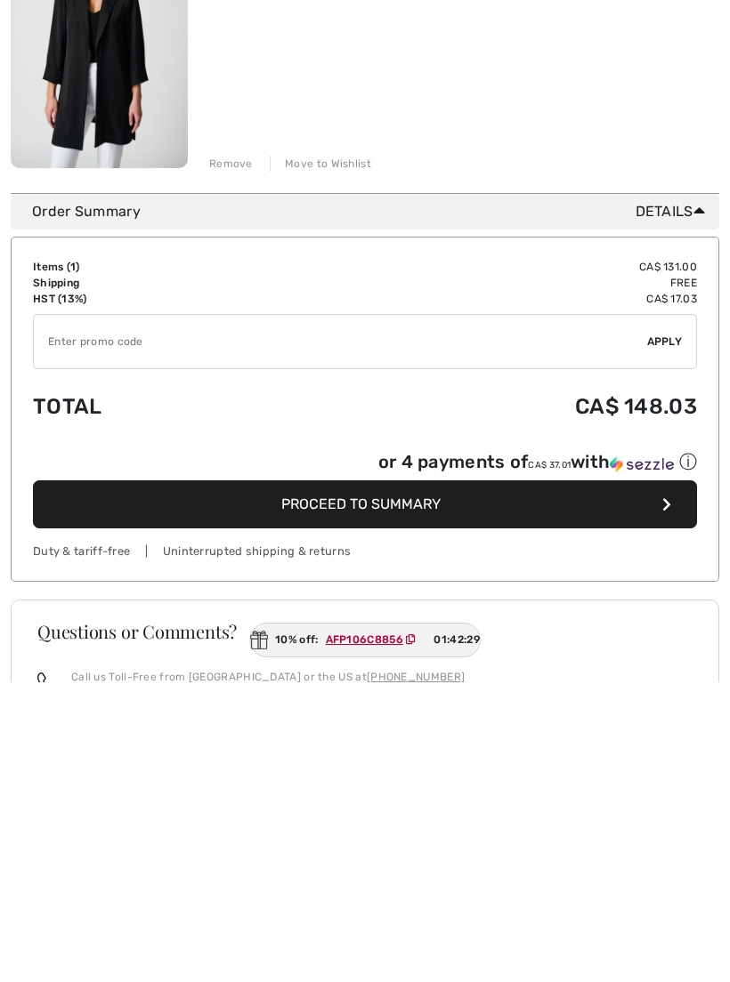
click at [56, 615] on input "TEXT" at bounding box center [340, 641] width 613 height 53
paste input "far? Survey Powered by Shopper Approved"
click at [355, 933] on ins "AFP106C8856" at bounding box center [364, 939] width 77 height 12
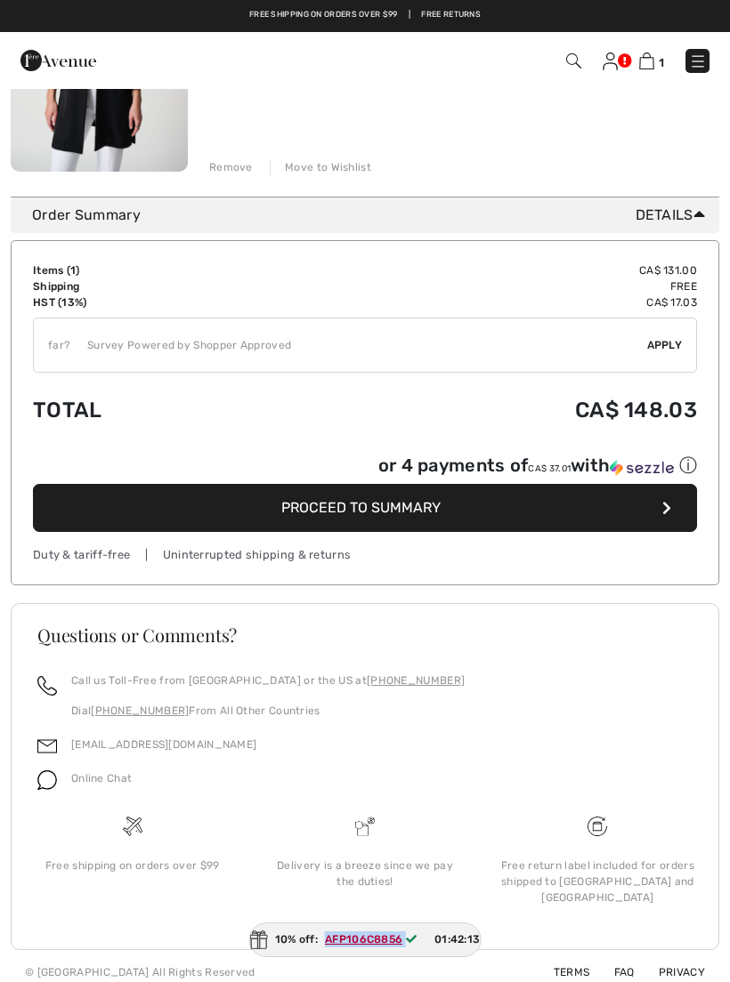
copy span "AFP106C8856"
click at [149, 342] on input "TEXT" at bounding box center [340, 345] width 613 height 53
click at [383, 357] on input "TEXT" at bounding box center [340, 345] width 613 height 53
type input "FARSURVEYPOW"
click at [56, 345] on input "TEXT" at bounding box center [340, 345] width 613 height 53
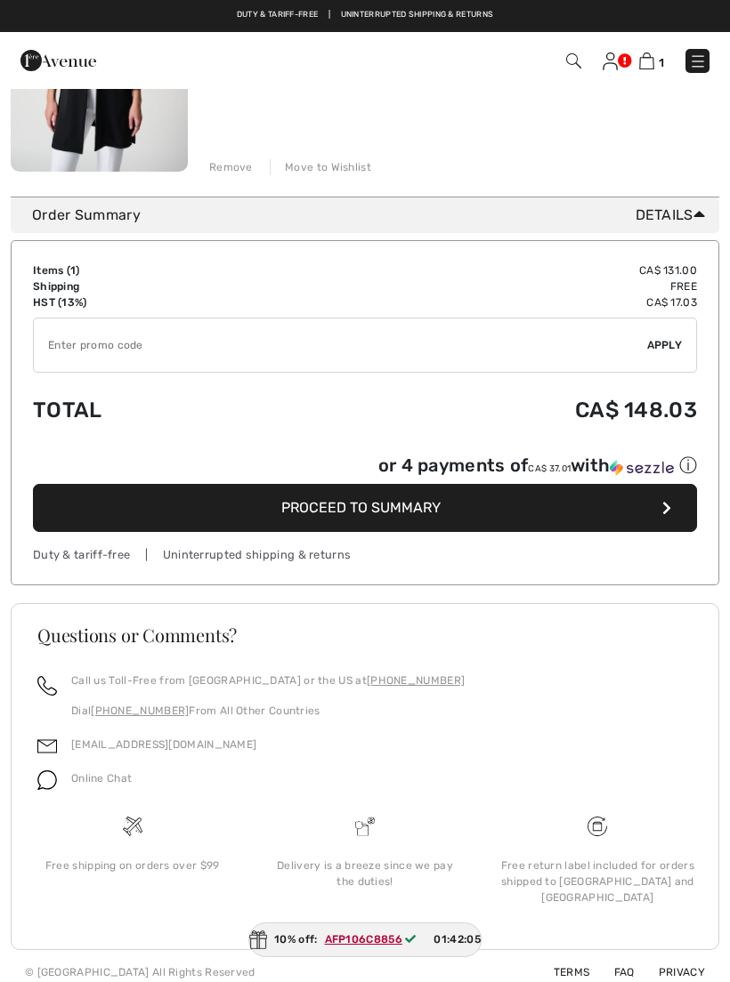
paste input "AFP106C8856"
type input "AFP106C8856"
click at [667, 347] on span "Apply" at bounding box center [665, 345] width 36 height 16
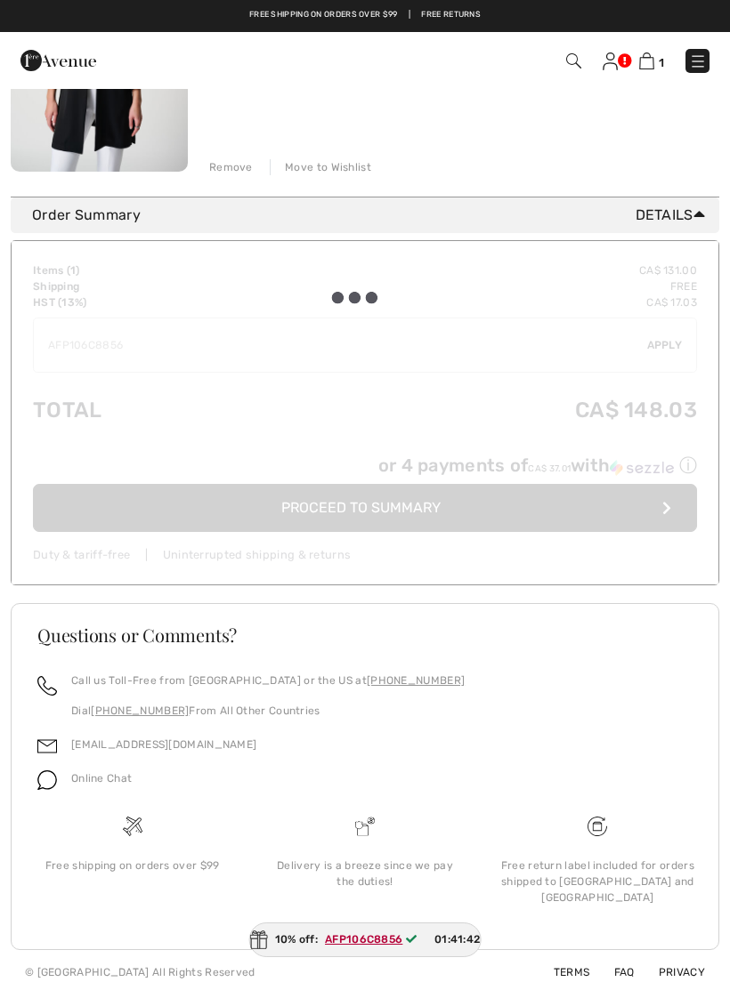
click at [468, 421] on div at bounding box center [365, 412] width 706 height 343
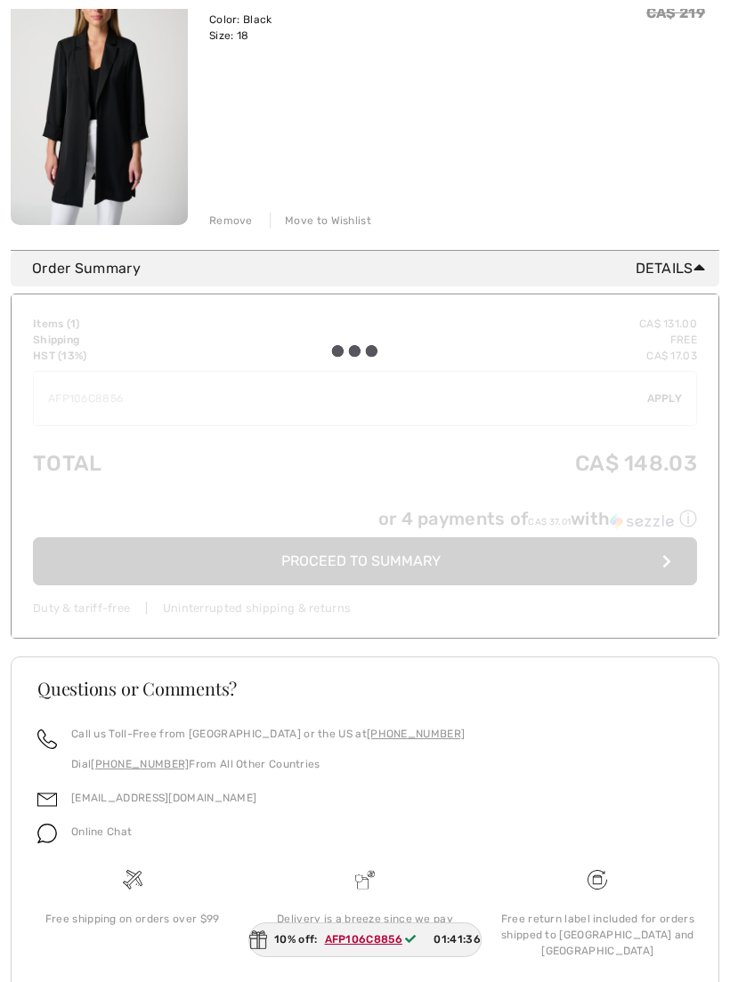
scroll to position [332, 0]
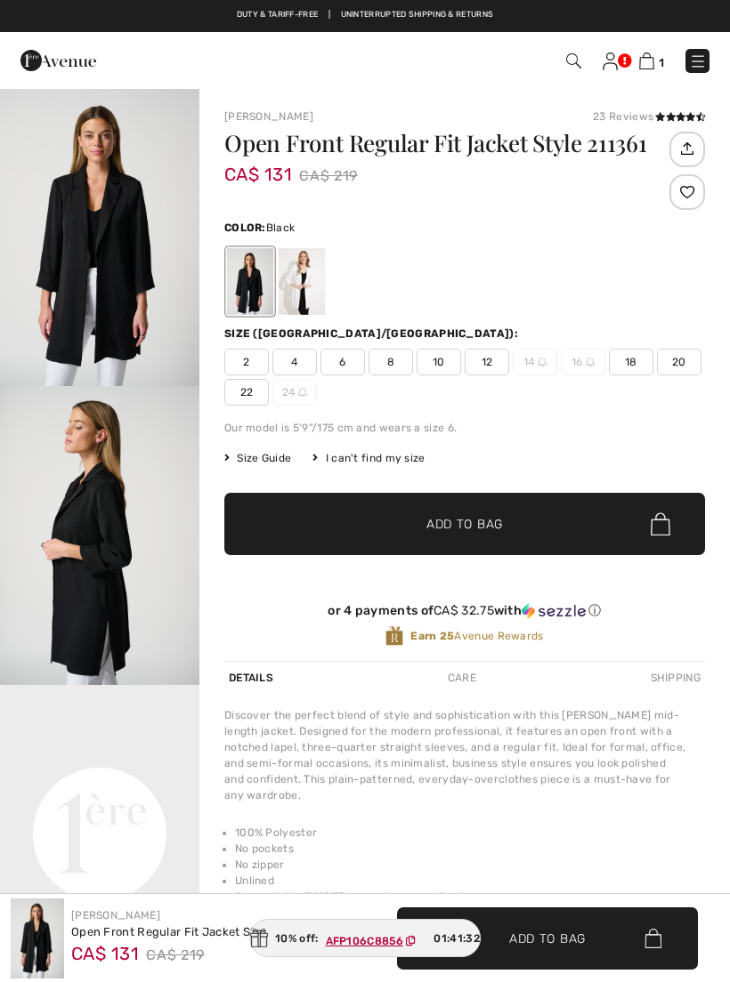
checkbox input "true"
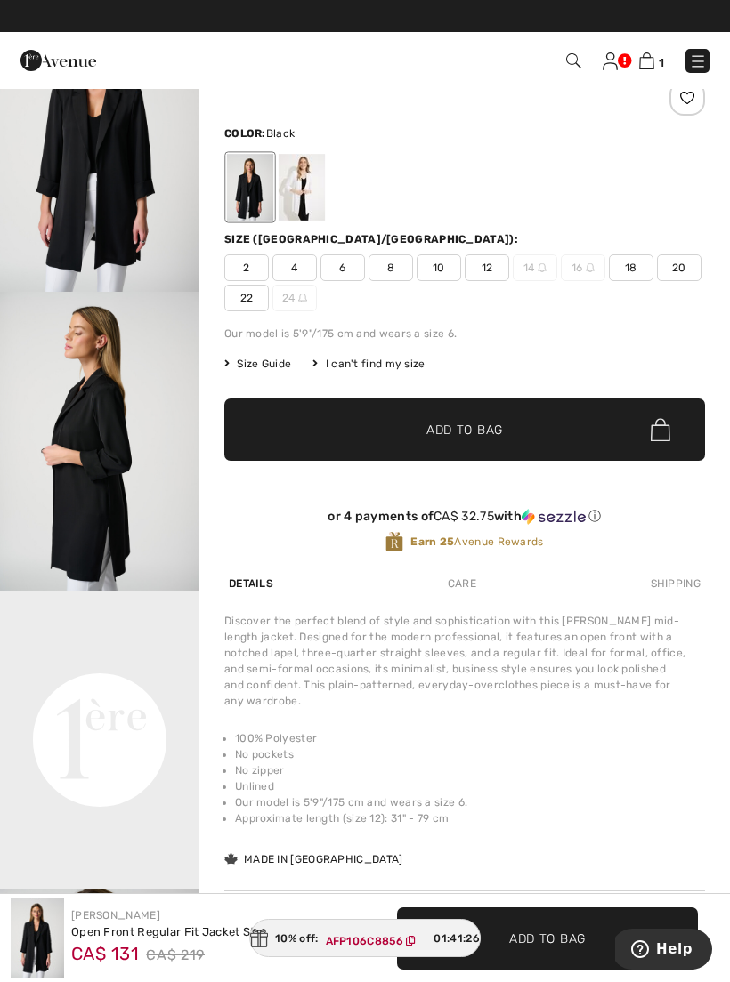
click at [645, 57] on img at bounding box center [646, 60] width 15 height 17
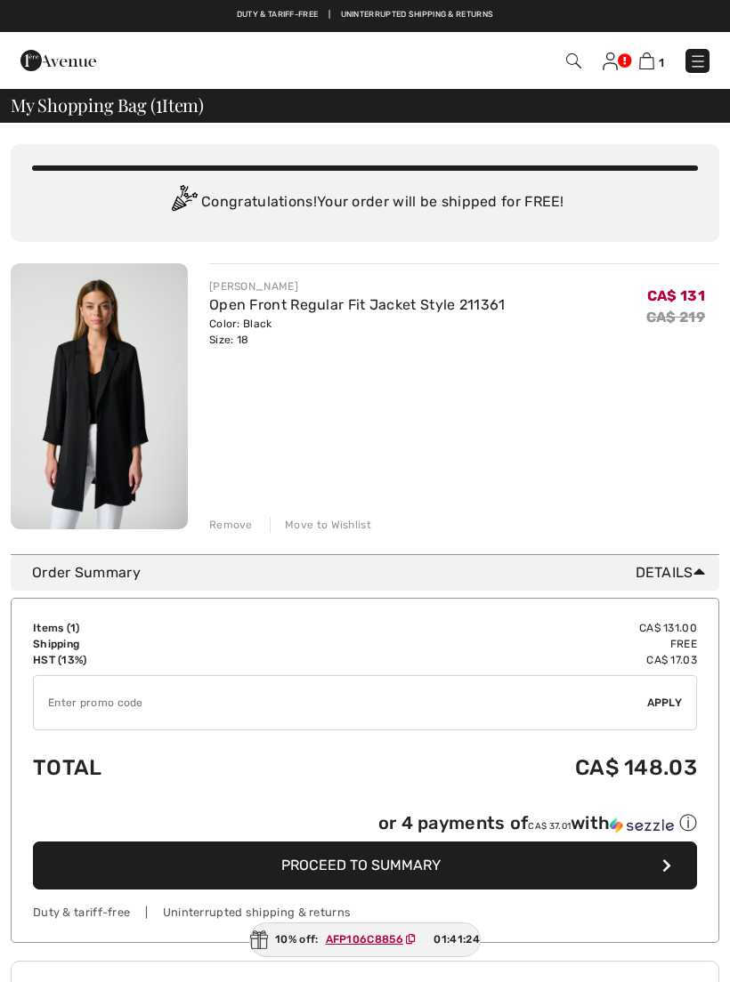
click at [75, 699] on input "TEXT" at bounding box center [340, 702] width 613 height 53
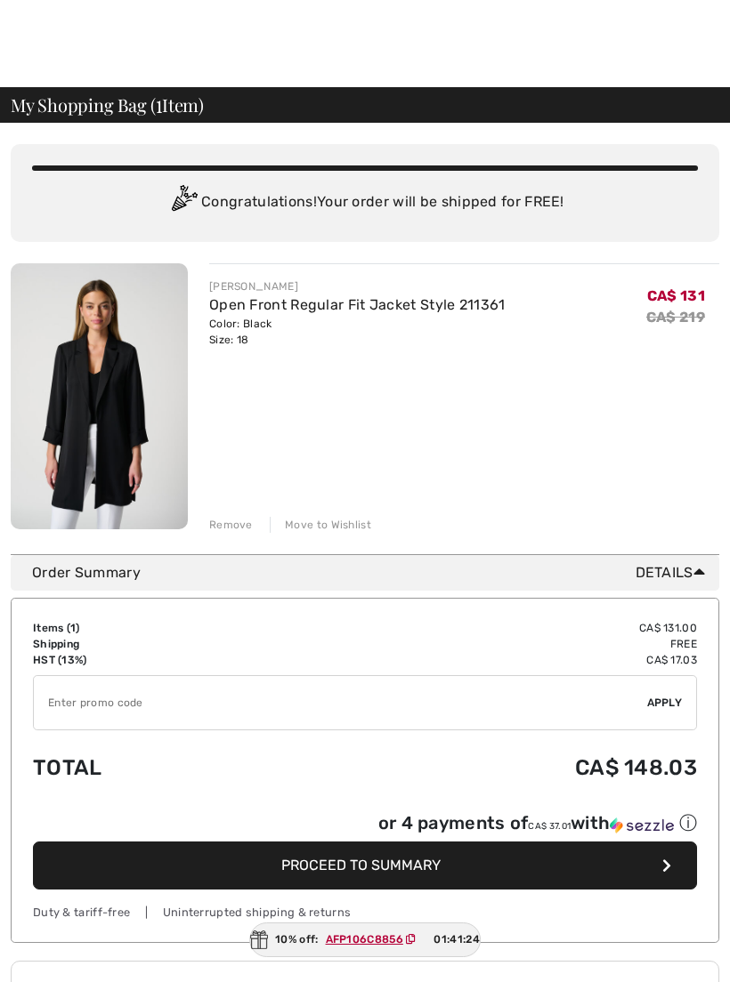
scroll to position [65, 0]
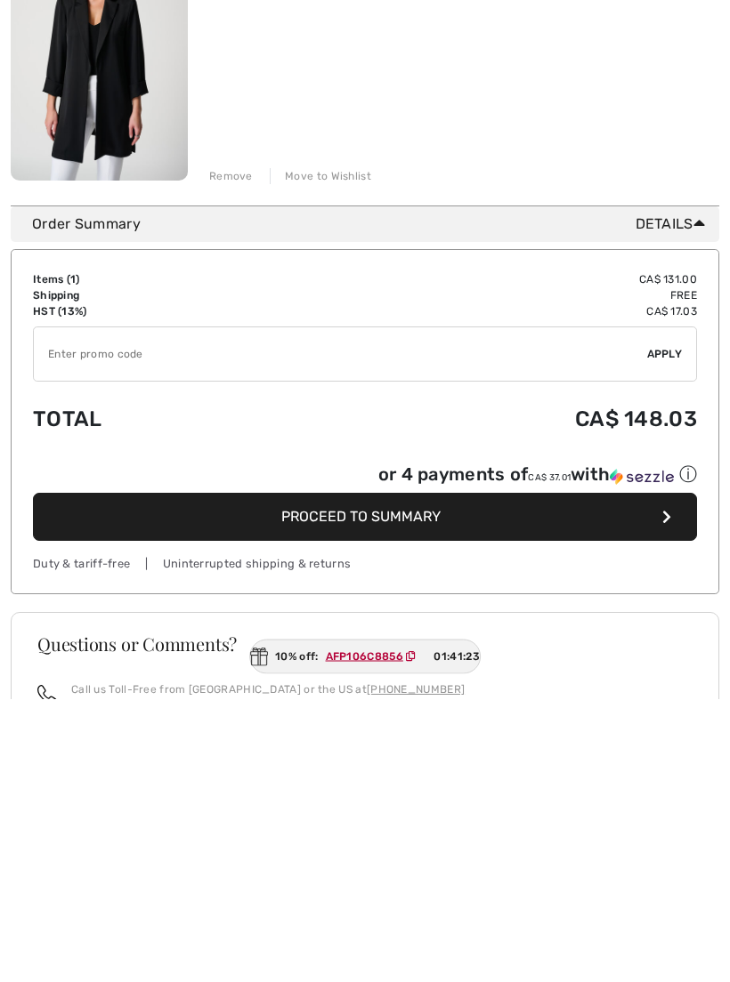
click at [52, 611] on input "TEXT" at bounding box center [340, 637] width 613 height 53
paste input "AFP106C8856"
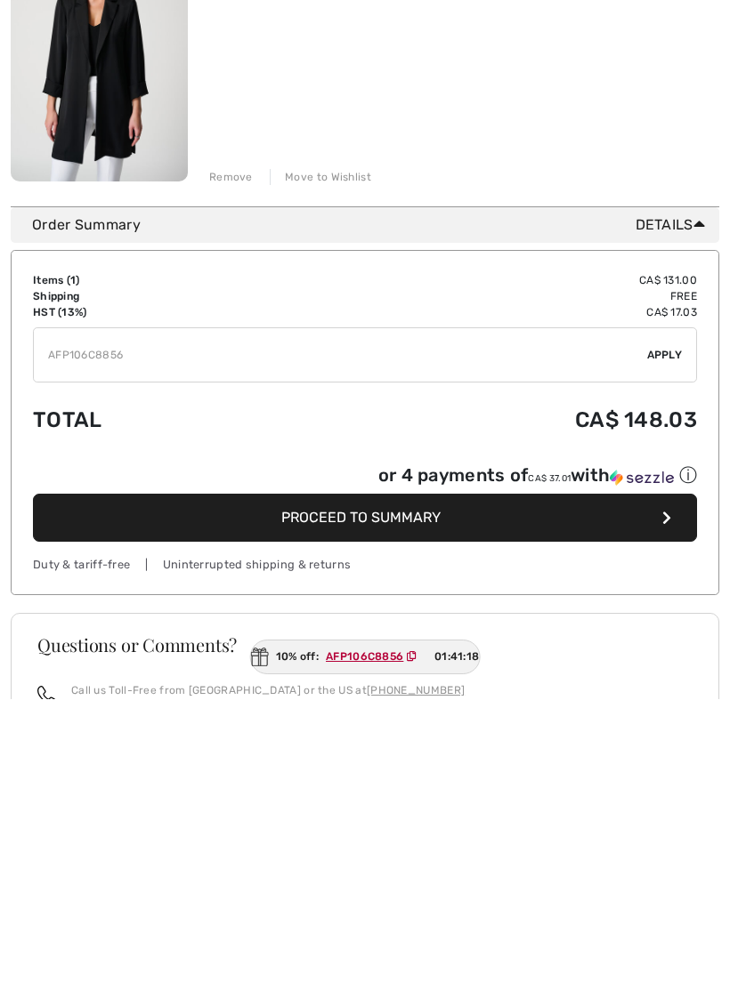
type input "AFP106C8856"
click at [661, 610] on div "✔ Apply Remove" at bounding box center [365, 637] width 664 height 55
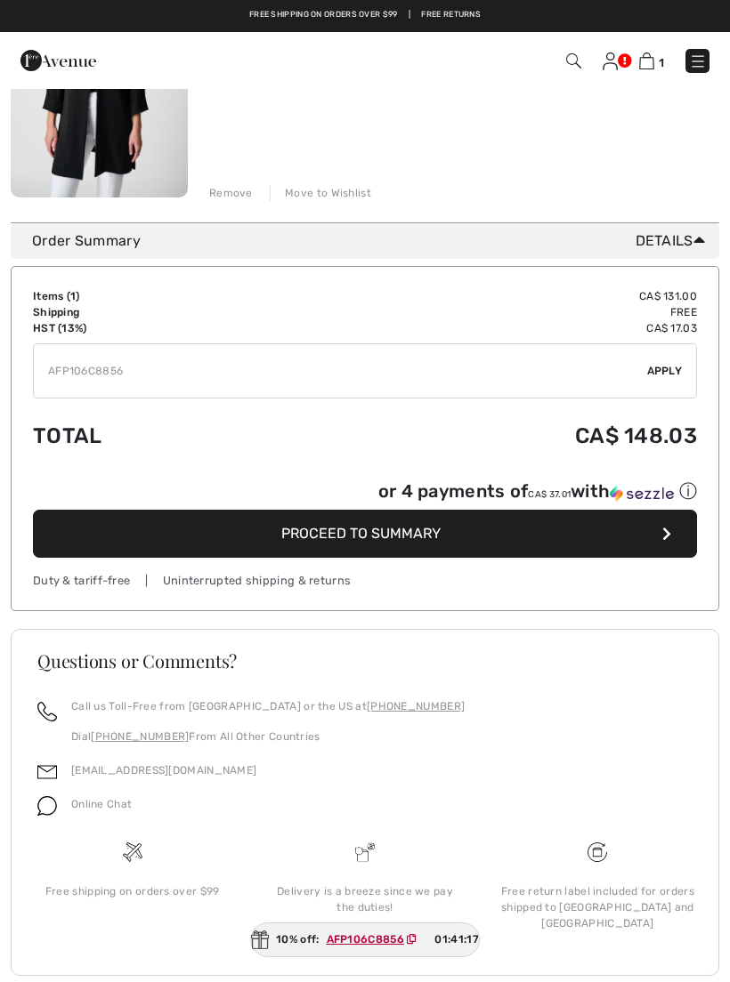
click at [660, 367] on span "Apply" at bounding box center [665, 371] width 36 height 16
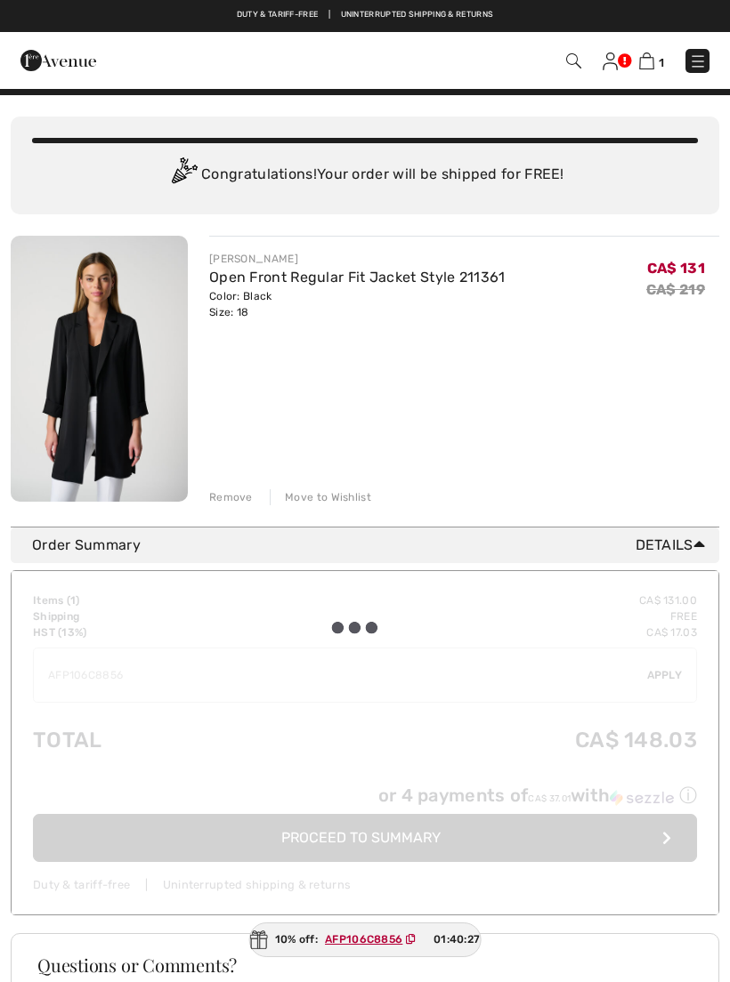
scroll to position [0, 0]
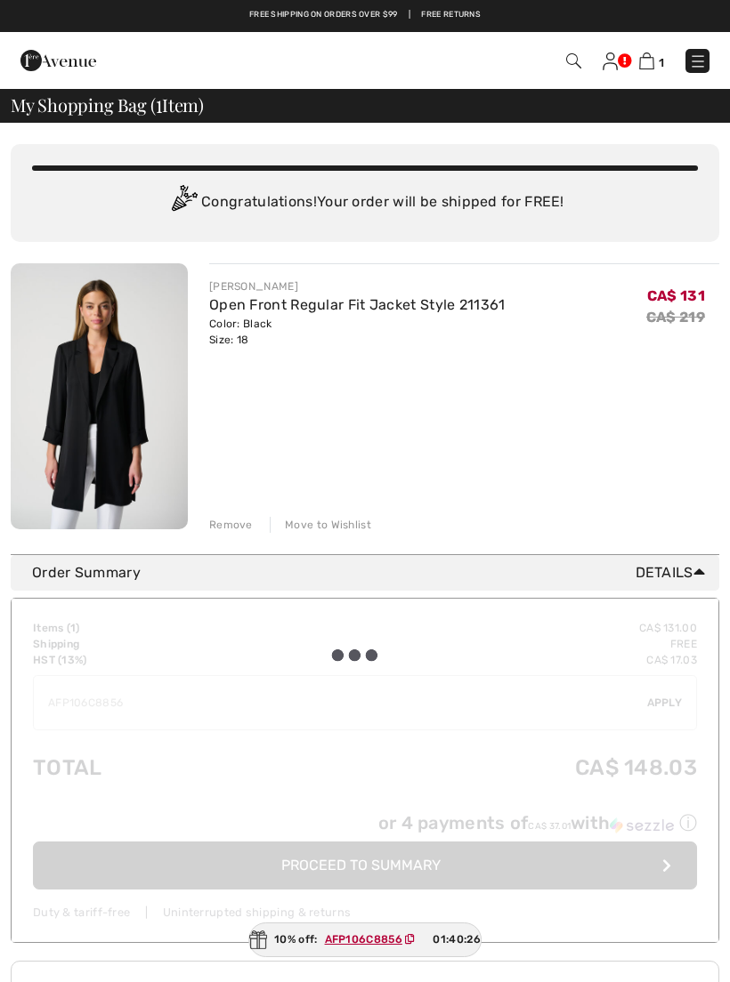
click at [685, 69] on link at bounding box center [697, 61] width 24 height 24
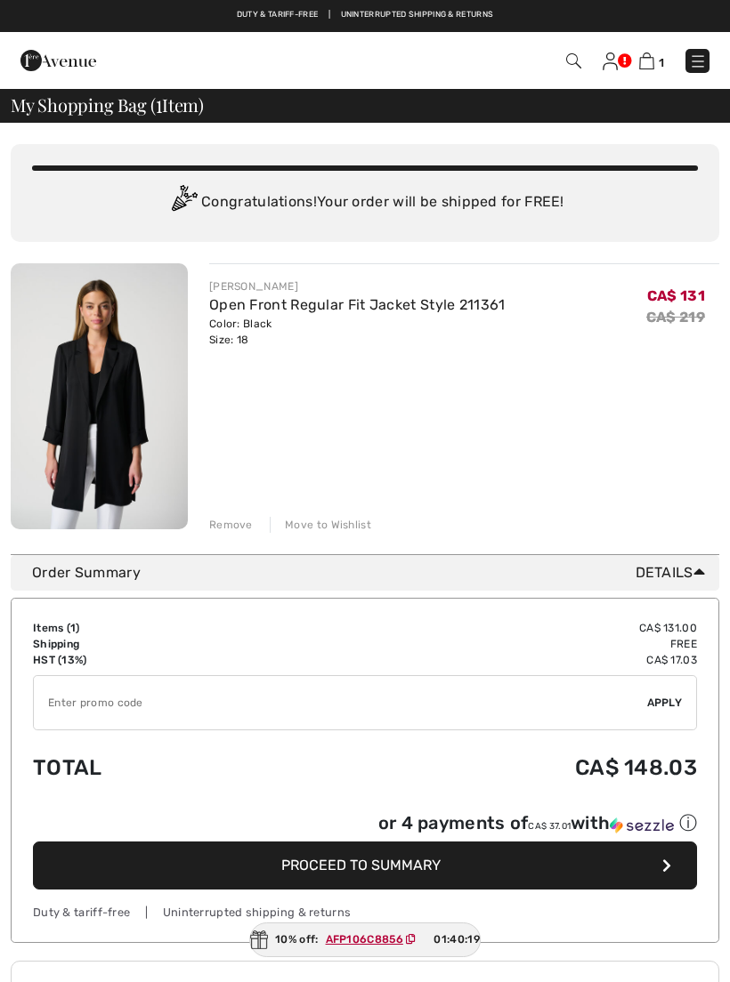
checkbox input "true"
click at [69, 705] on input "TEXT" at bounding box center [340, 702] width 613 height 53
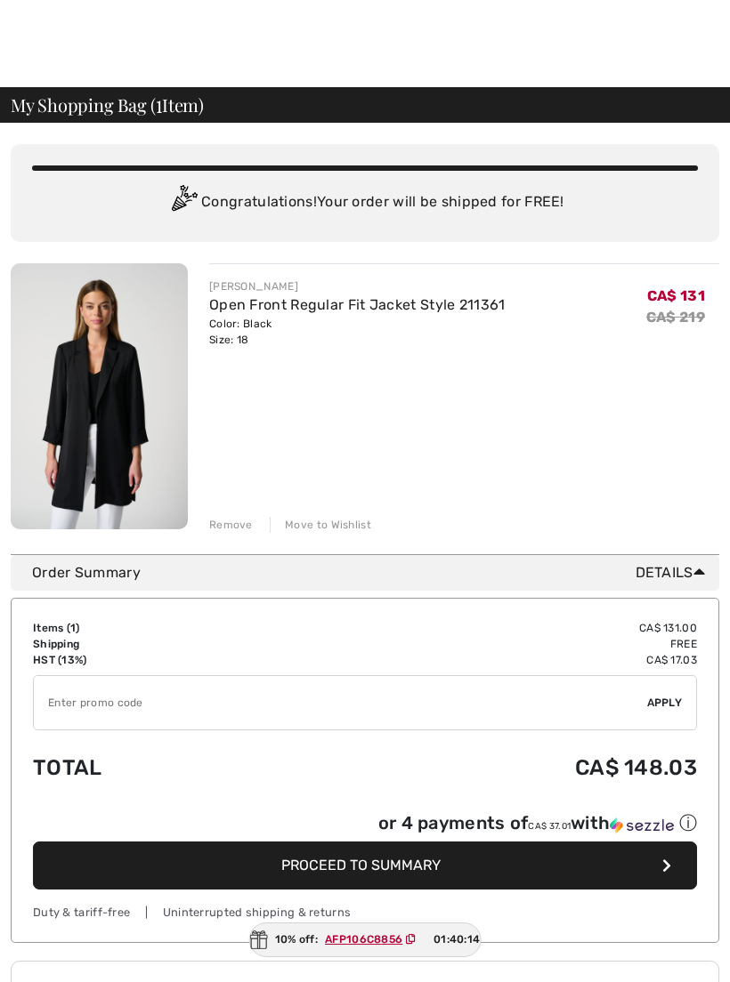
scroll to position [61, 0]
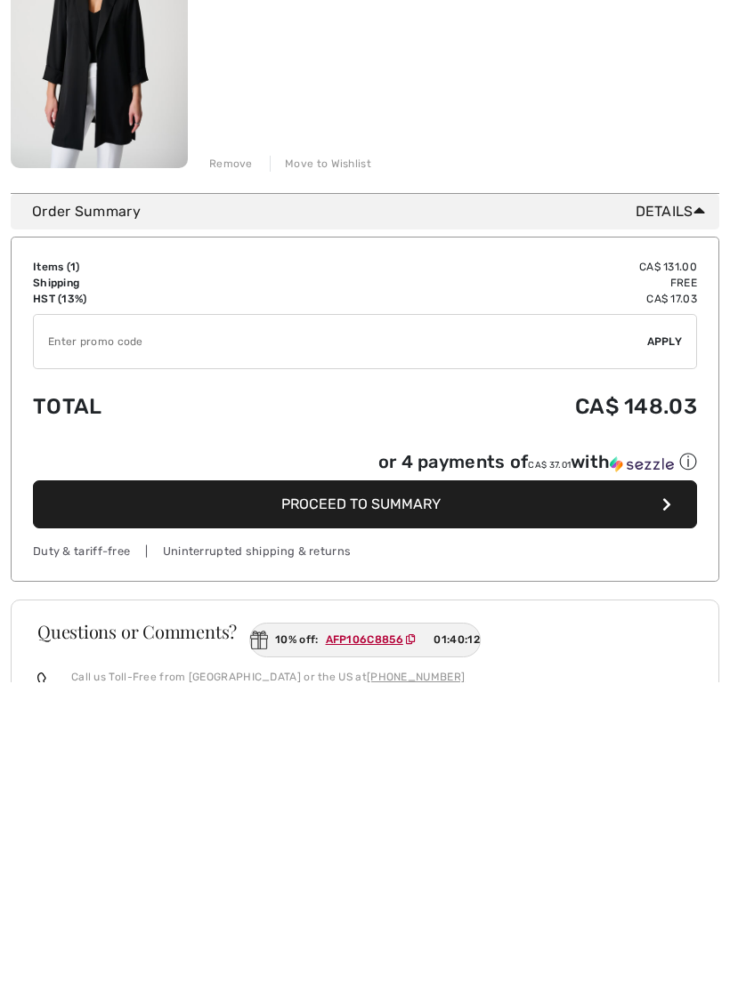
paste input "AFP106C8856"
type input "AFP106C8856"
click at [668, 633] on span "Apply" at bounding box center [665, 641] width 36 height 16
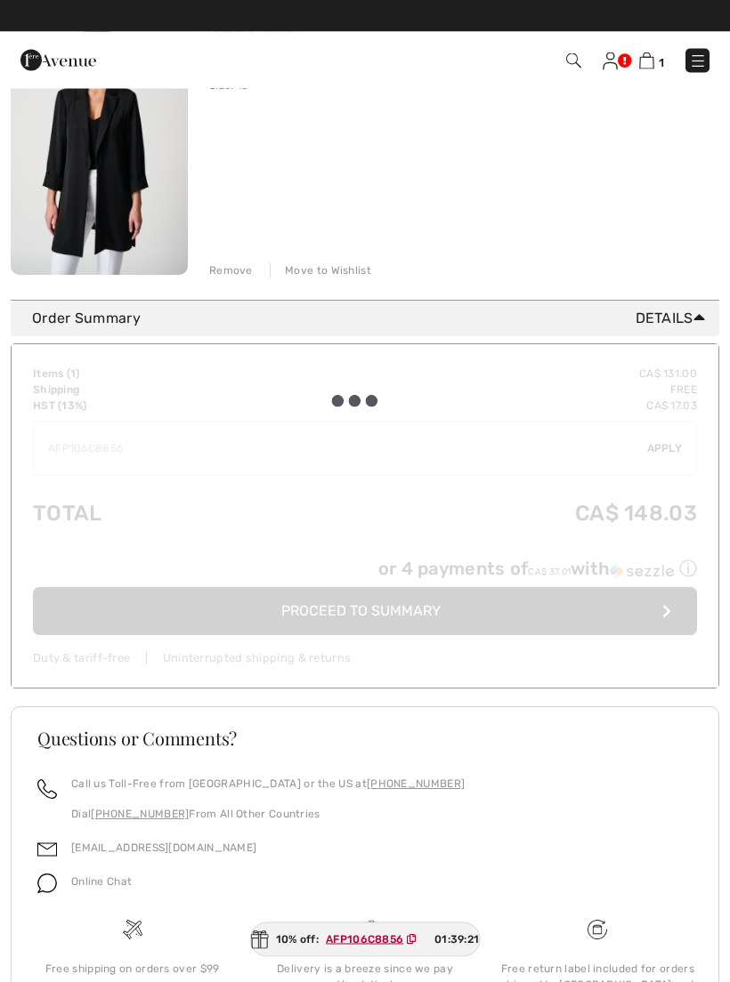
scroll to position [225, 0]
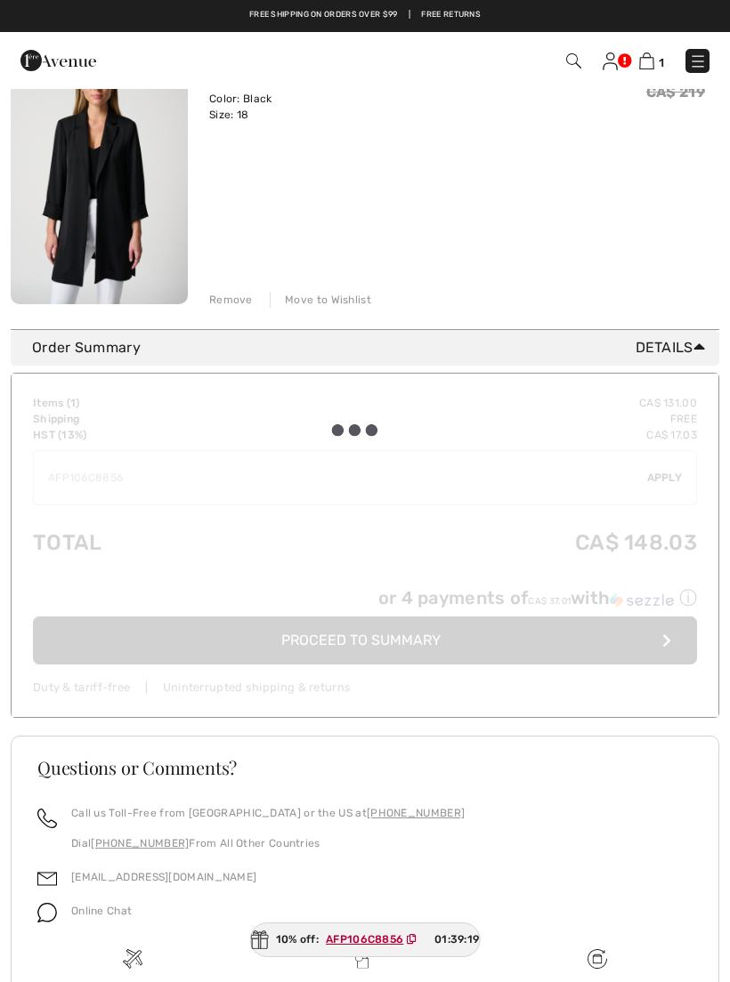
click at [84, 166] on img at bounding box center [99, 171] width 177 height 266
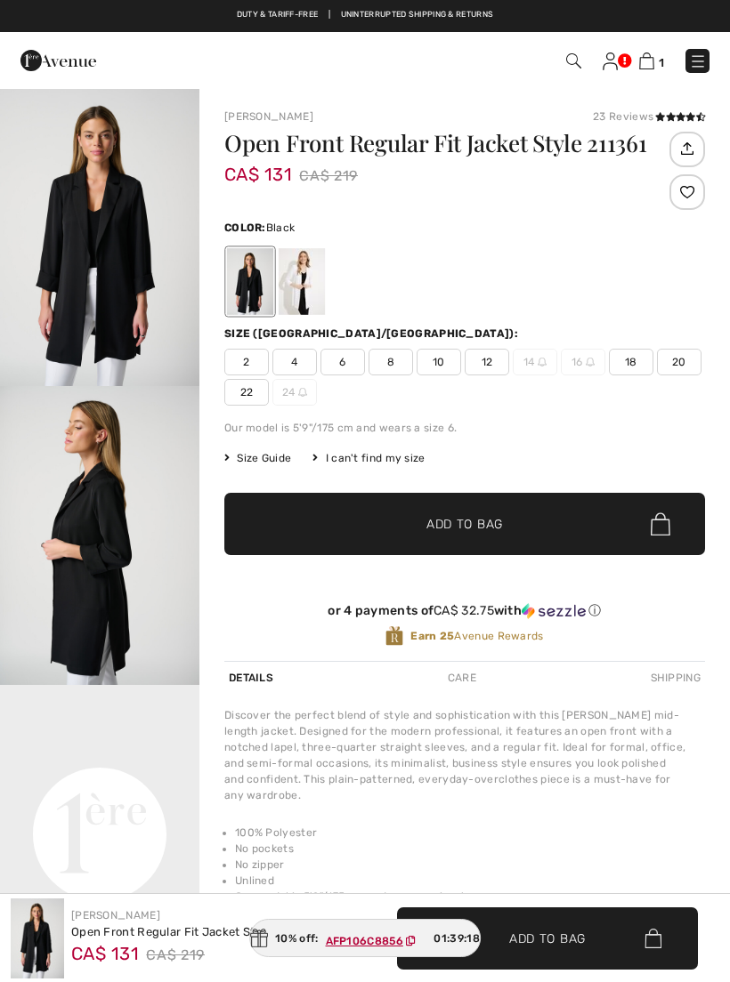
checkbox input "true"
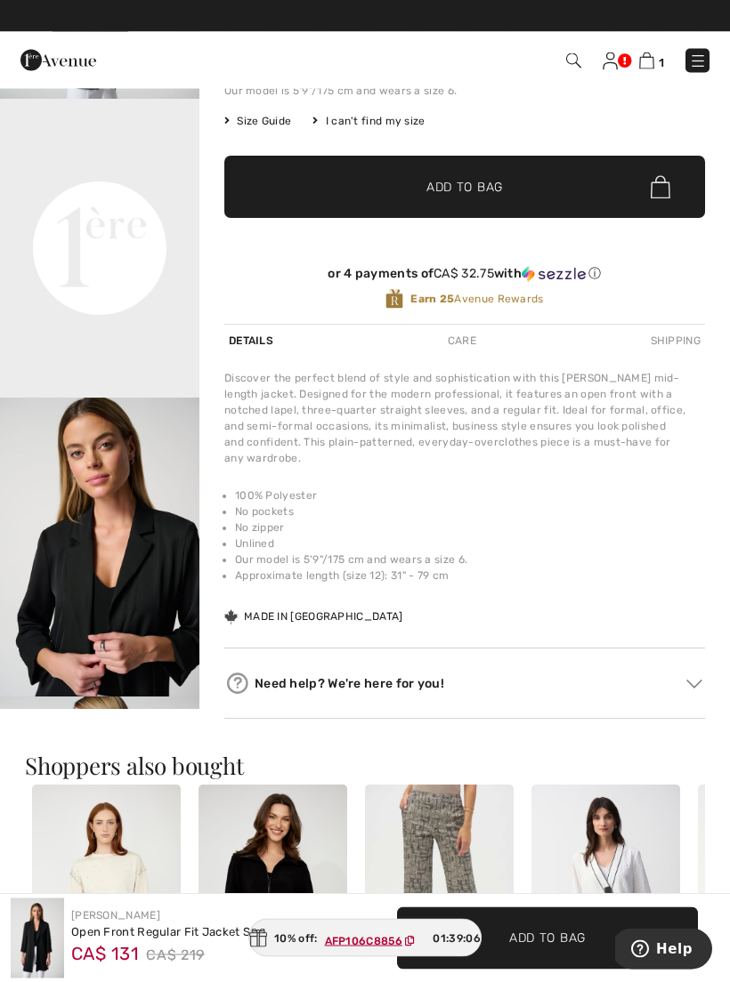
scroll to position [337, 0]
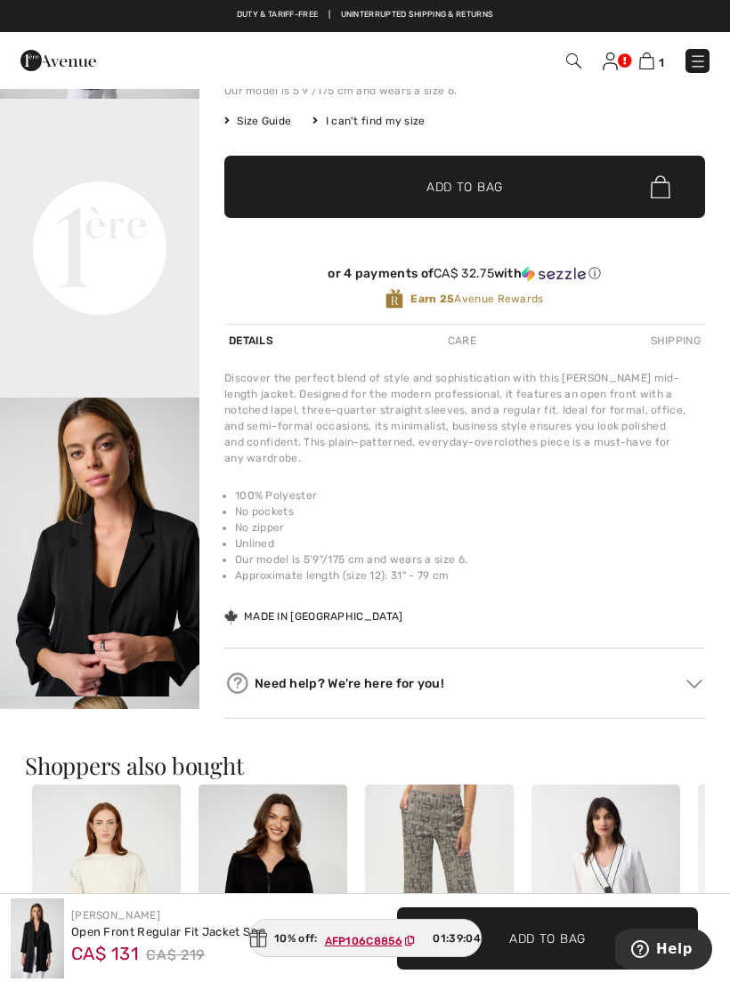
click at [649, 67] on img at bounding box center [646, 60] width 15 height 17
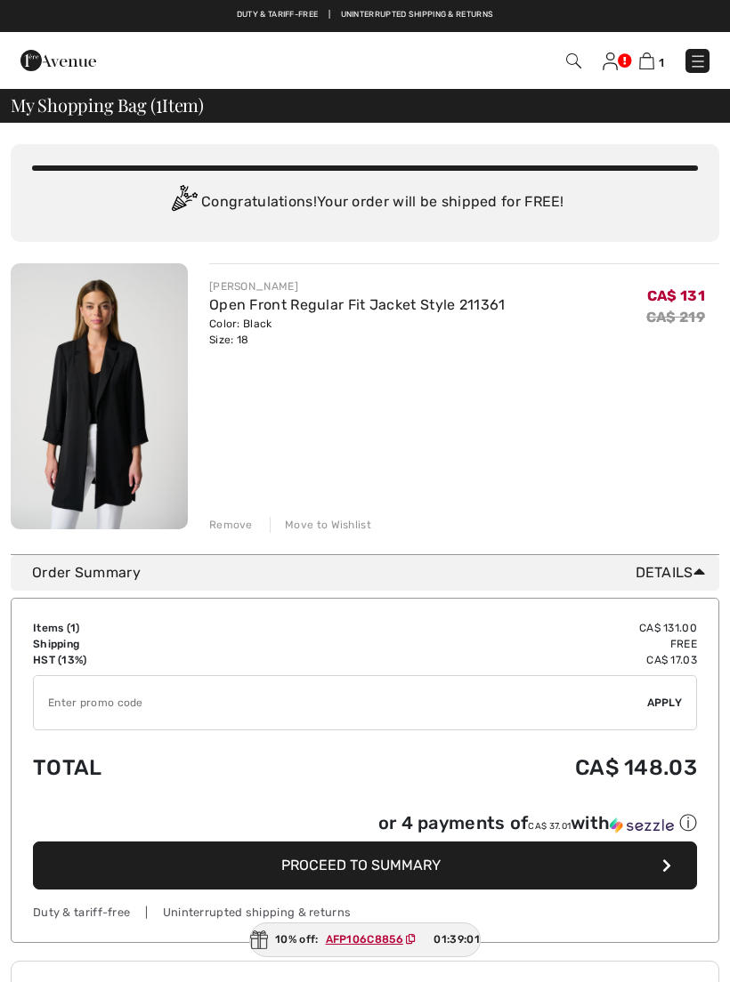
click at [145, 689] on input "TEXT" at bounding box center [340, 702] width 613 height 53
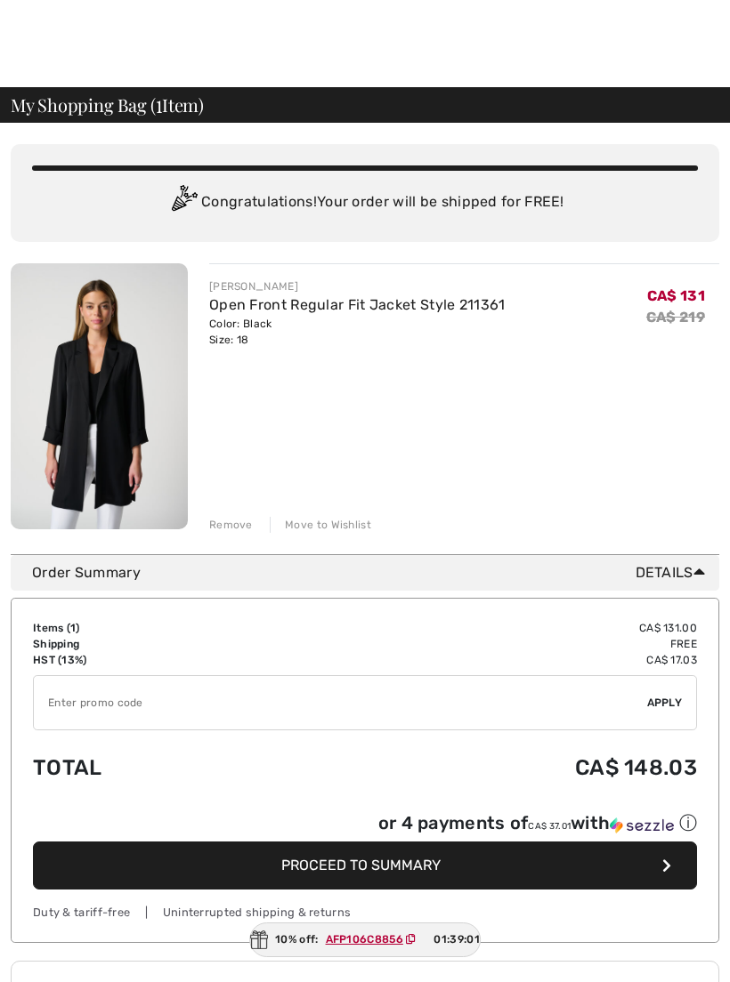
scroll to position [65, 0]
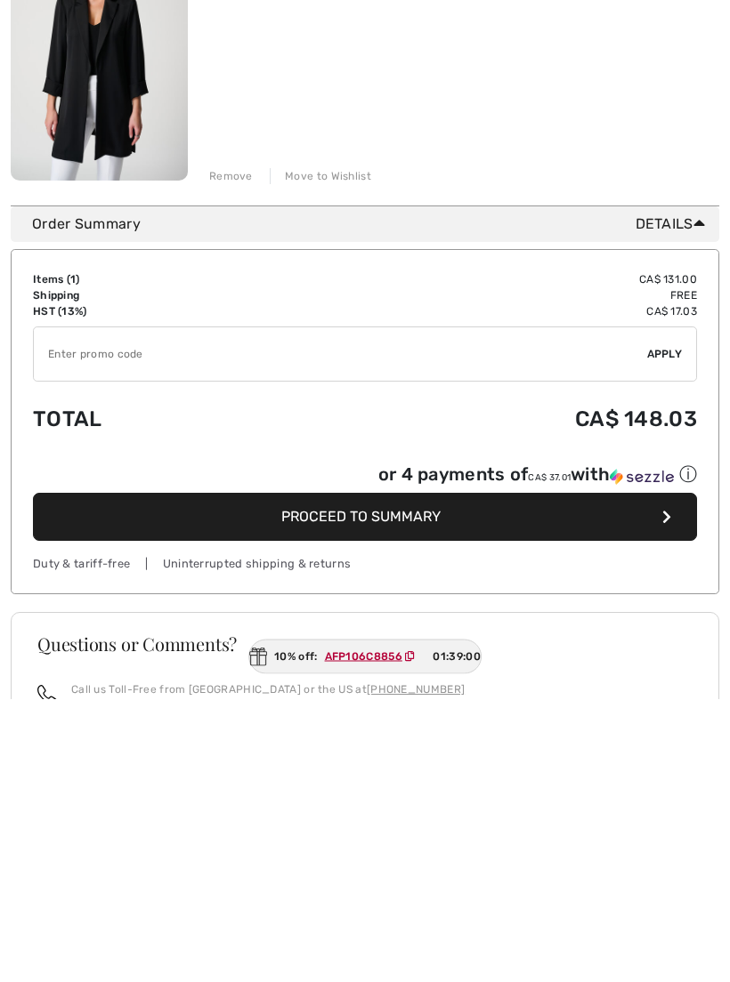
click at [43, 611] on input "TEXT" at bounding box center [340, 637] width 613 height 53
paste input "AFP106C8856"
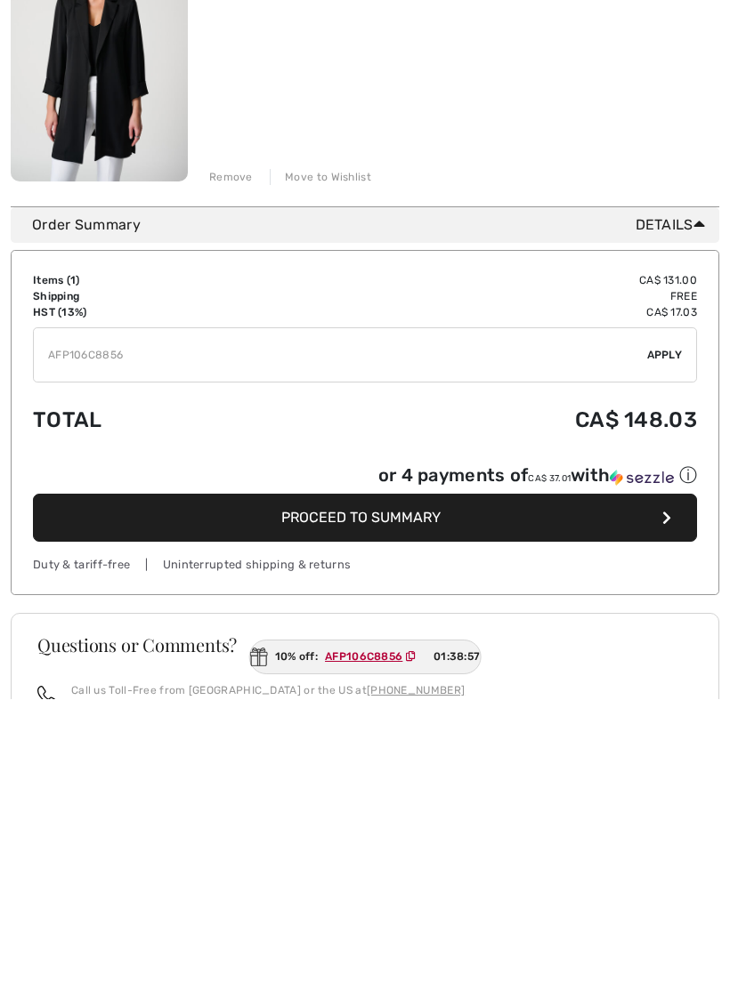
type input "AFP106C8856"
click at [399, 792] on span "Proceed to Summary" at bounding box center [360, 800] width 159 height 17
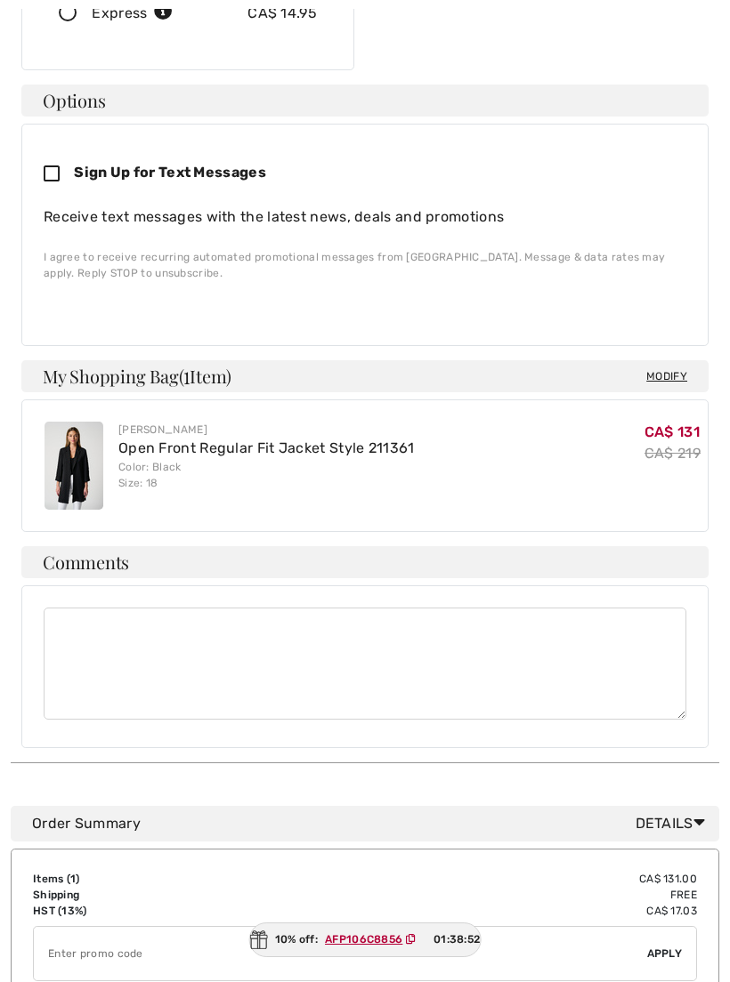
scroll to position [528, 0]
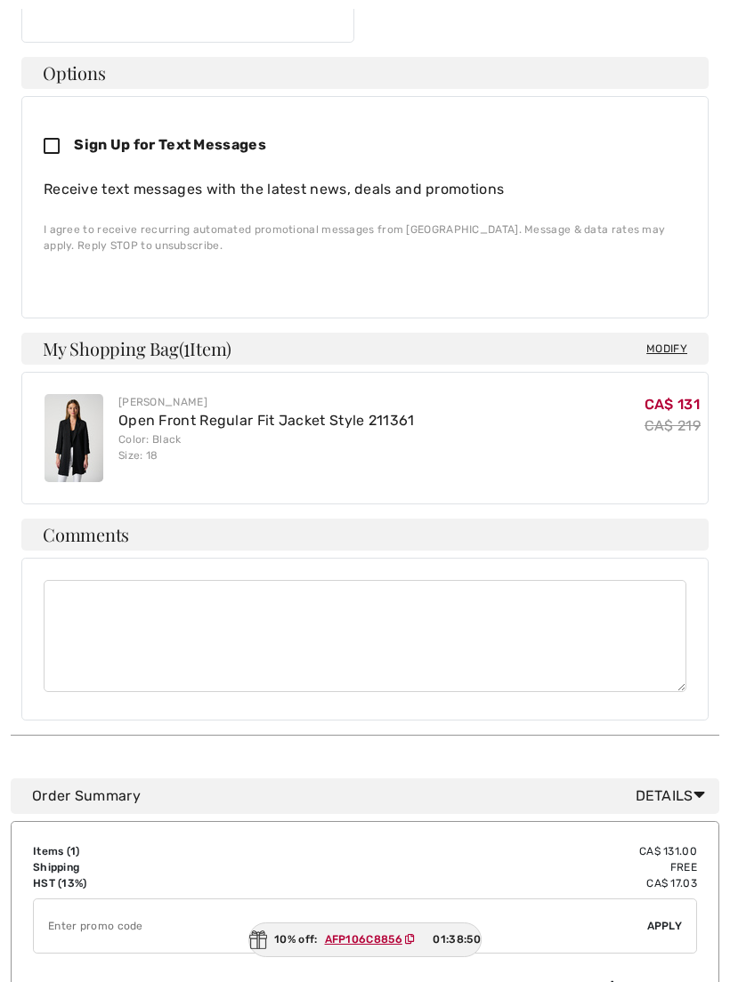
click at [56, 899] on input "TEXT" at bounding box center [340, 925] width 613 height 53
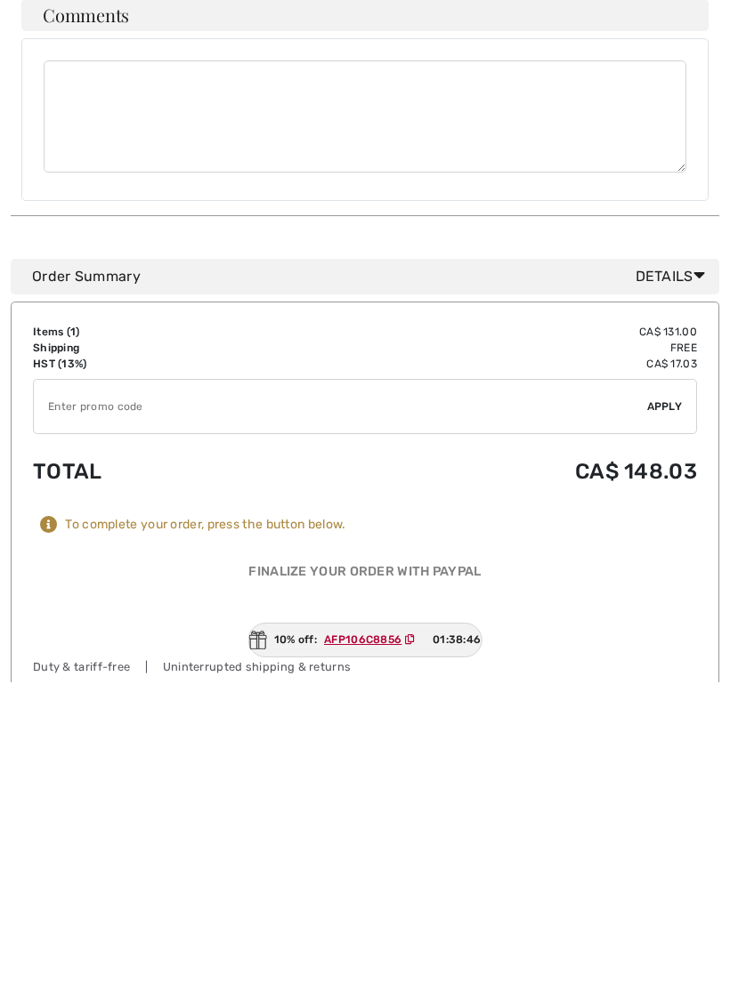
paste input "AFP106C8856"
type input "AFP106C8856"
click at [676, 698] on span "Apply" at bounding box center [665, 706] width 36 height 16
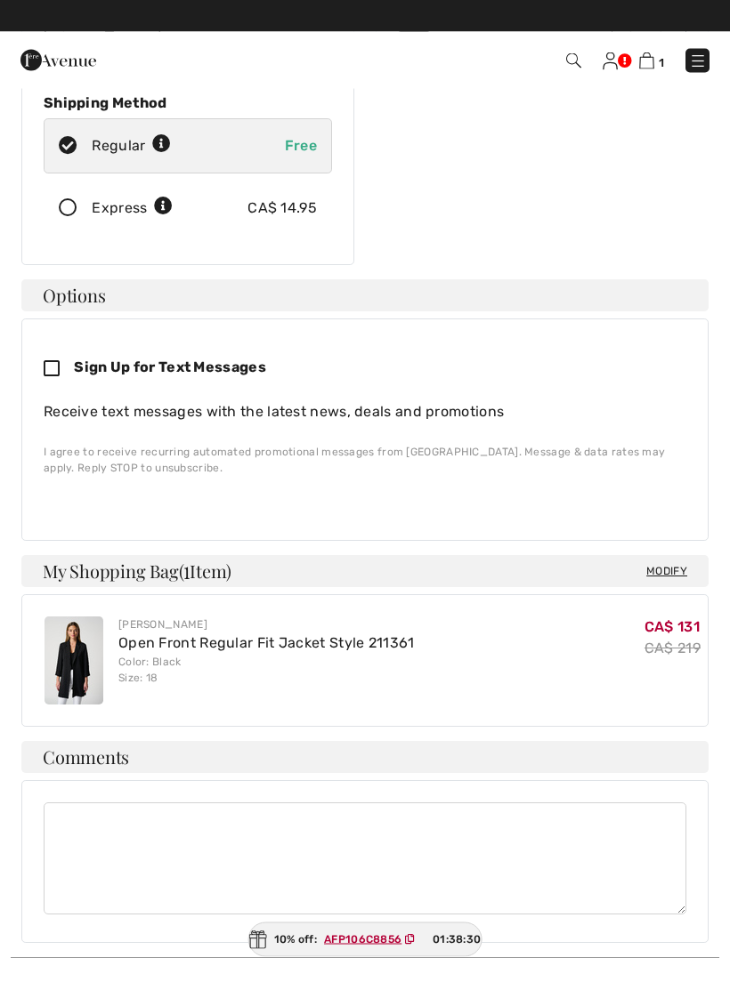
scroll to position [306, 0]
